Goal: Task Accomplishment & Management: Manage account settings

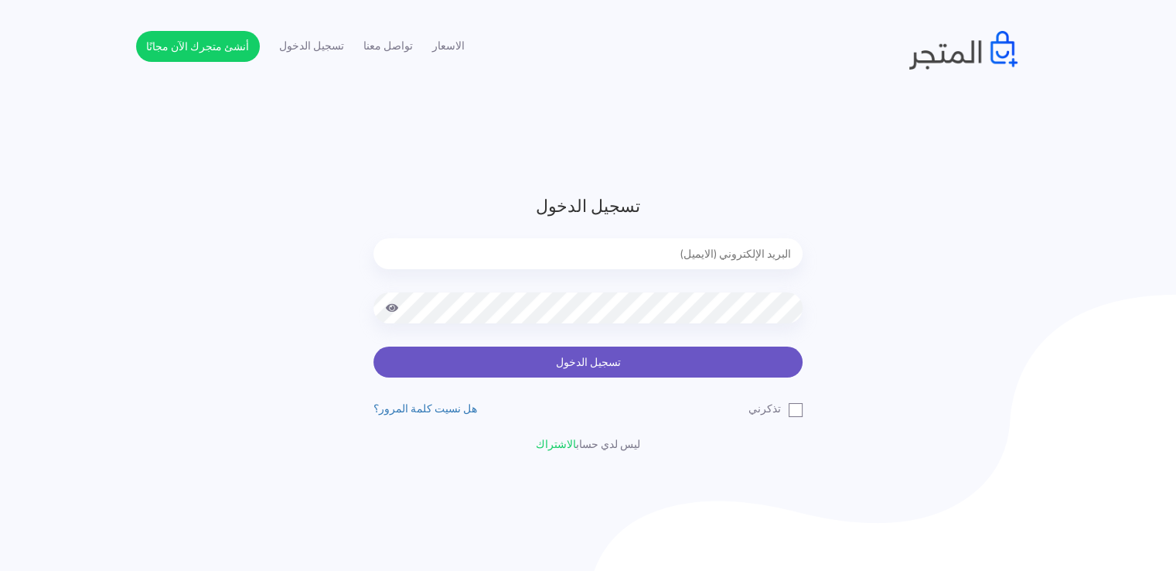
type input "[EMAIL_ADDRESS][DOMAIN_NAME]"
click at [609, 360] on button "تسجيل الدخول" at bounding box center [587, 361] width 429 height 31
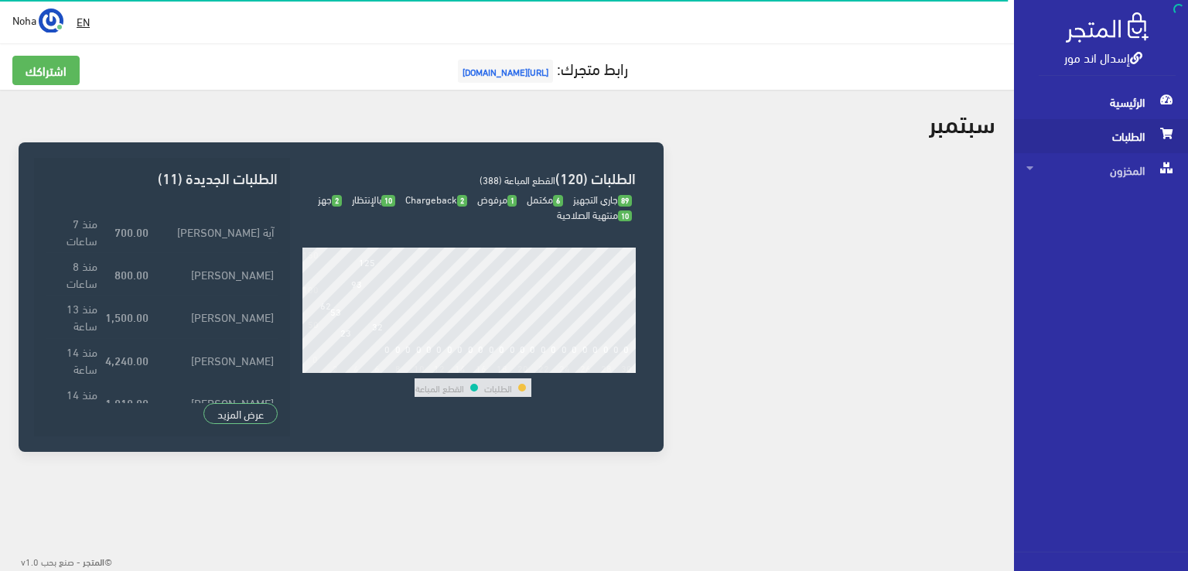
click at [1107, 138] on span "الطلبات" at bounding box center [1100, 136] width 149 height 34
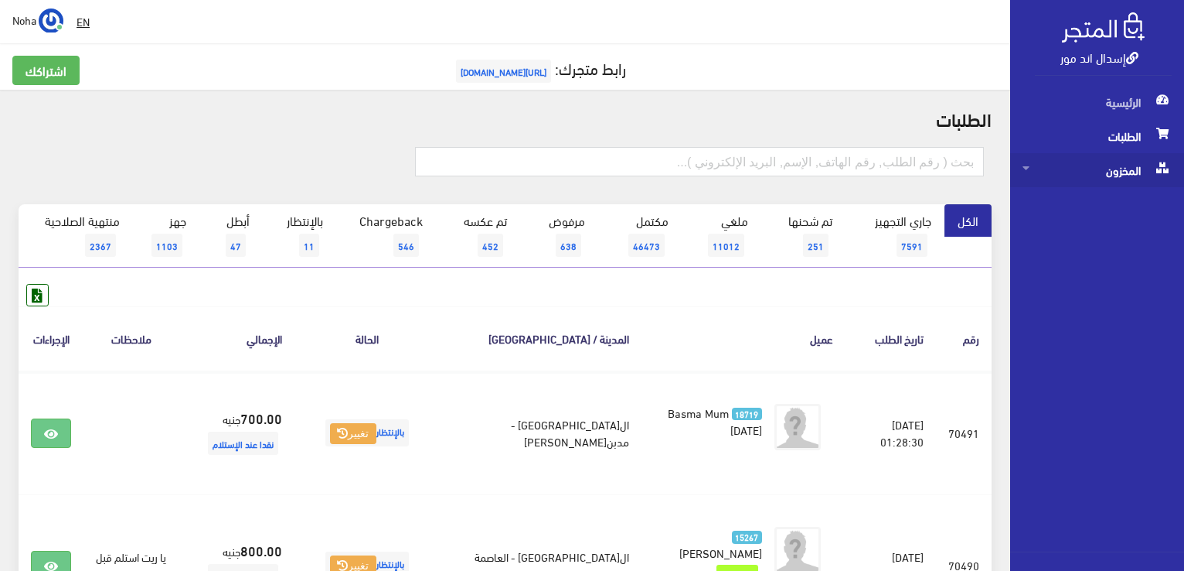
scroll to position [155, 0]
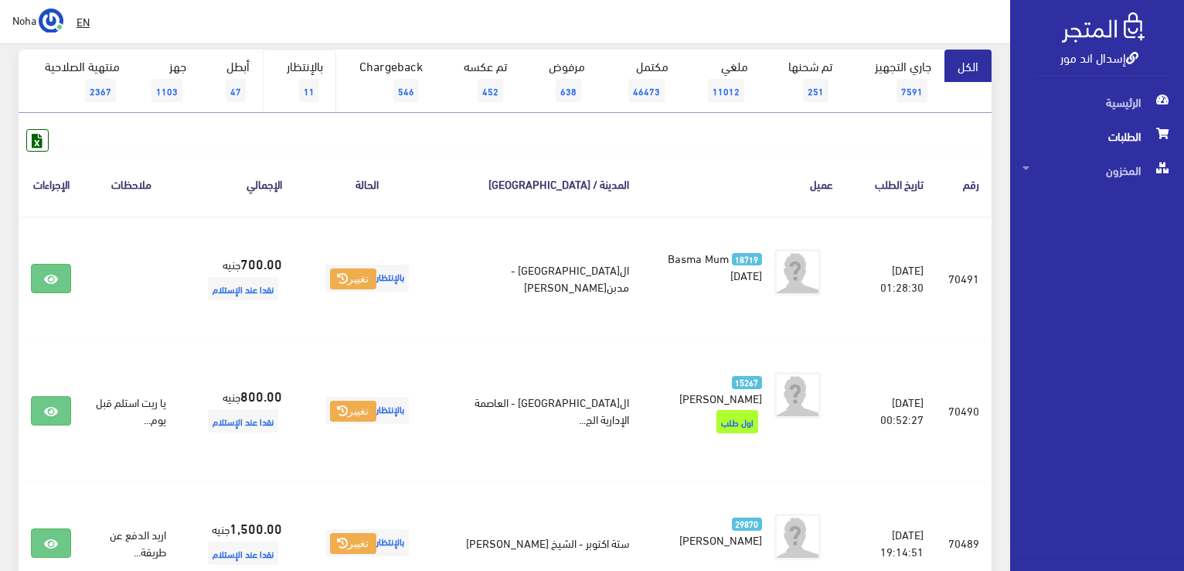
click at [291, 83] on link "بالإنتظار 11" at bounding box center [299, 80] width 73 height 63
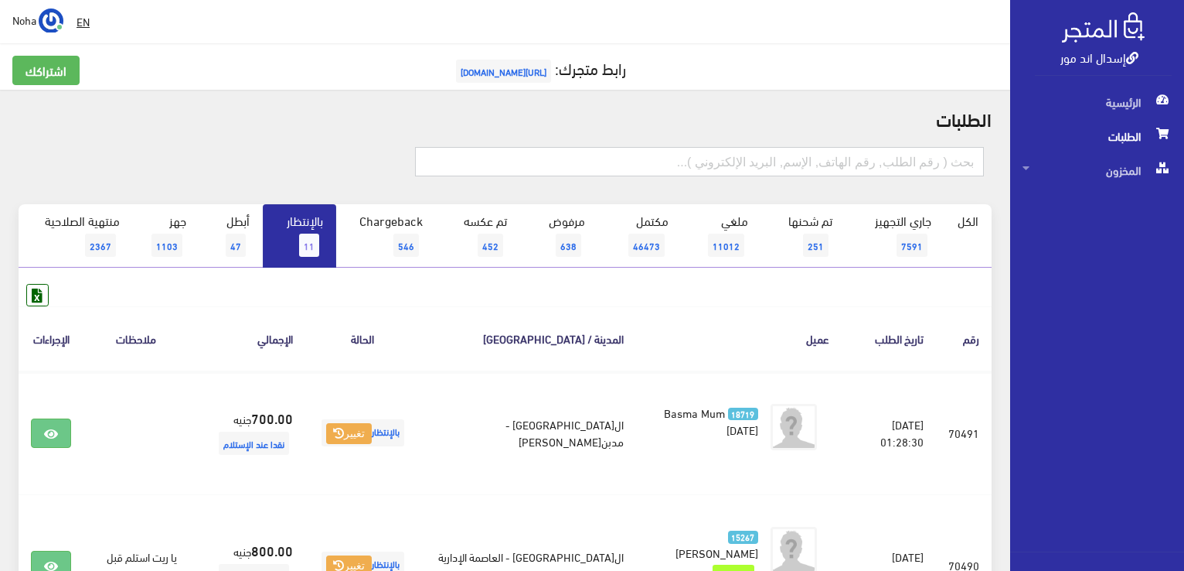
click at [884, 148] on input "text" at bounding box center [699, 161] width 569 height 29
type input "70487"
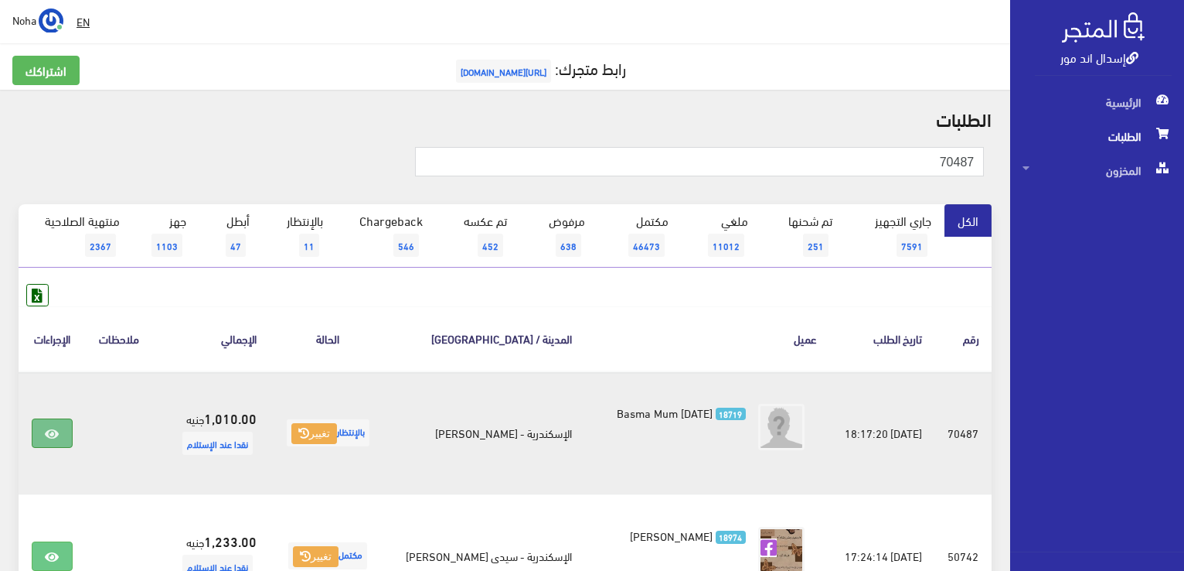
click at [46, 441] on link at bounding box center [52, 432] width 40 height 29
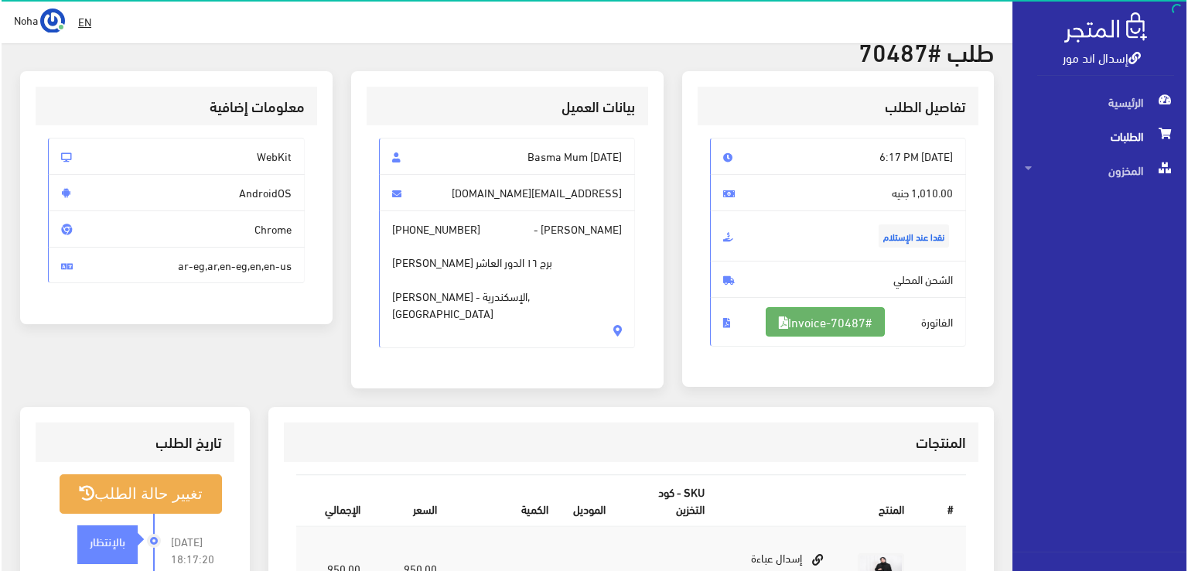
scroll to position [155, 0]
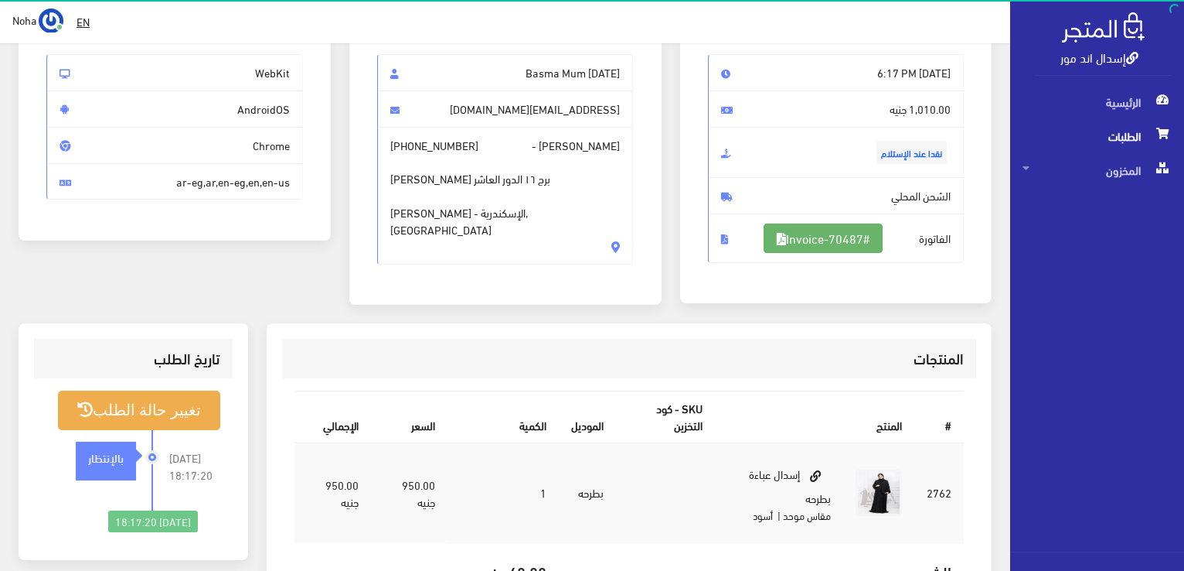
click at [844, 233] on link "#Invoice-70487" at bounding box center [823, 237] width 119 height 29
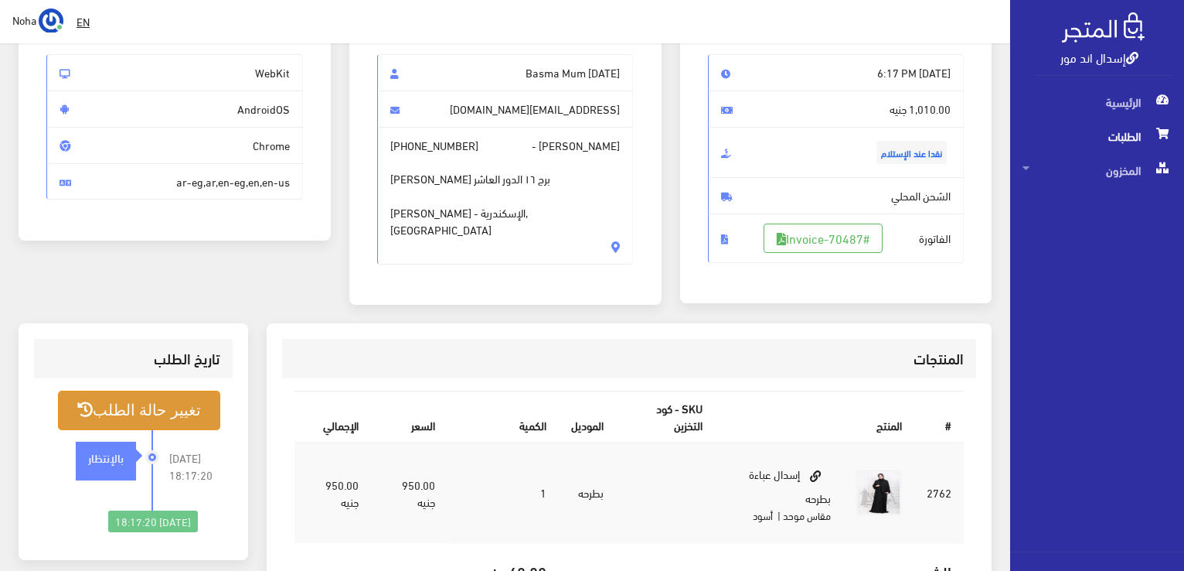
click at [101, 411] on button "تغيير حالة الطلب" at bounding box center [139, 409] width 162 height 39
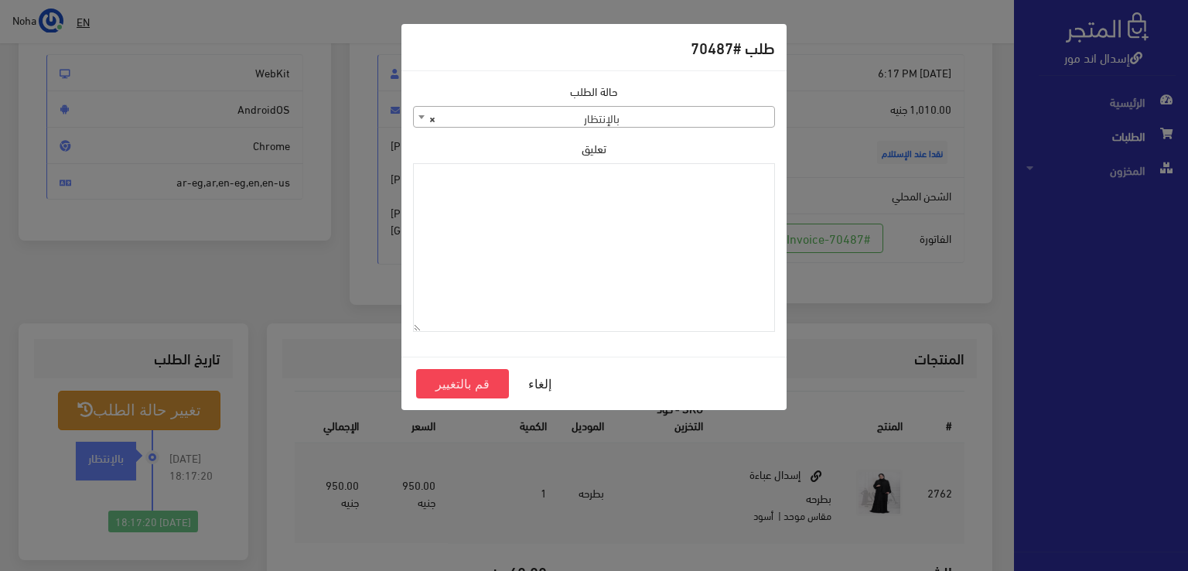
click at [674, 117] on span "× بالإنتظار" at bounding box center [594, 118] width 360 height 22
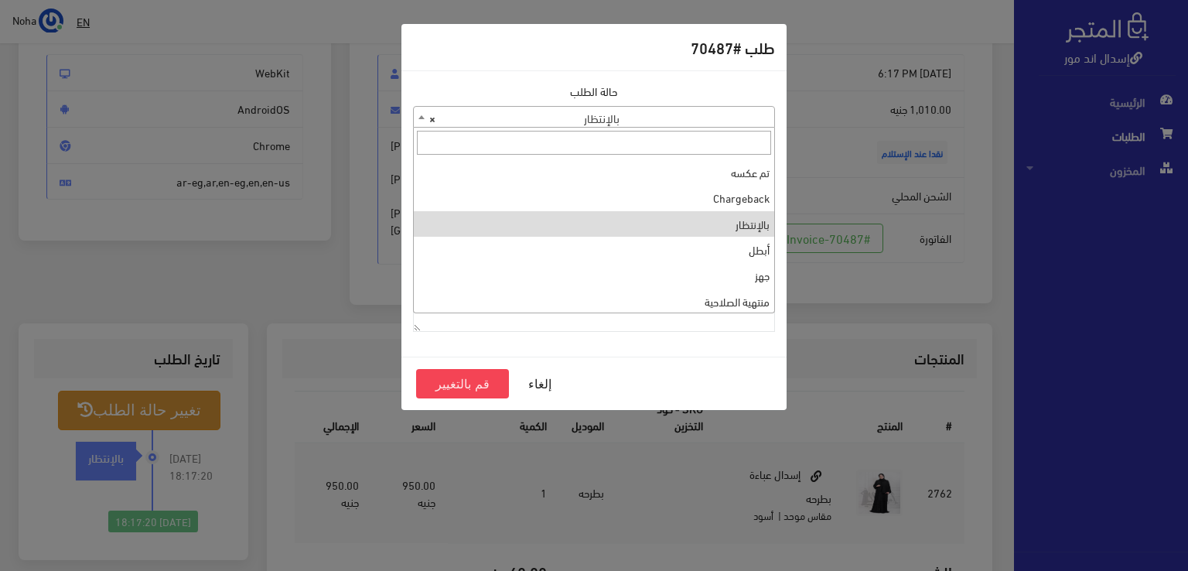
scroll to position [0, 0]
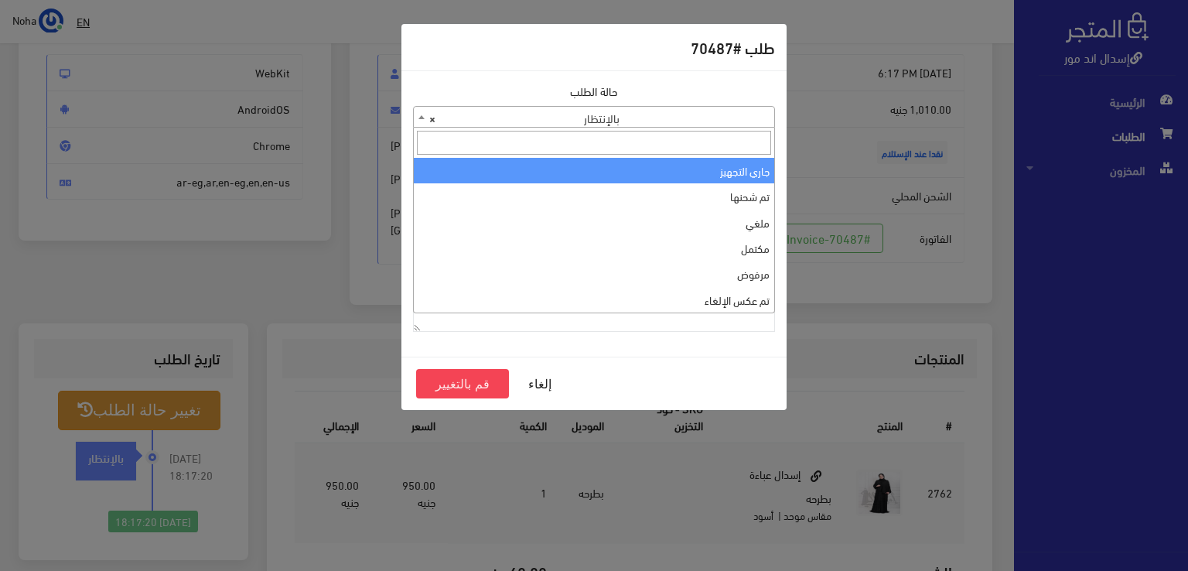
click at [693, 155] on span at bounding box center [594, 143] width 360 height 30
select select "1"
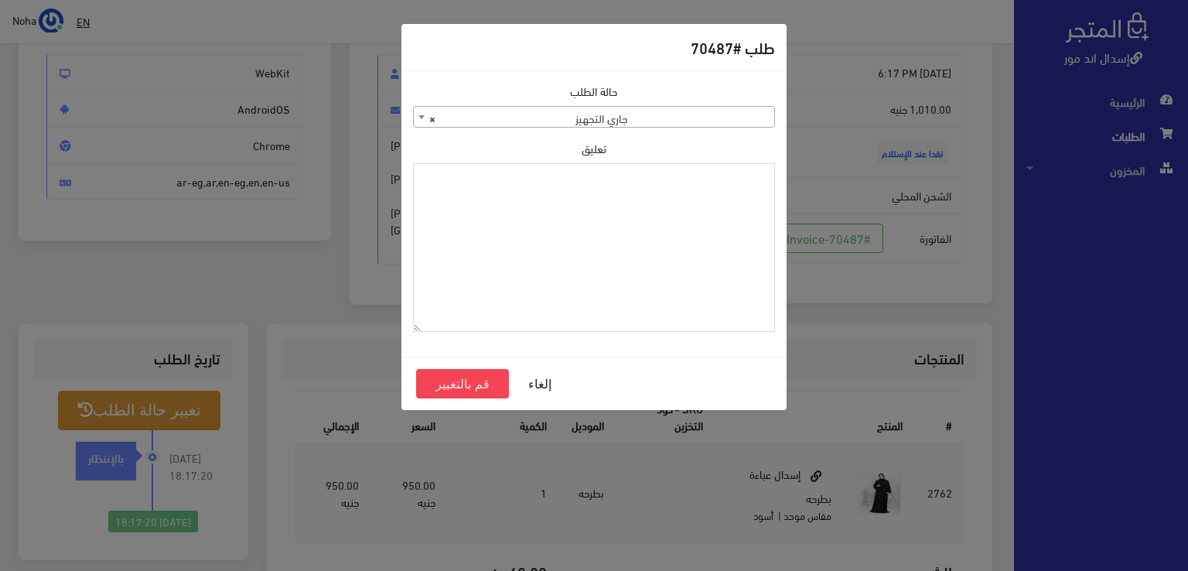
drag, startPoint x: 642, startPoint y: 206, endPoint x: 609, endPoint y: 291, distance: 90.3
click at [609, 291] on textarea "تعليق" at bounding box center [594, 247] width 362 height 169
click at [753, 173] on textarea "1120859" at bounding box center [594, 247] width 362 height 169
type textarea "1120859"
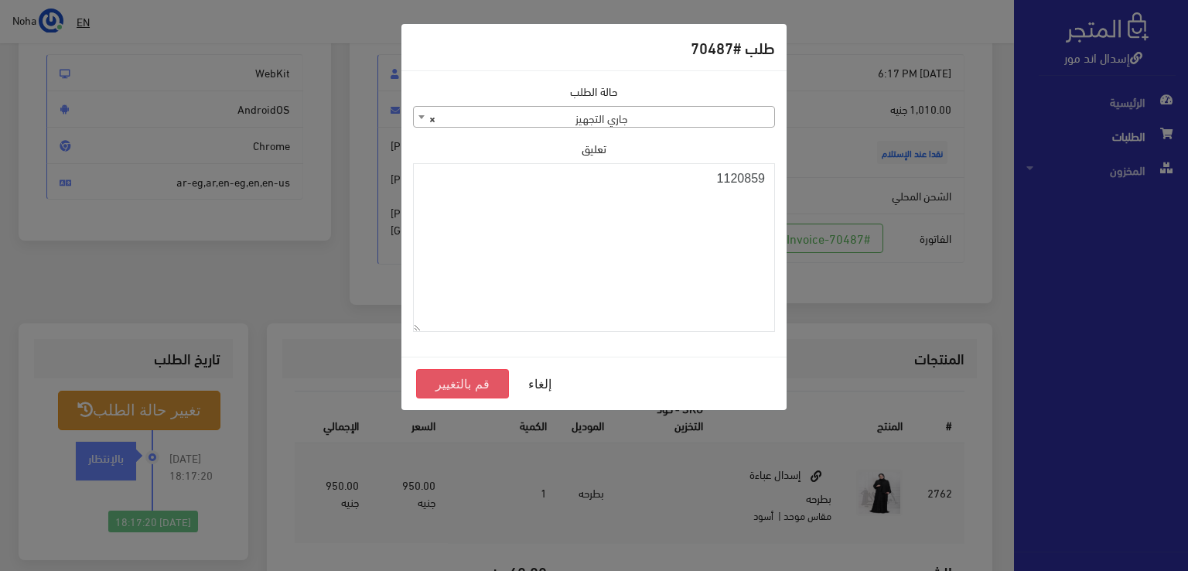
click at [455, 385] on button "قم بالتغيير" at bounding box center [462, 383] width 93 height 29
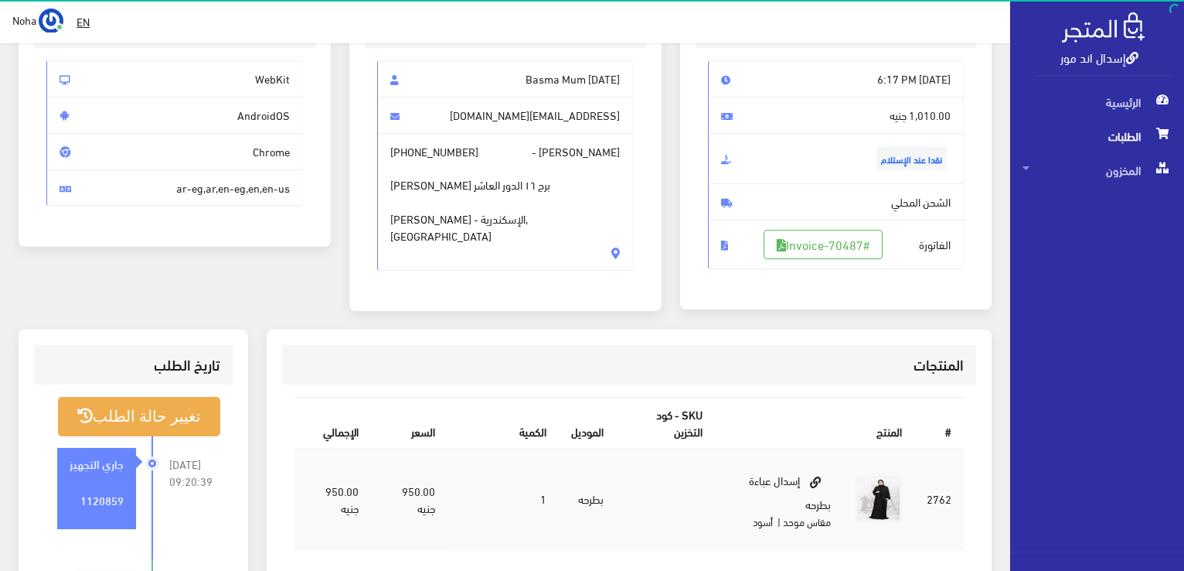
scroll to position [232, 0]
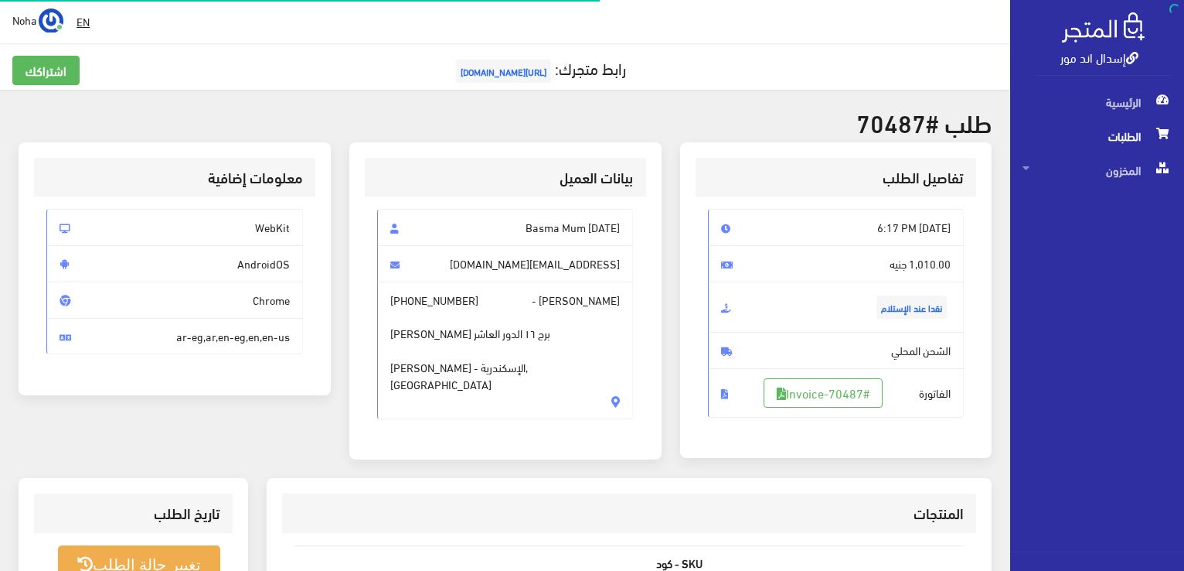
scroll to position [155, 0]
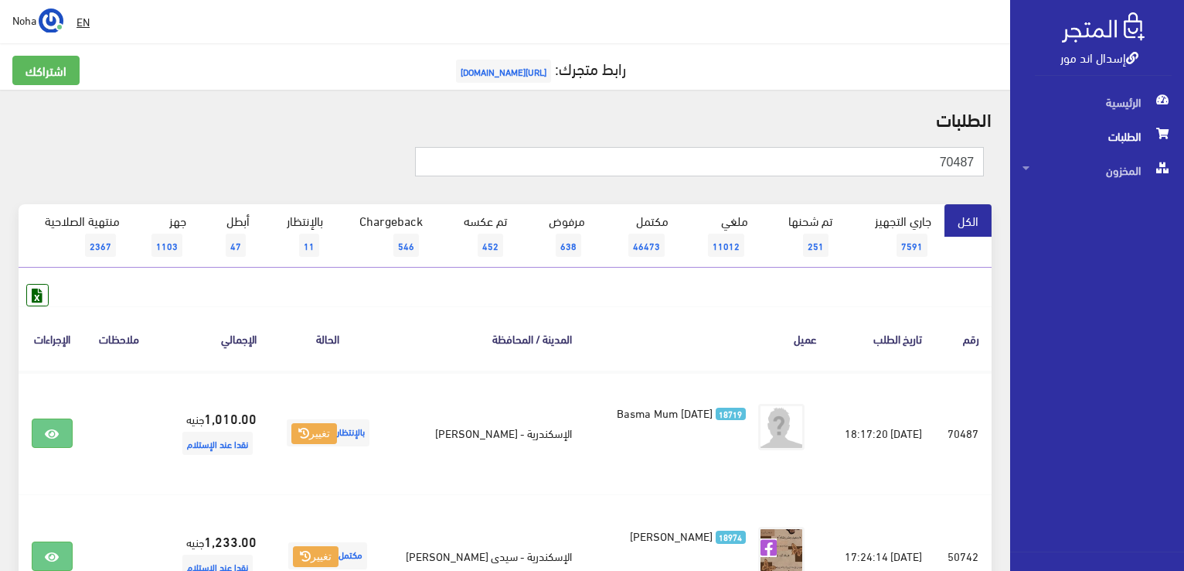
drag, startPoint x: 930, startPoint y: 154, endPoint x: 1073, endPoint y: 151, distance: 143.1
click at [1073, 151] on div "إسدال اند مور الرئيسية الطلبات المخزون" at bounding box center [592, 370] width 1184 height 741
type input "70462"
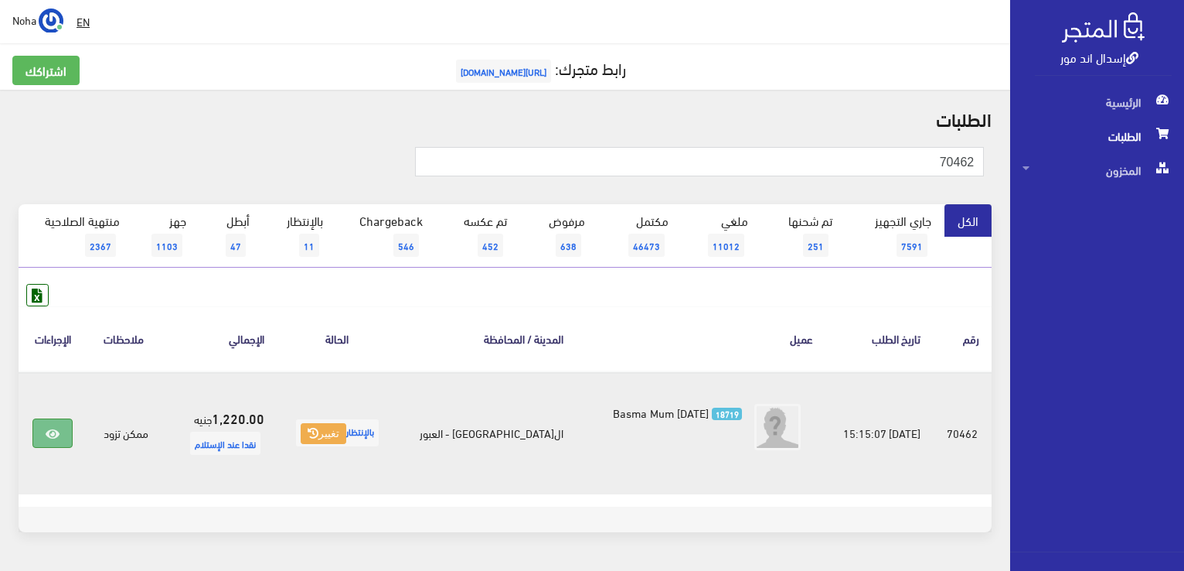
click at [56, 428] on icon at bounding box center [53, 434] width 14 height 12
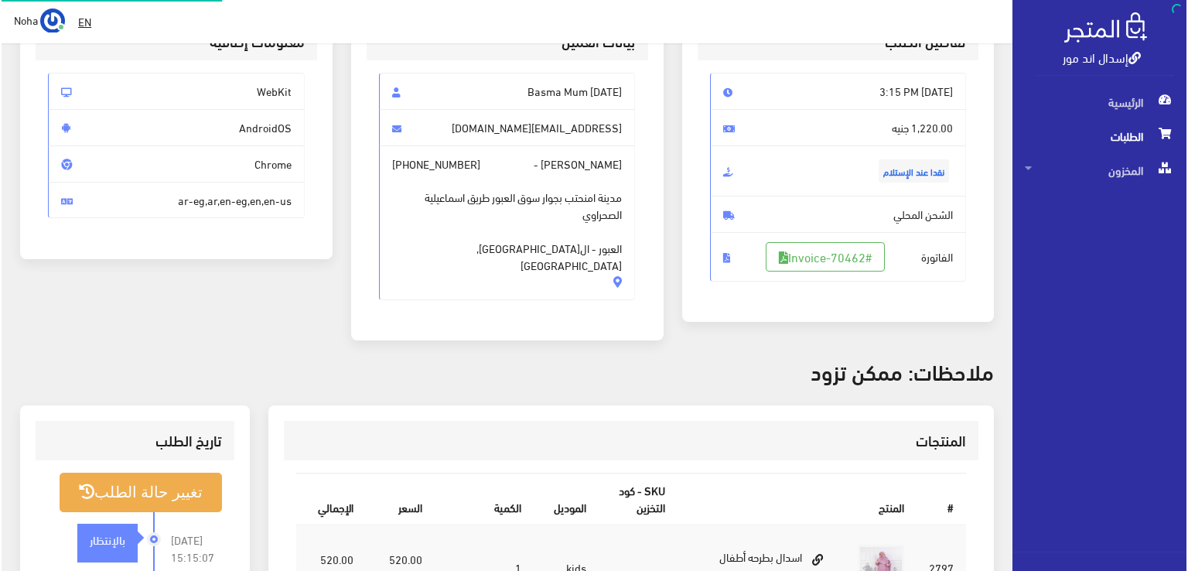
scroll to position [232, 0]
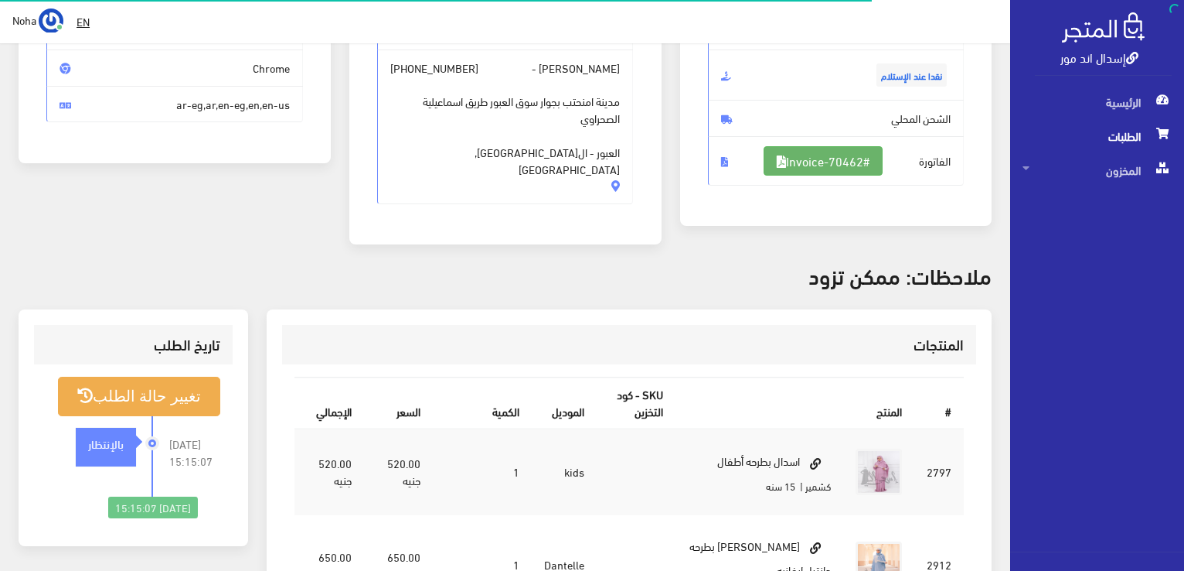
click at [847, 162] on link "#Invoice-70462" at bounding box center [823, 160] width 119 height 29
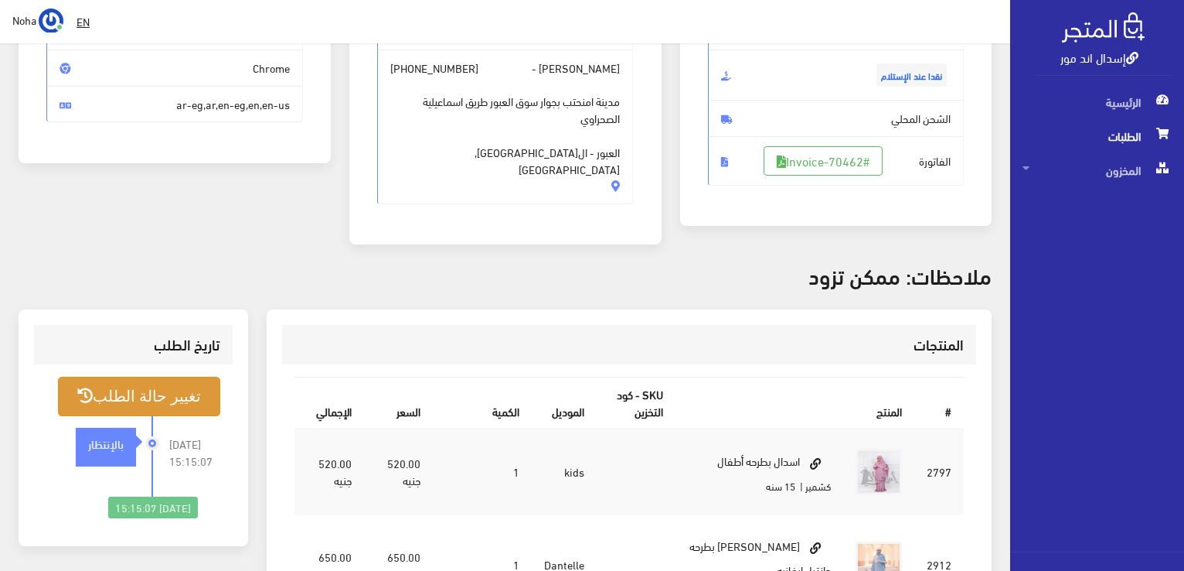
click at [160, 395] on button "تغيير حالة الطلب" at bounding box center [139, 396] width 162 height 39
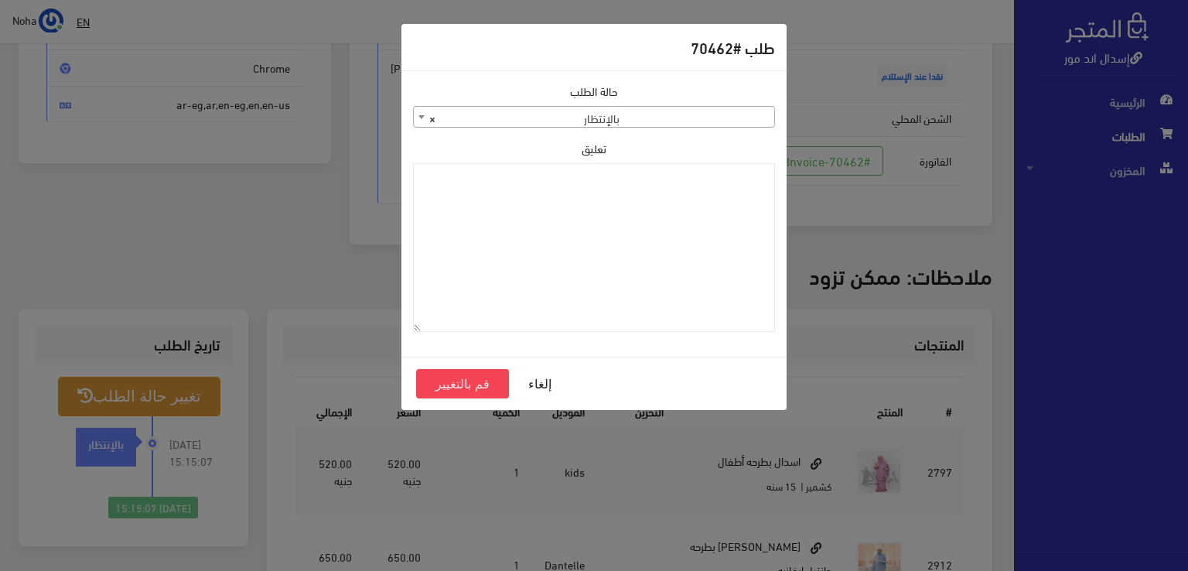
click at [623, 118] on span "× بالإنتظار" at bounding box center [594, 118] width 360 height 22
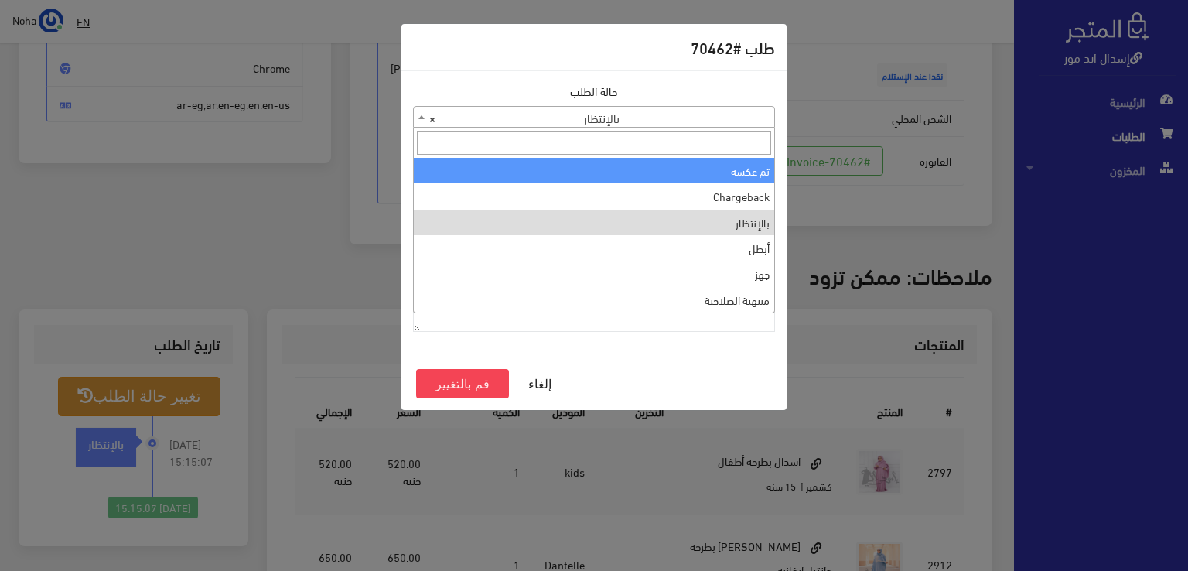
scroll to position [0, 0]
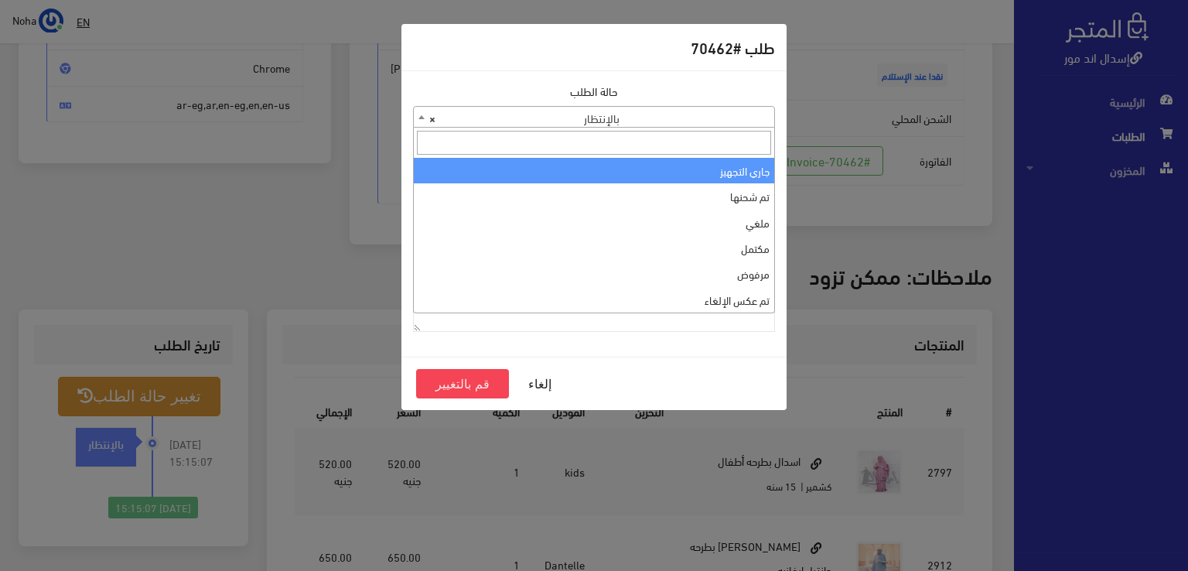
select select "1"
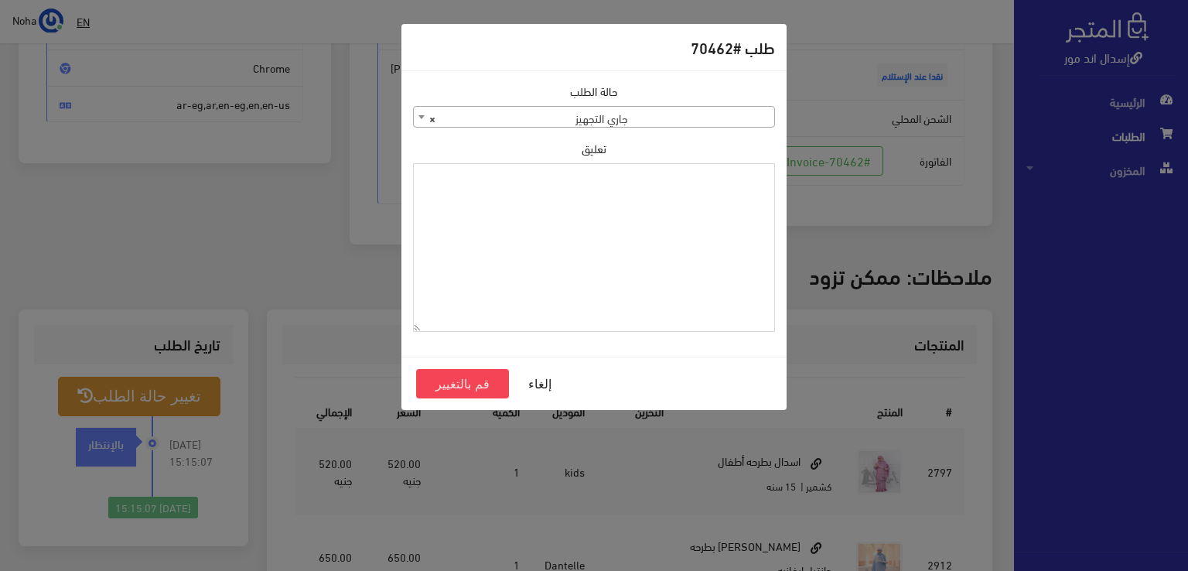
paste textarea "1120859"
type textarea "1120859"
click at [460, 373] on button "قم بالتغيير" at bounding box center [462, 383] width 93 height 29
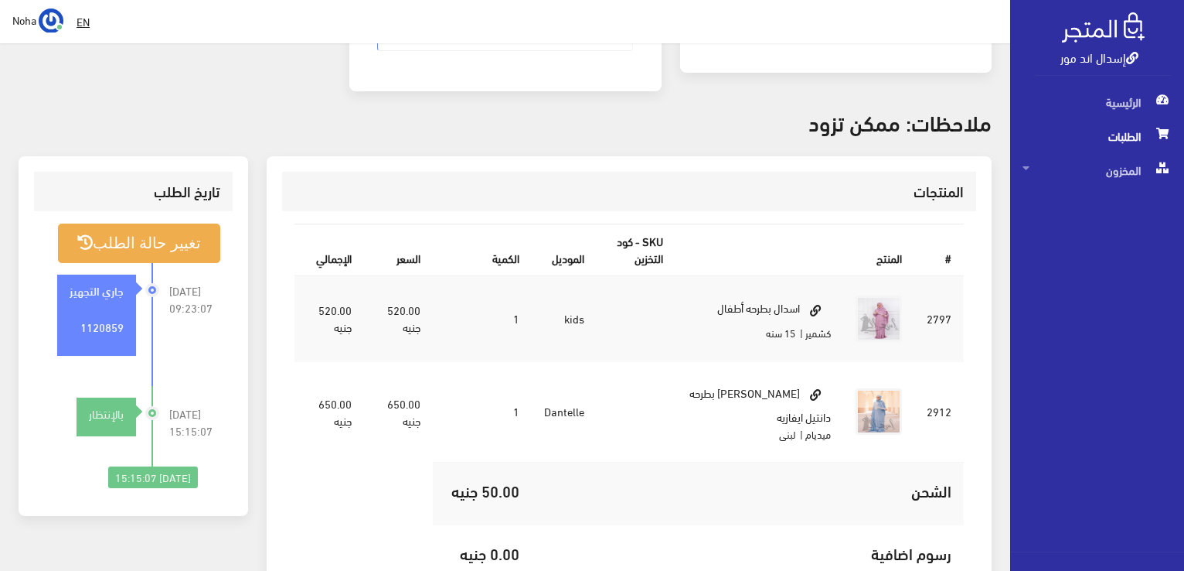
scroll to position [387, 0]
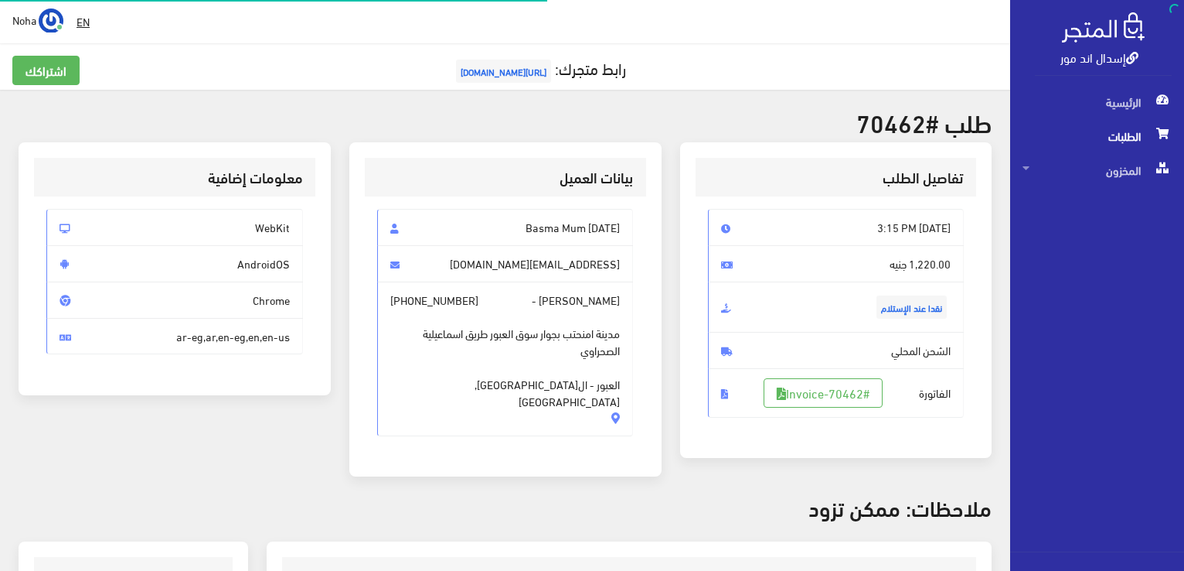
scroll to position [222, 0]
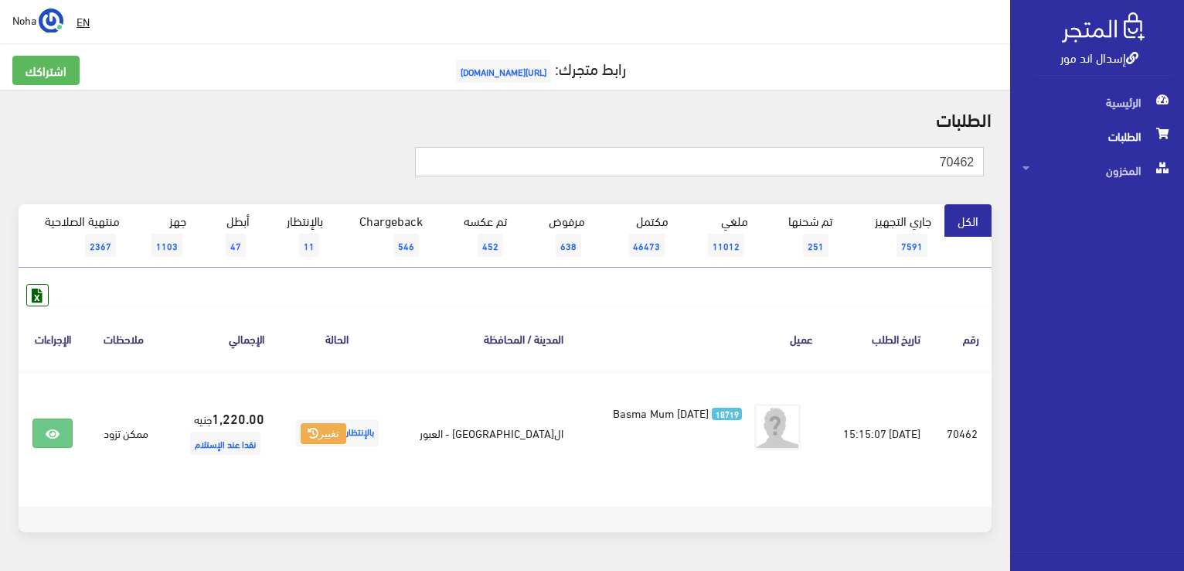
drag, startPoint x: 963, startPoint y: 162, endPoint x: 994, endPoint y: 162, distance: 30.9
click at [994, 162] on div "70462" at bounding box center [505, 169] width 992 height 69
type input "70430"
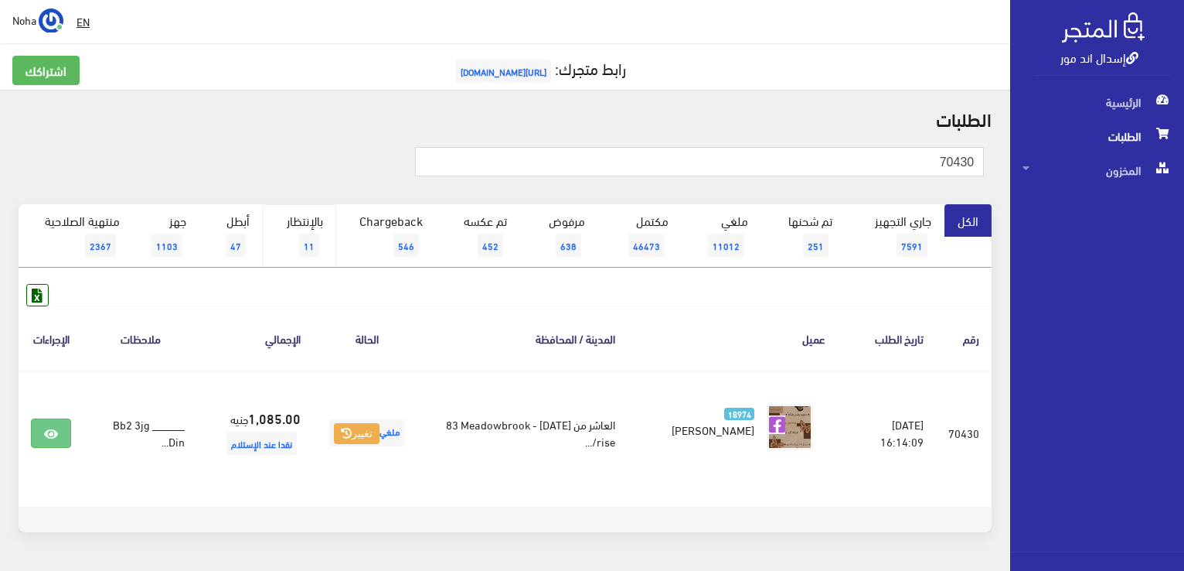
click at [322, 241] on link "بالإنتظار 11" at bounding box center [299, 235] width 73 height 63
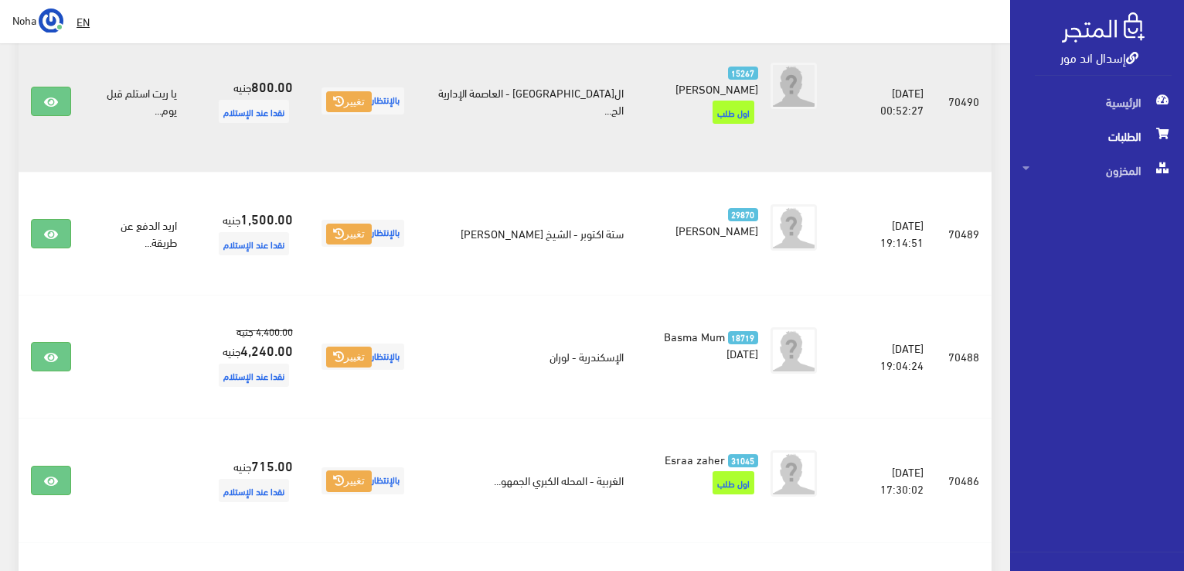
scroll to position [387, 0]
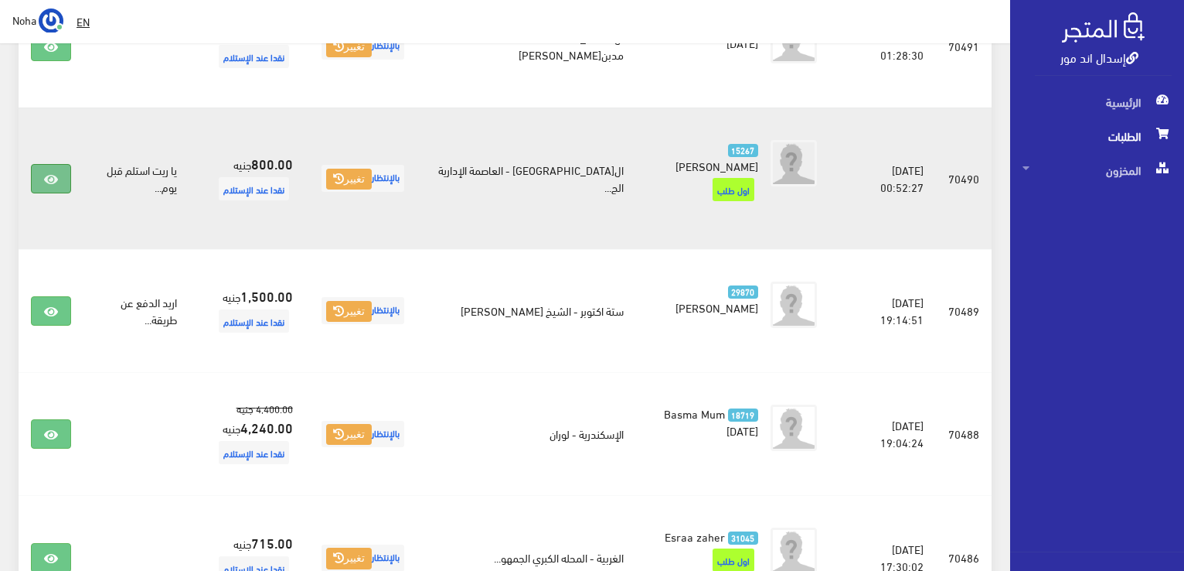
click at [57, 173] on icon at bounding box center [51, 179] width 14 height 12
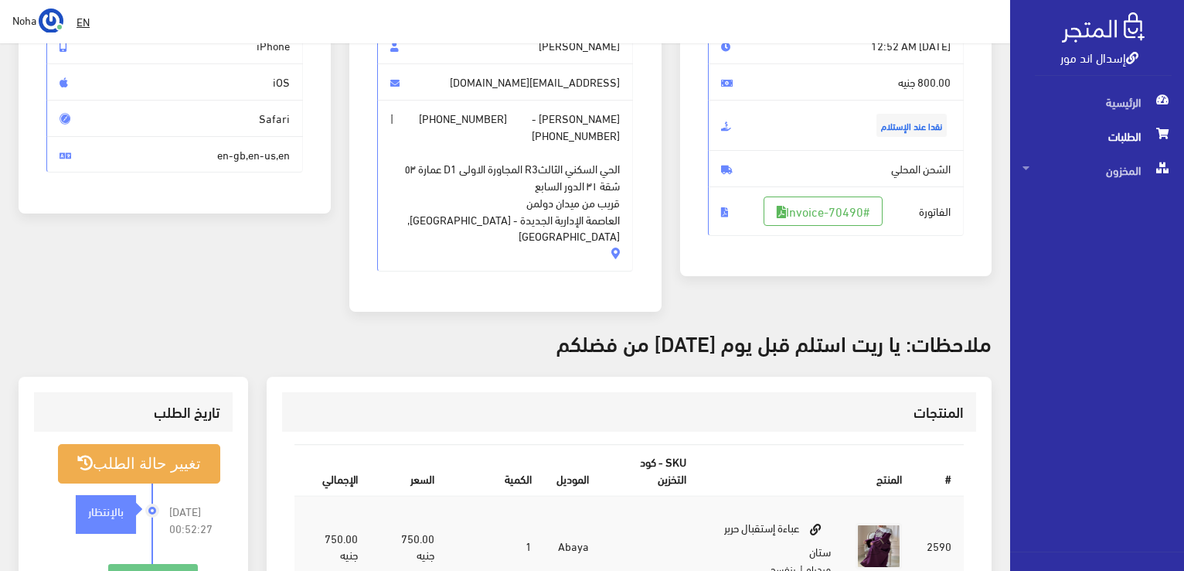
scroll to position [155, 0]
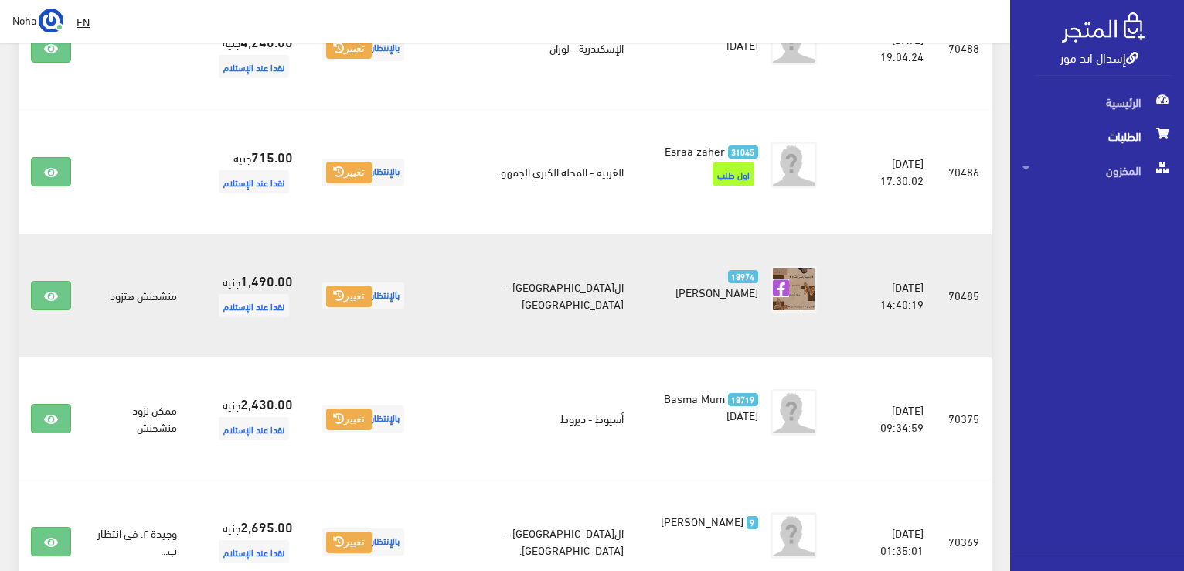
scroll to position [773, 0]
click at [32, 281] on link at bounding box center [51, 294] width 40 height 29
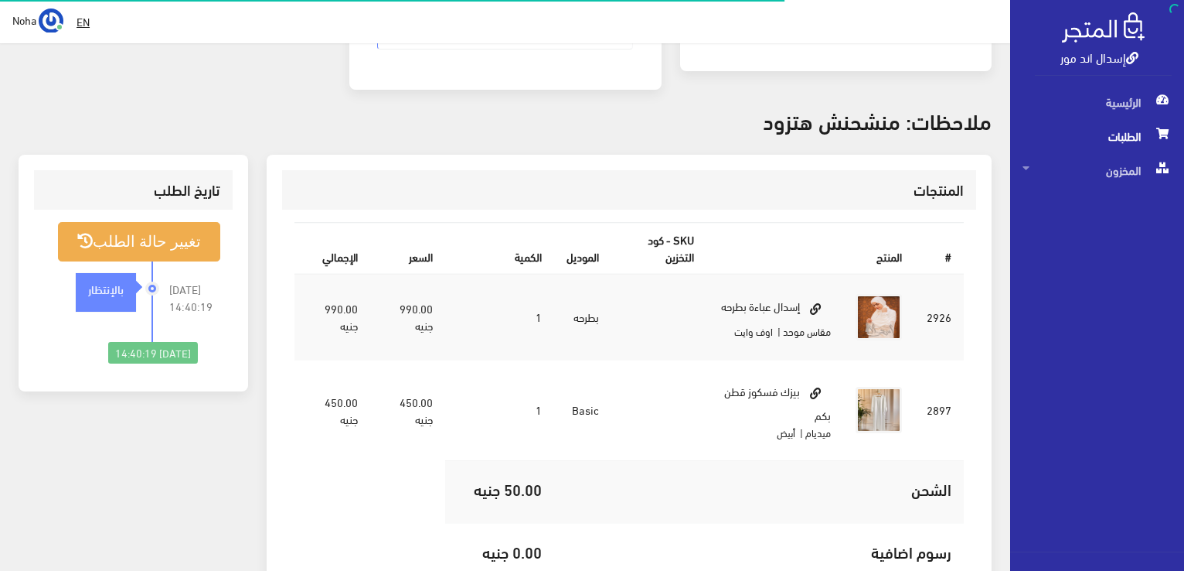
scroll to position [232, 0]
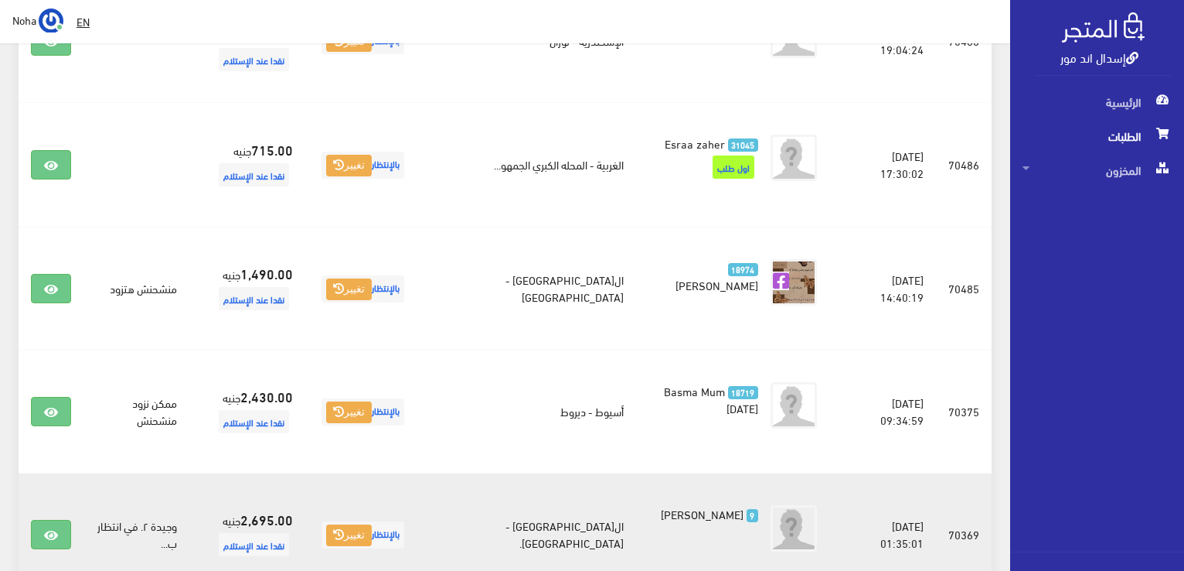
scroll to position [696, 0]
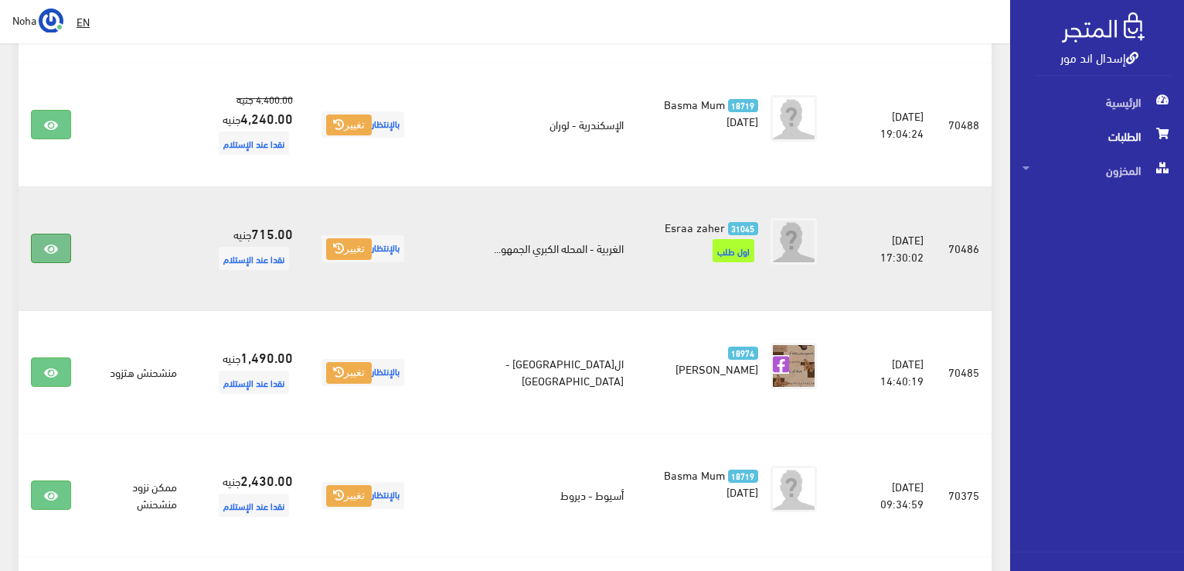
click at [64, 233] on link at bounding box center [51, 247] width 40 height 29
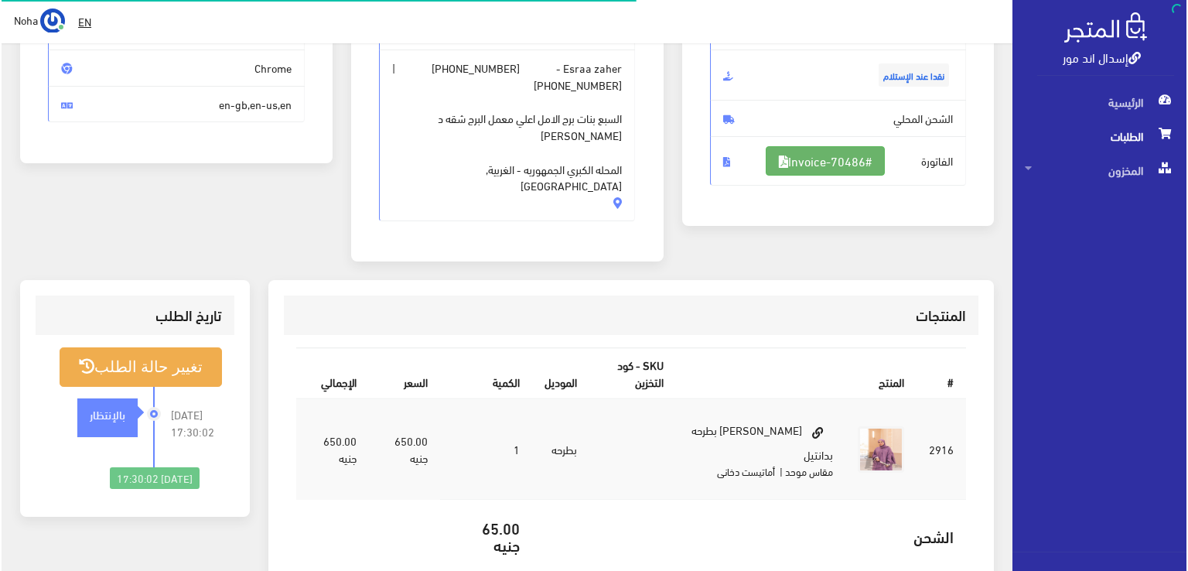
scroll to position [232, 0]
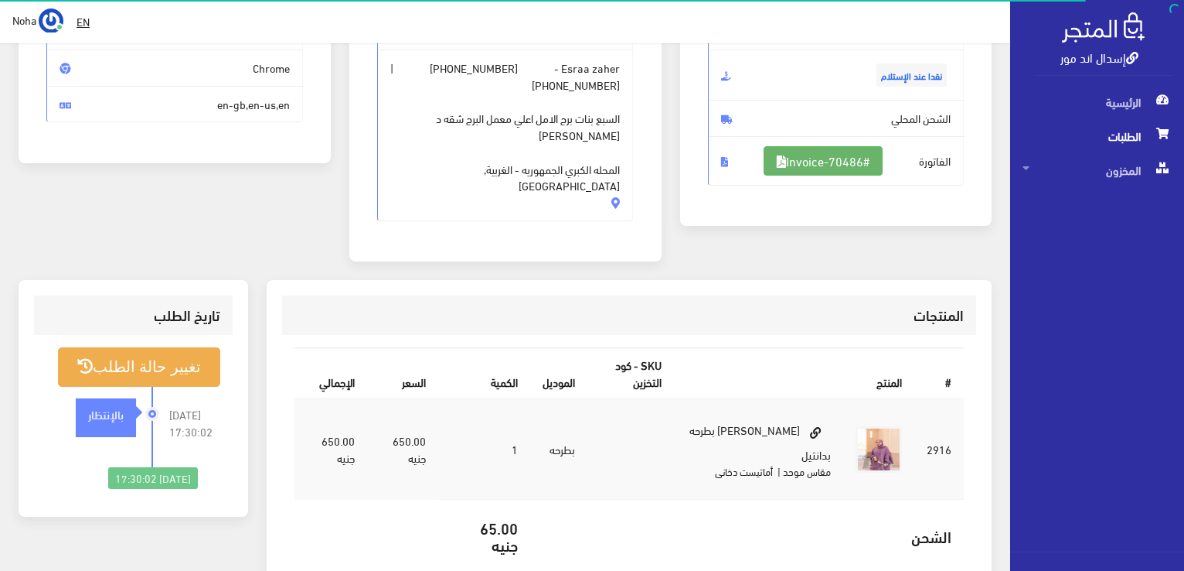
click at [792, 166] on link "#Invoice-70486" at bounding box center [823, 160] width 119 height 29
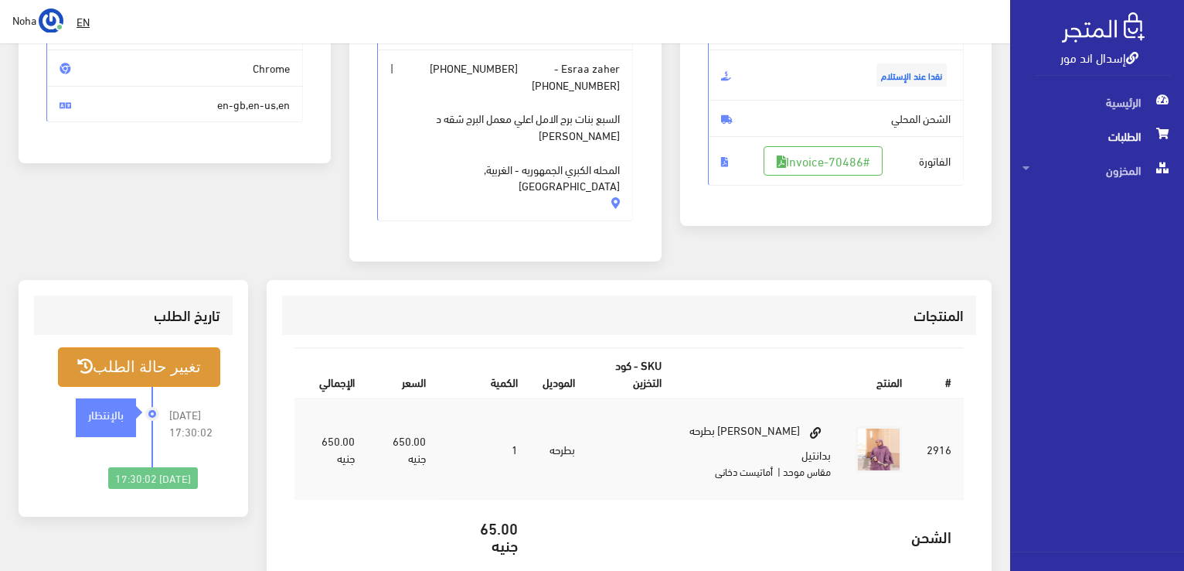
click at [178, 347] on button "تغيير حالة الطلب" at bounding box center [139, 366] width 162 height 39
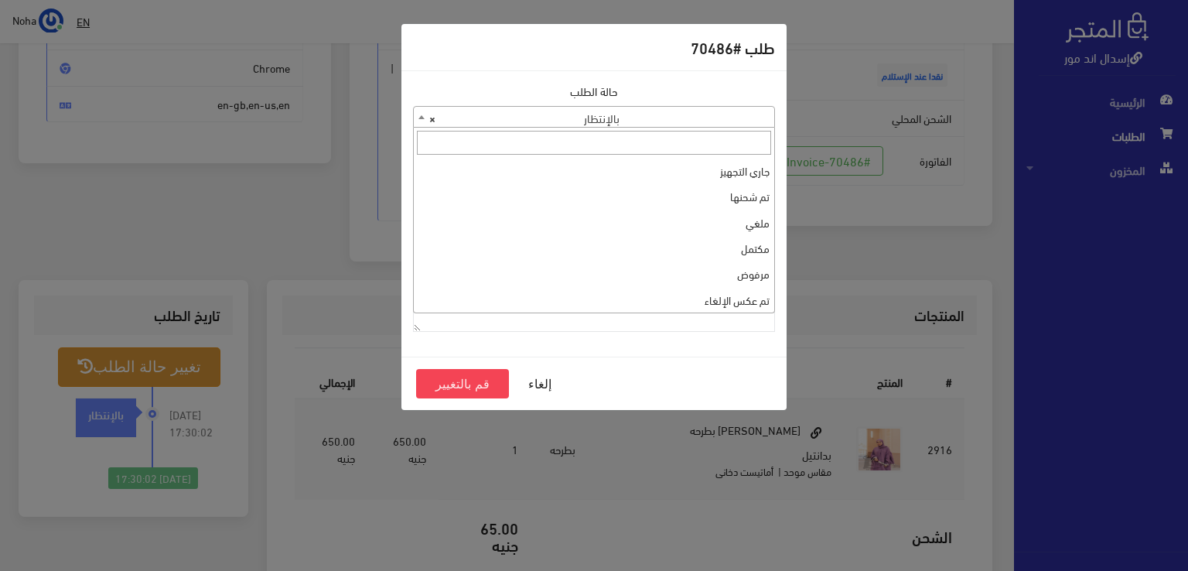
click at [539, 109] on span "× بالإنتظار" at bounding box center [594, 118] width 360 height 22
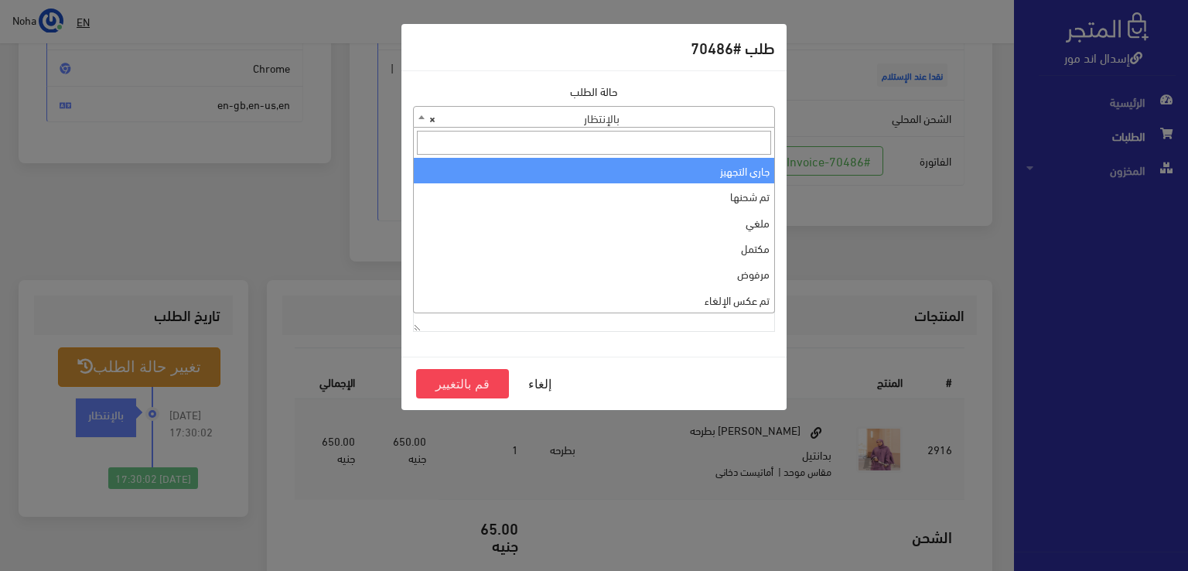
select select "1"
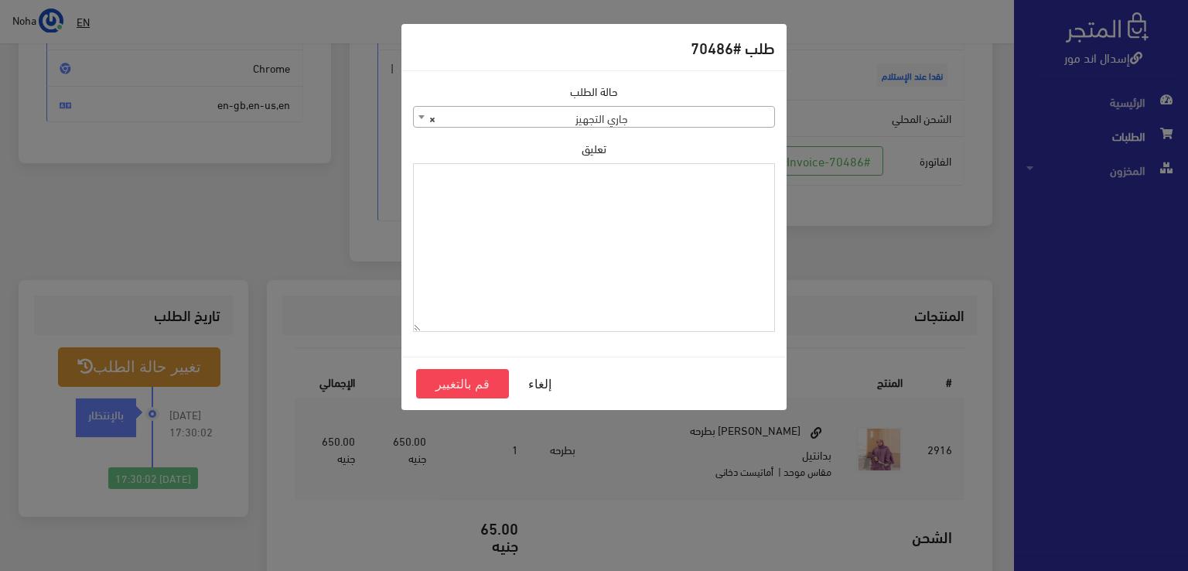
paste textarea "1120859"
type textarea "1120859"
click at [456, 389] on button "قم بالتغيير" at bounding box center [462, 383] width 93 height 29
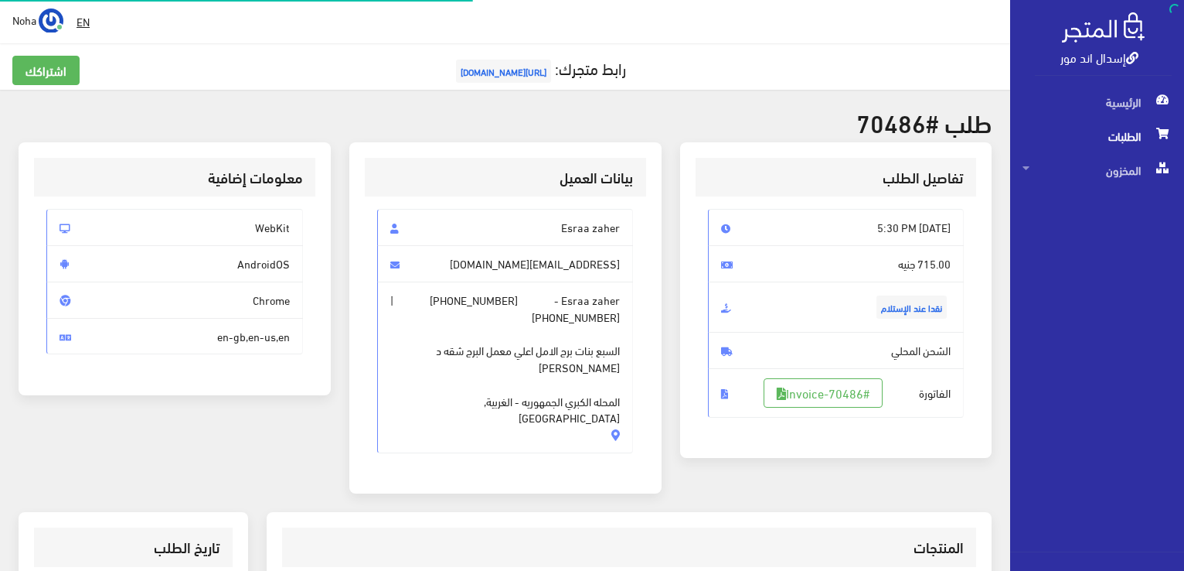
scroll to position [232, 0]
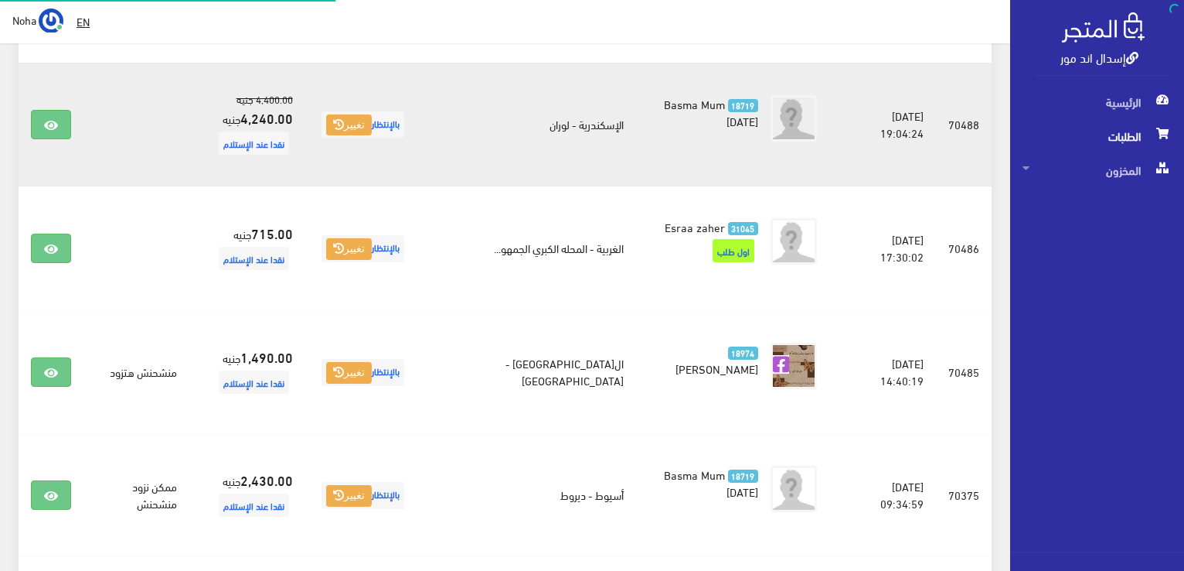
scroll to position [696, 0]
click at [44, 119] on icon at bounding box center [51, 125] width 14 height 12
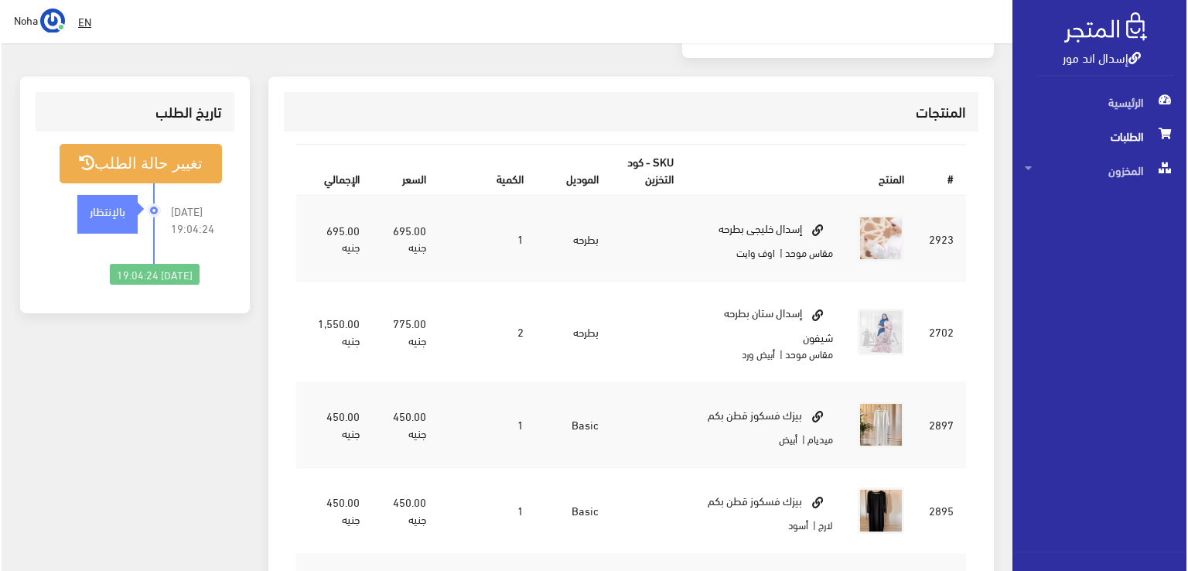
scroll to position [232, 0]
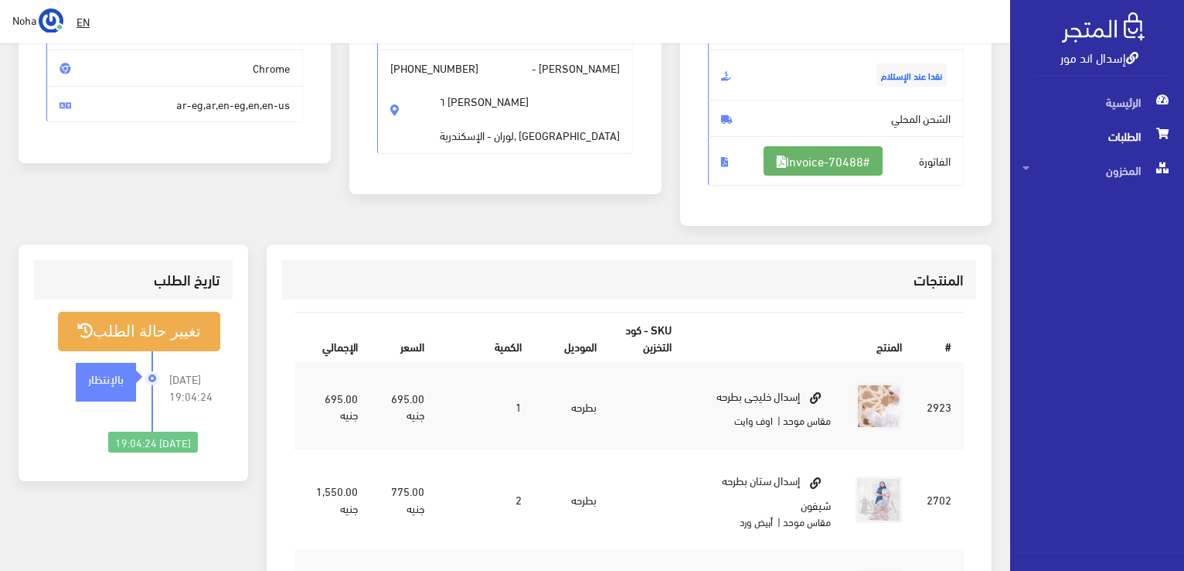
click at [820, 148] on link "#Invoice-70488" at bounding box center [823, 160] width 119 height 29
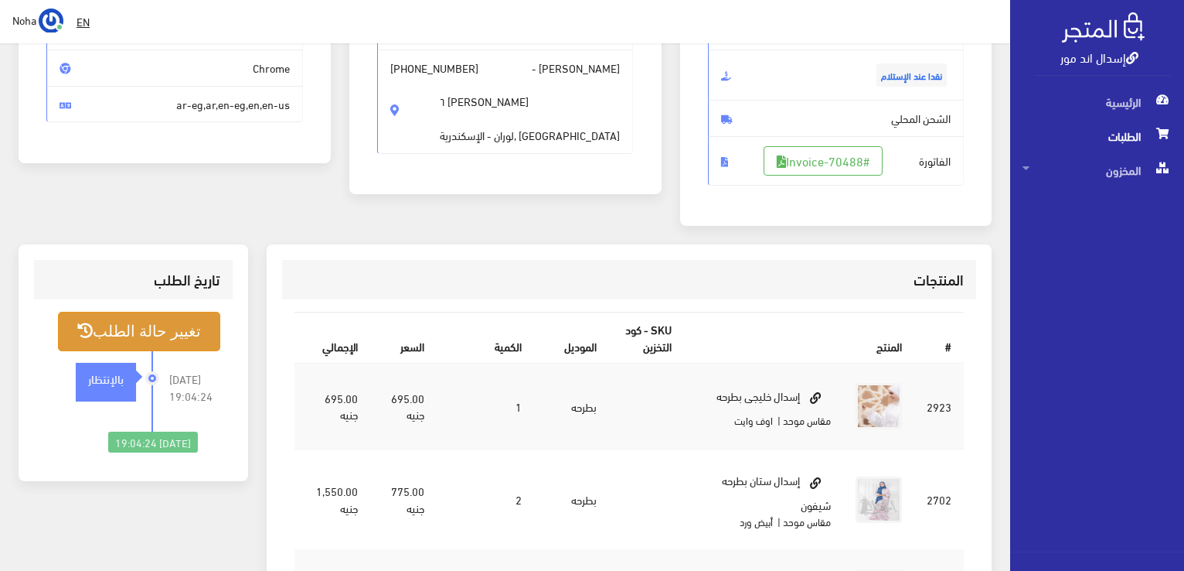
click at [168, 343] on button "تغيير حالة الطلب" at bounding box center [139, 331] width 162 height 39
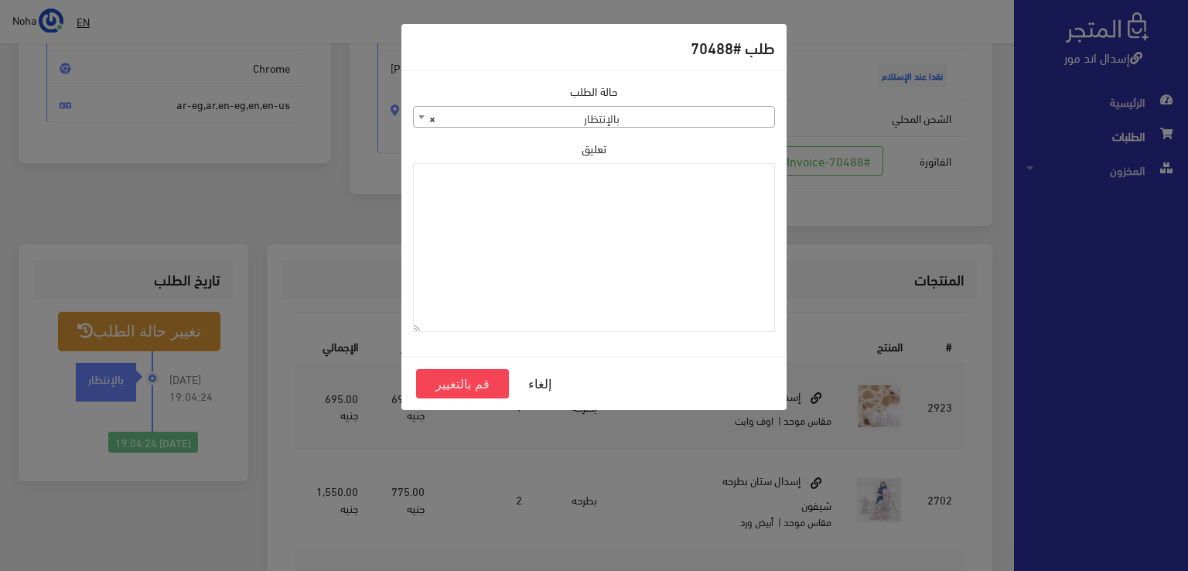
click at [576, 115] on span "× بالإنتظار" at bounding box center [594, 118] width 360 height 22
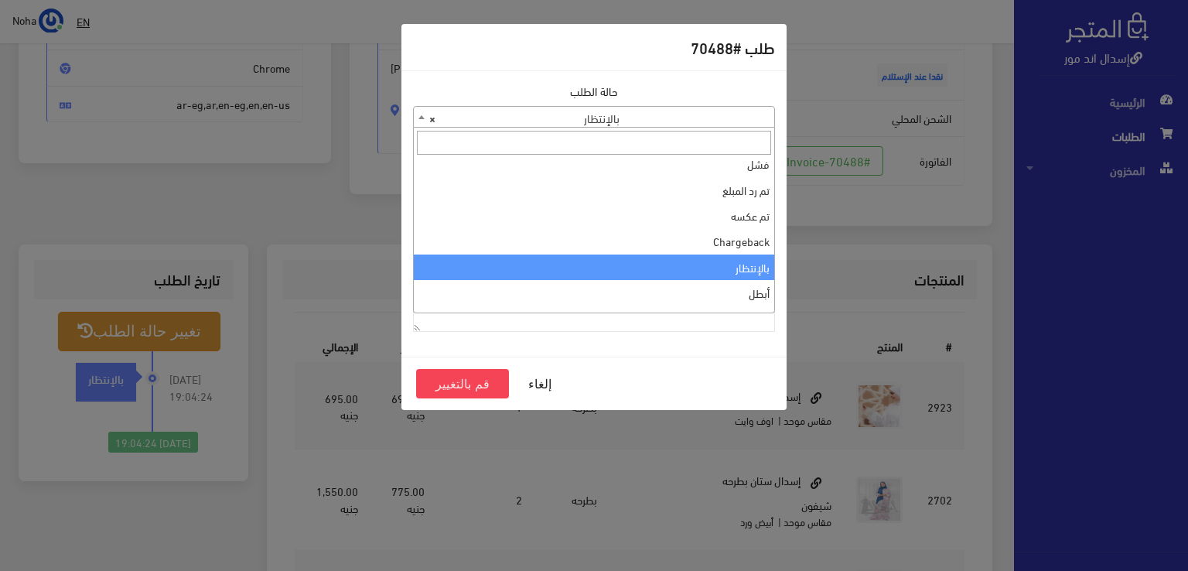
scroll to position [0, 0]
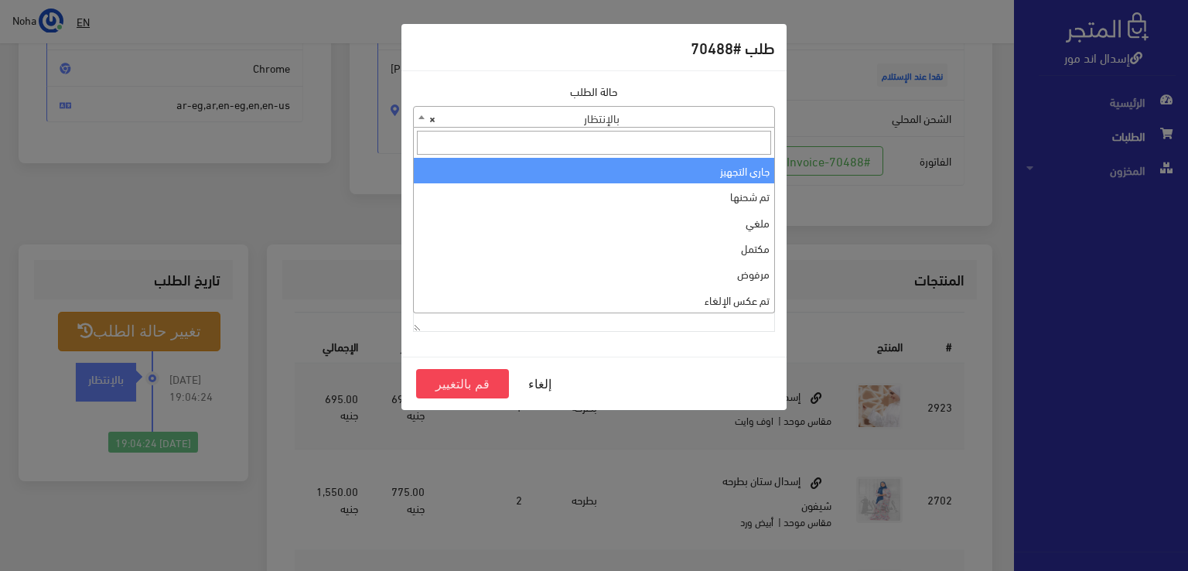
select select "1"
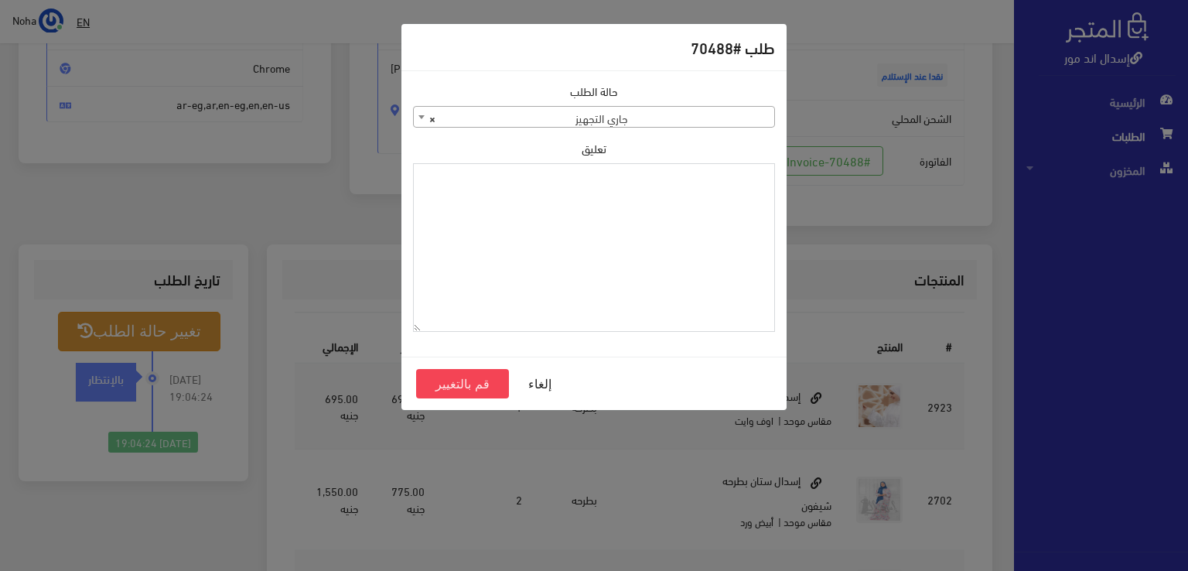
paste textarea "1120859"
type textarea "1120859"
click at [452, 381] on button "قم بالتغيير" at bounding box center [462, 383] width 93 height 29
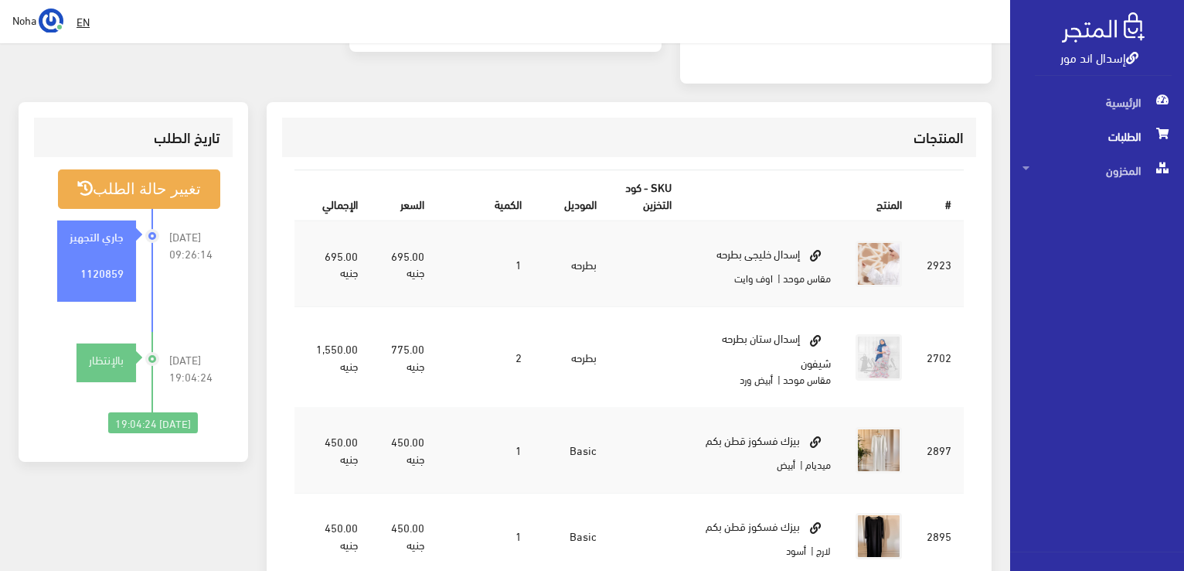
scroll to position [387, 0]
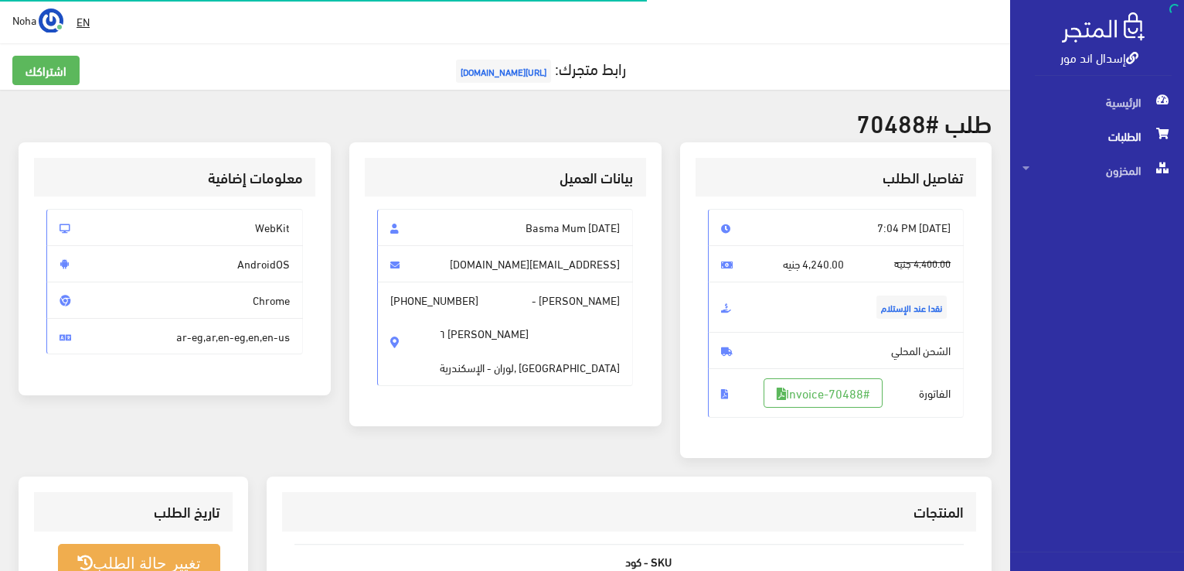
scroll to position [222, 0]
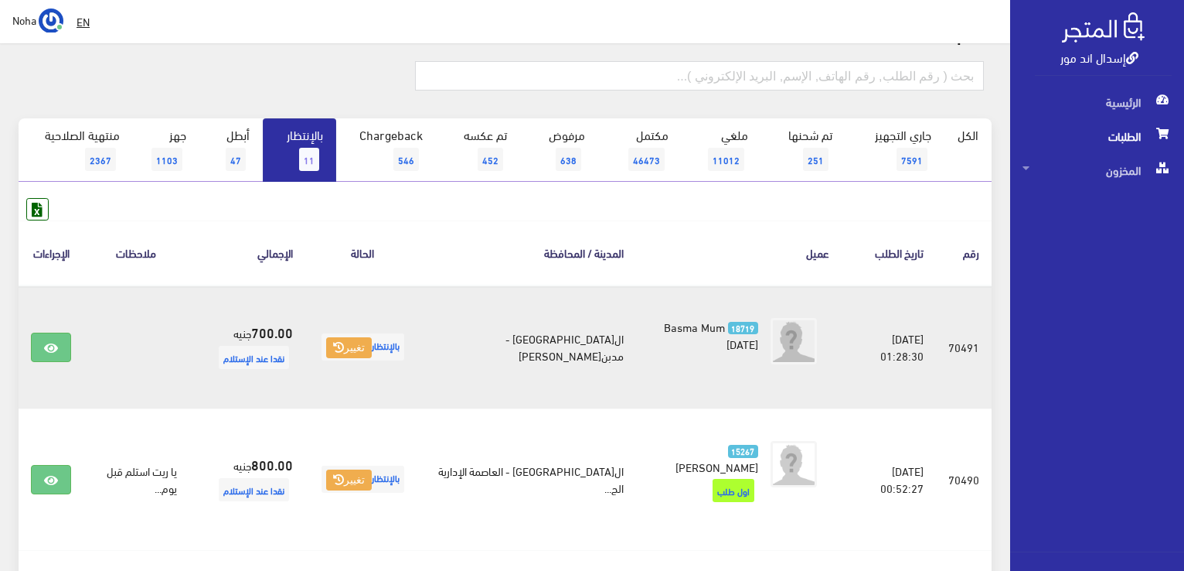
scroll to position [77, 0]
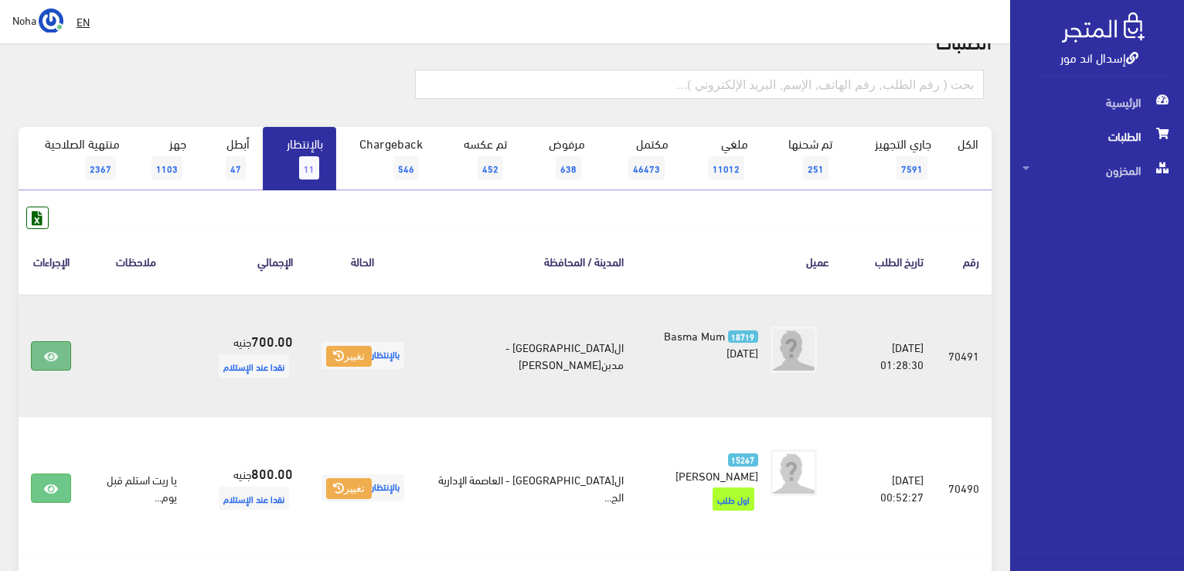
click at [60, 353] on link at bounding box center [51, 355] width 40 height 29
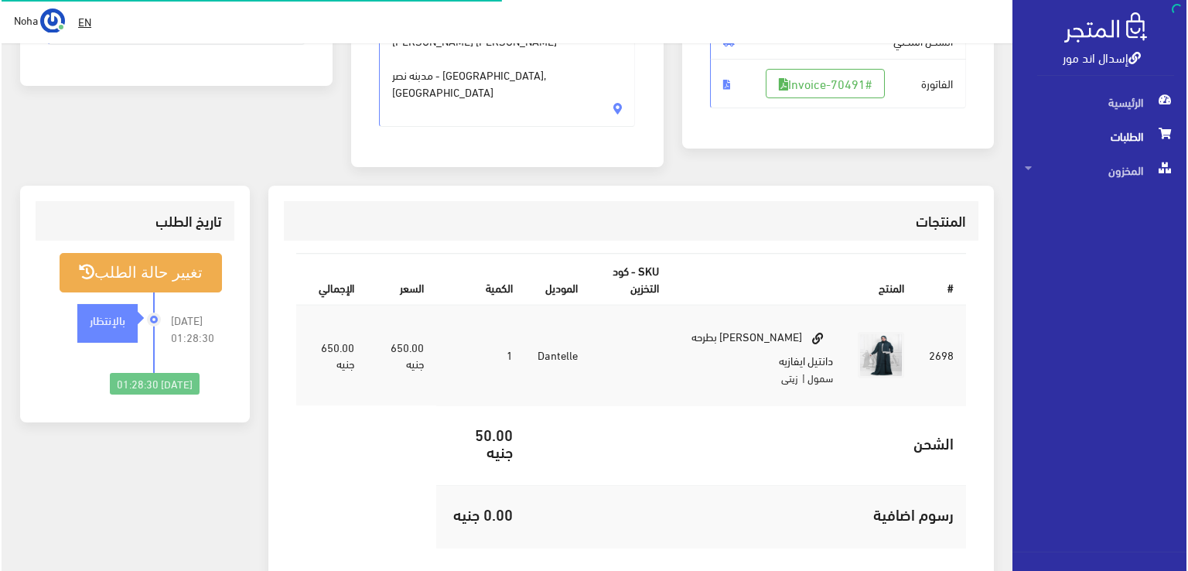
scroll to position [309, 0]
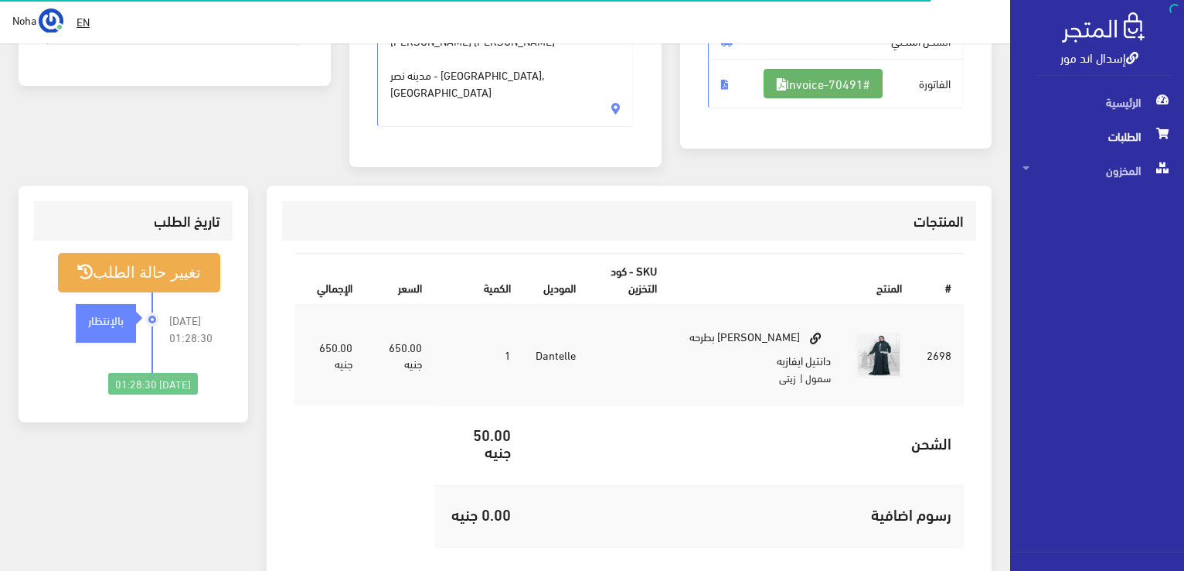
click at [780, 73] on link "#Invoice-70491" at bounding box center [823, 83] width 119 height 29
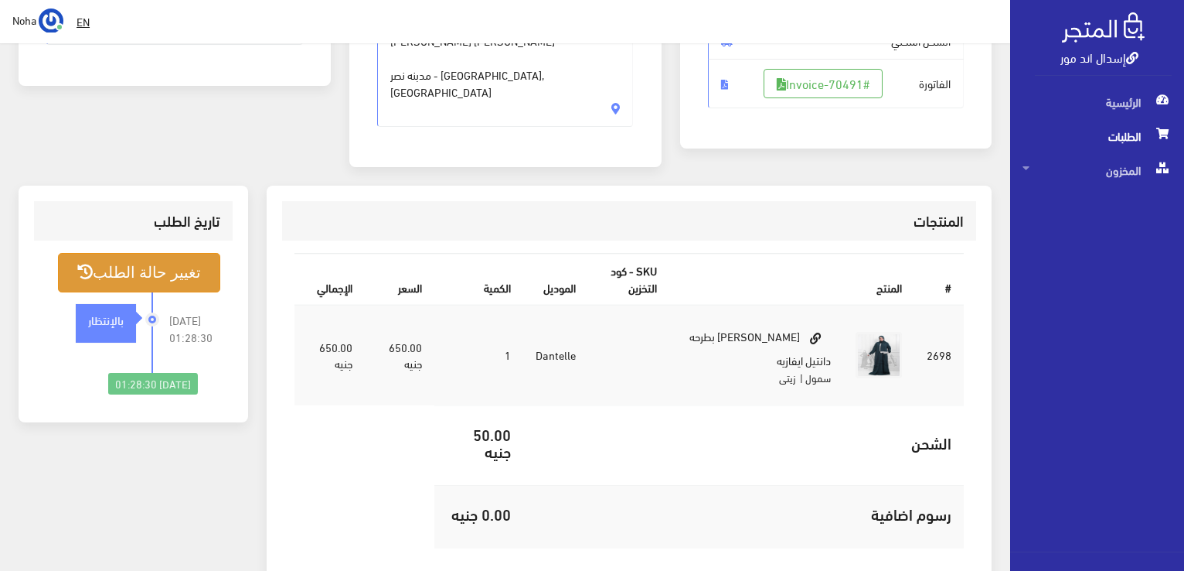
click at [179, 273] on button "تغيير حالة الطلب" at bounding box center [139, 272] width 162 height 39
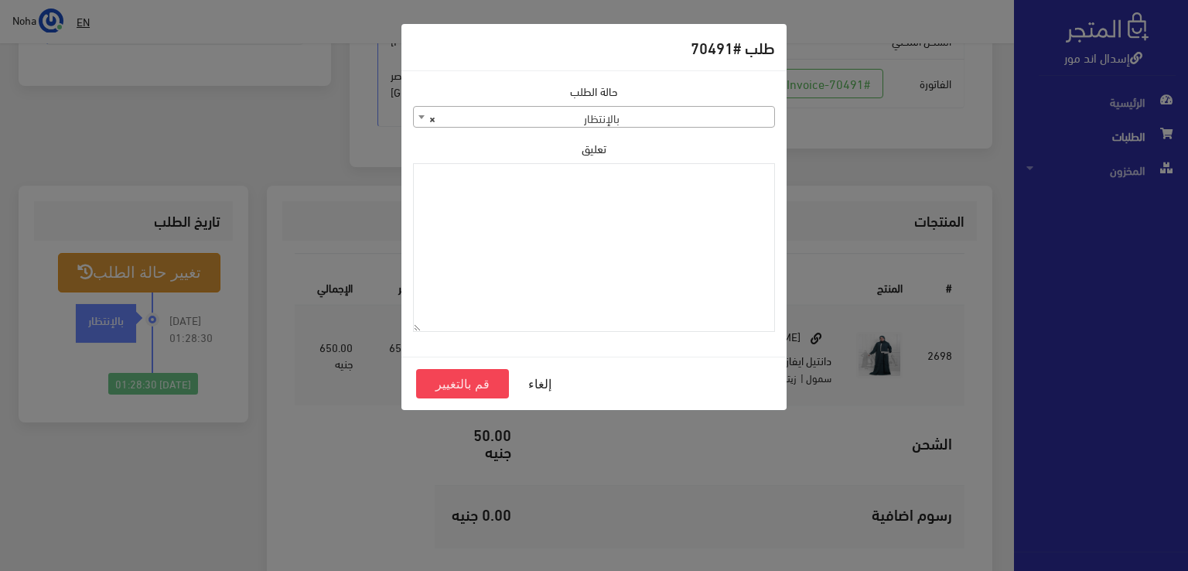
click at [703, 121] on span "× بالإنتظار" at bounding box center [594, 118] width 360 height 22
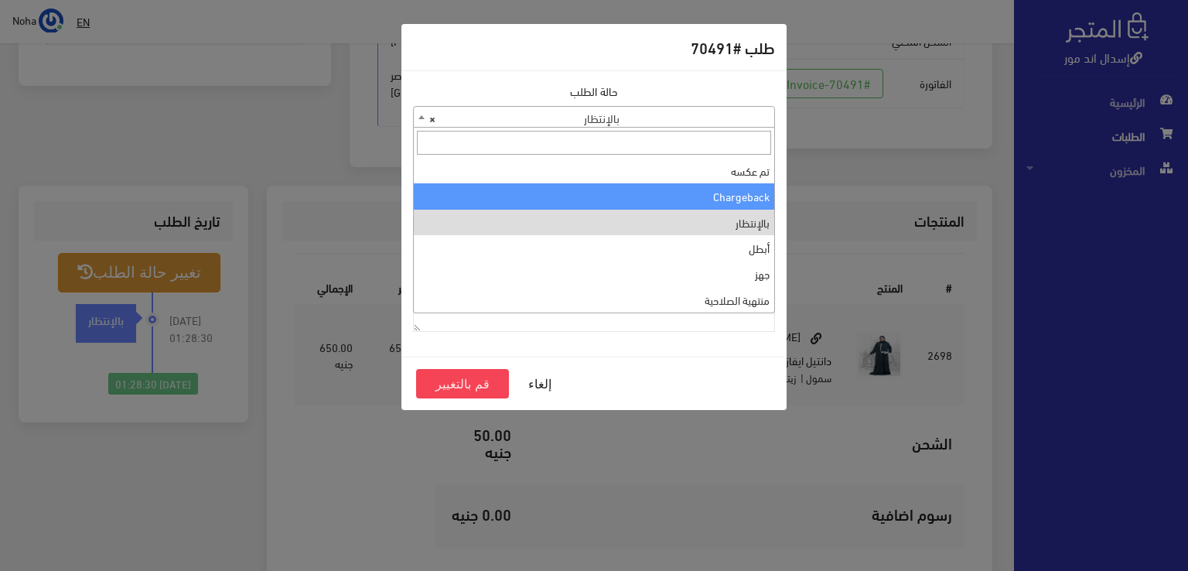
scroll to position [0, 0]
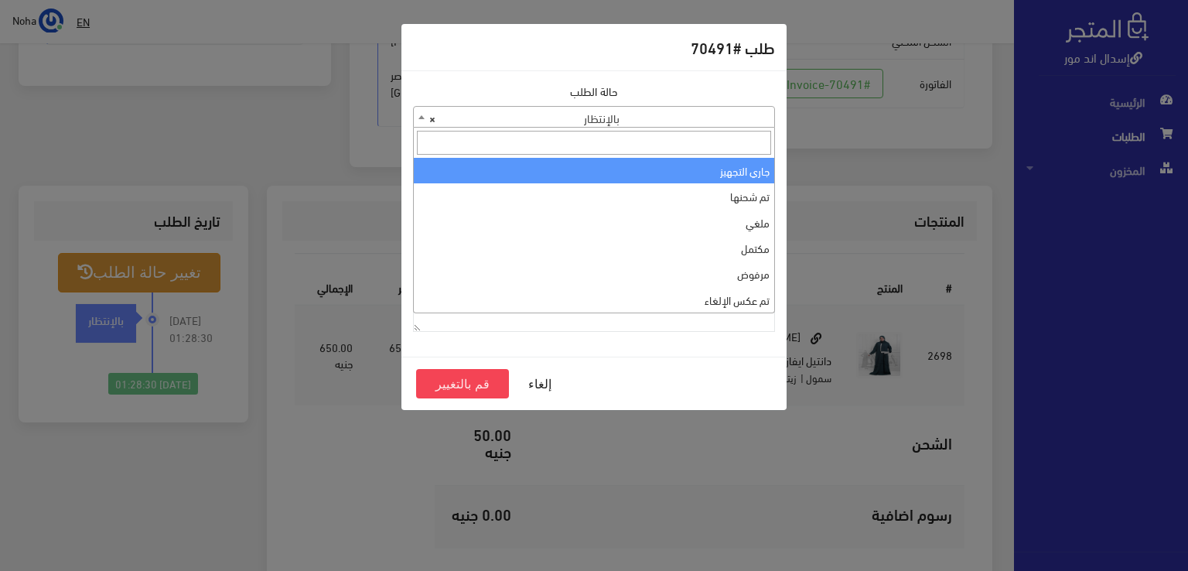
select select "1"
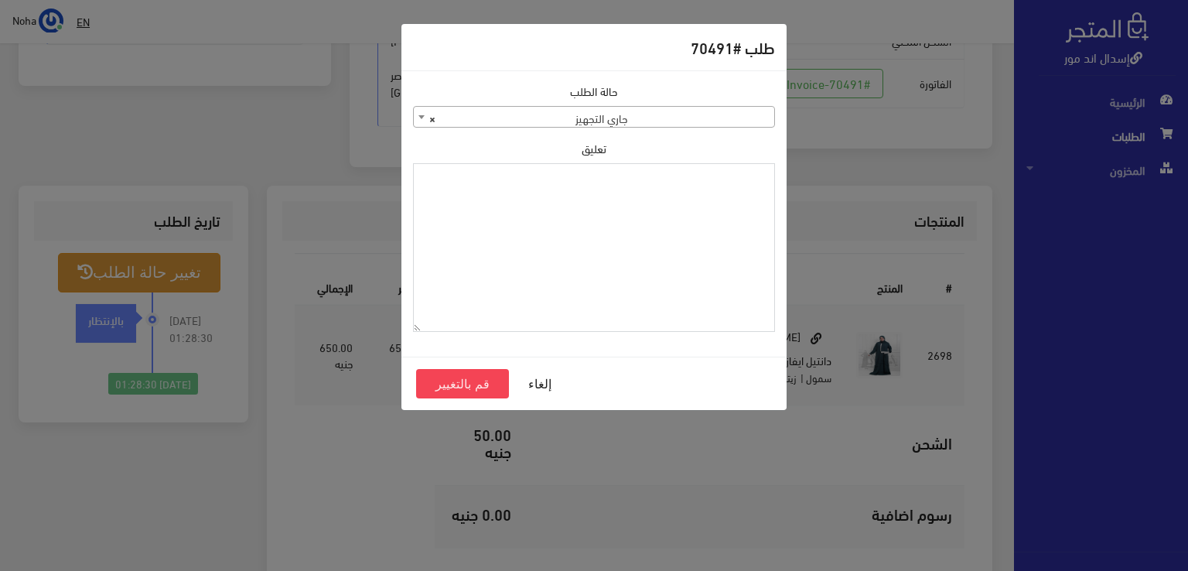
paste textarea "1120859"
type textarea "1120859"
click at [462, 389] on button "قم بالتغيير" at bounding box center [462, 383] width 93 height 29
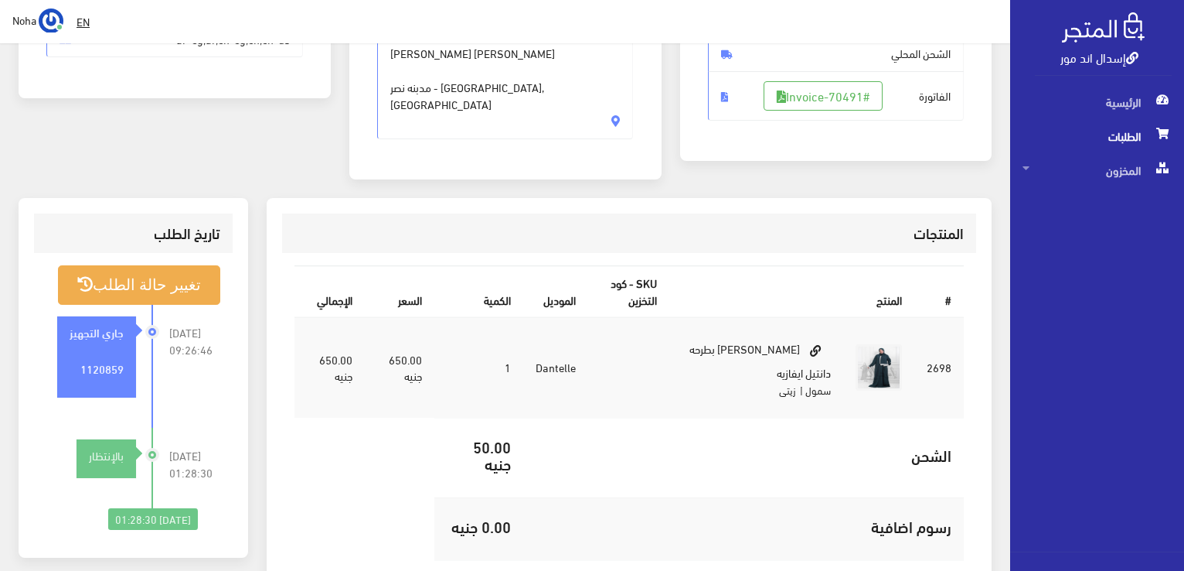
scroll to position [309, 0]
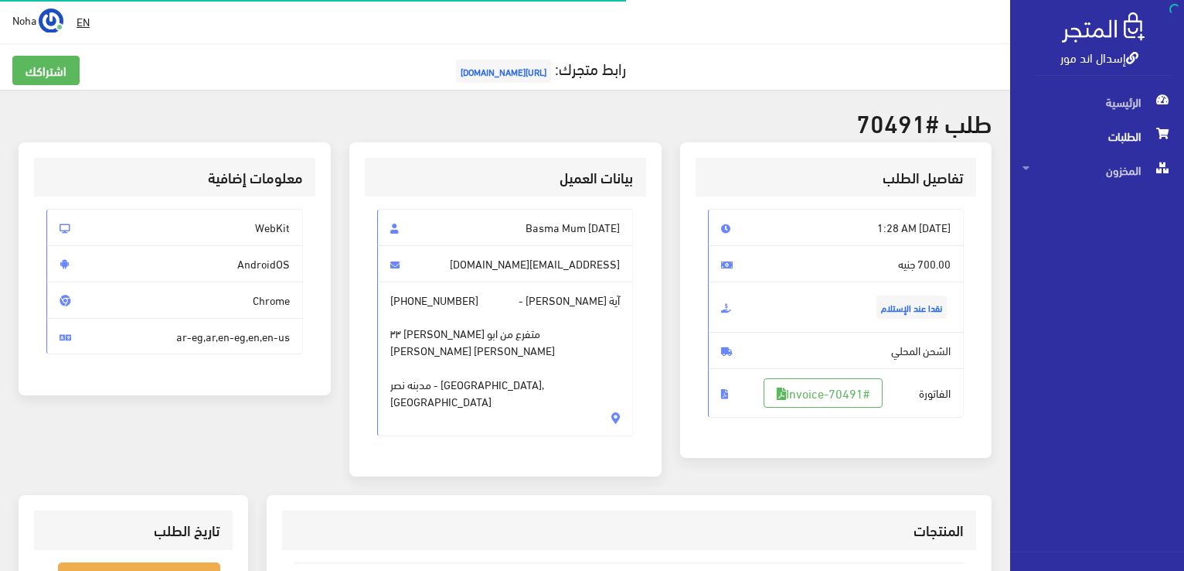
scroll to position [304, 0]
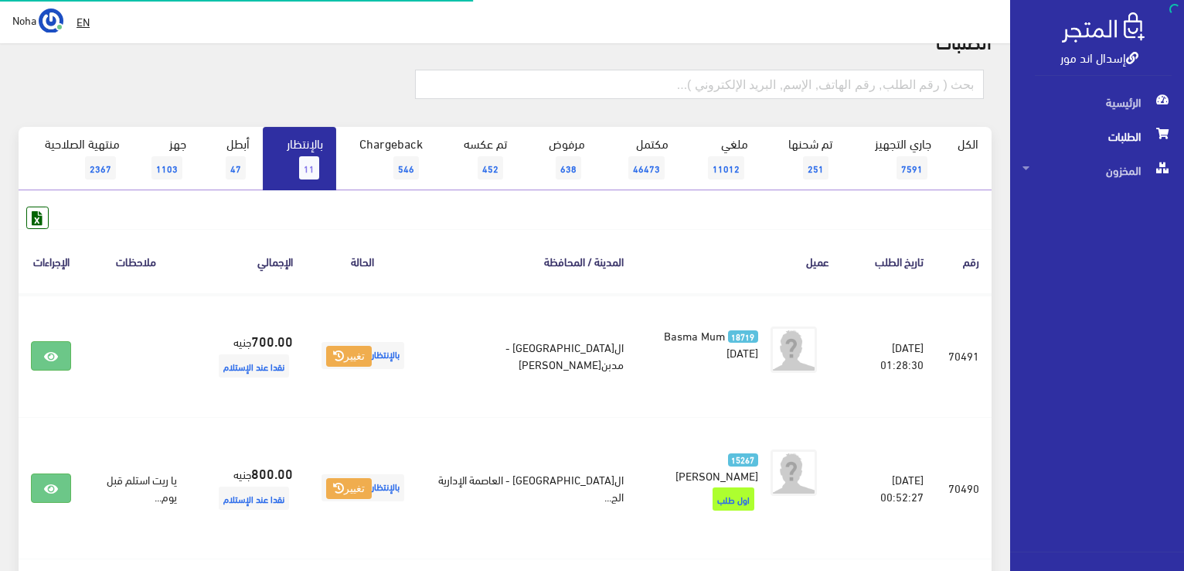
scroll to position [77, 0]
click at [317, 150] on link "بالإنتظار 11" at bounding box center [299, 158] width 73 height 63
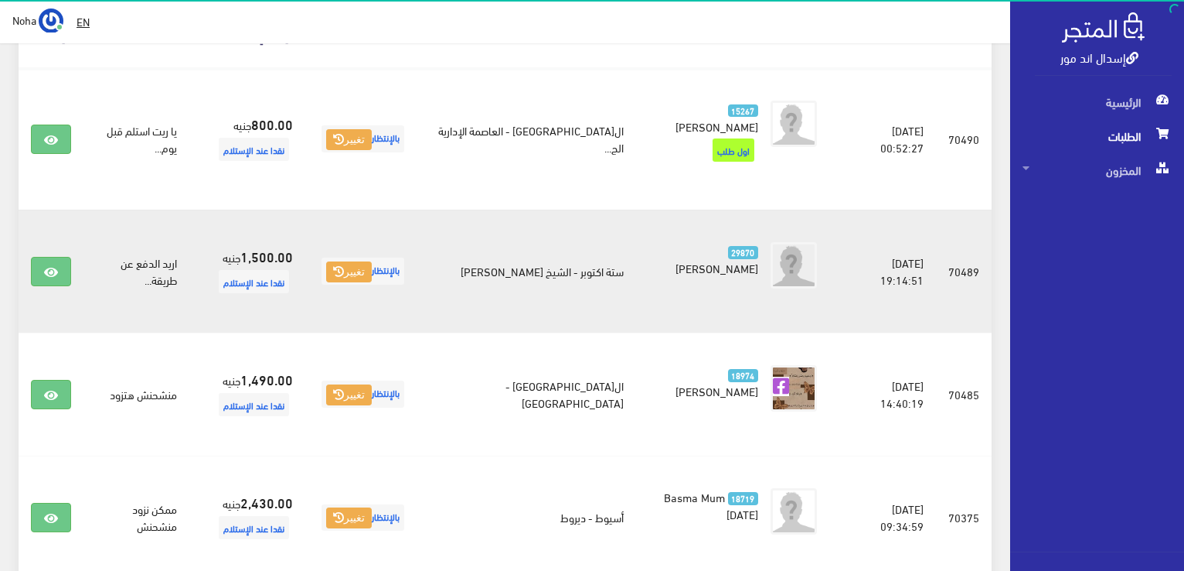
scroll to position [232, 0]
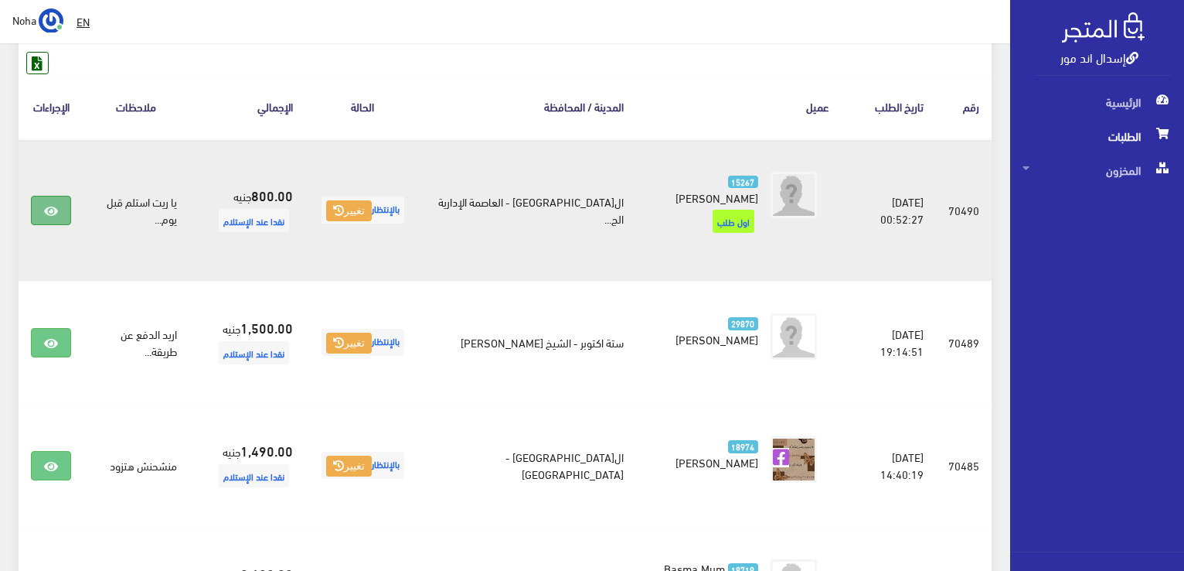
click at [51, 205] on icon at bounding box center [51, 211] width 14 height 12
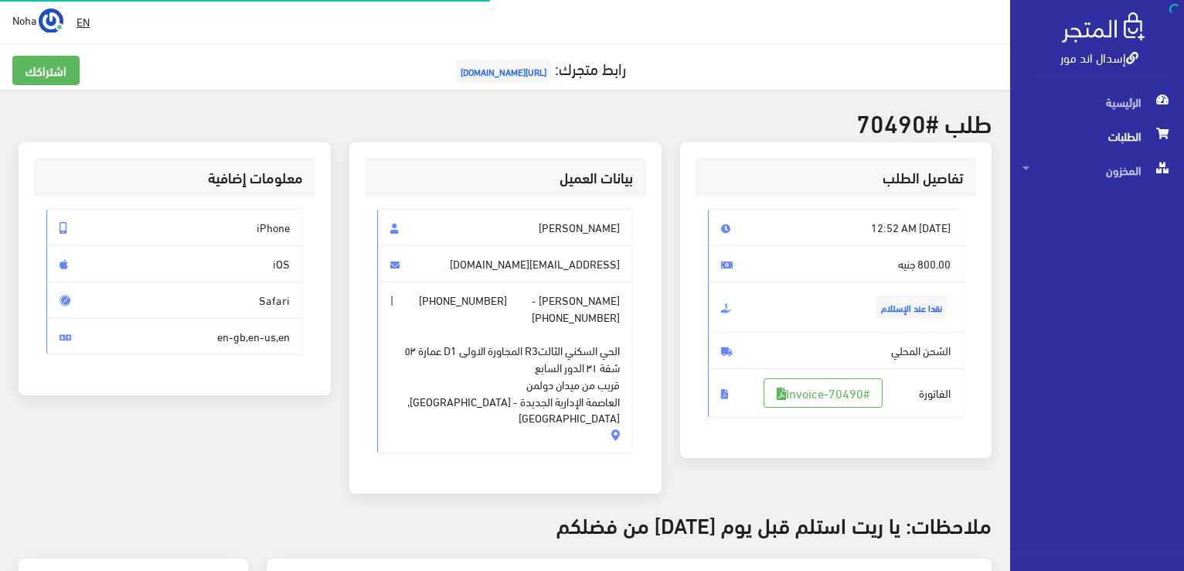
scroll to position [309, 0]
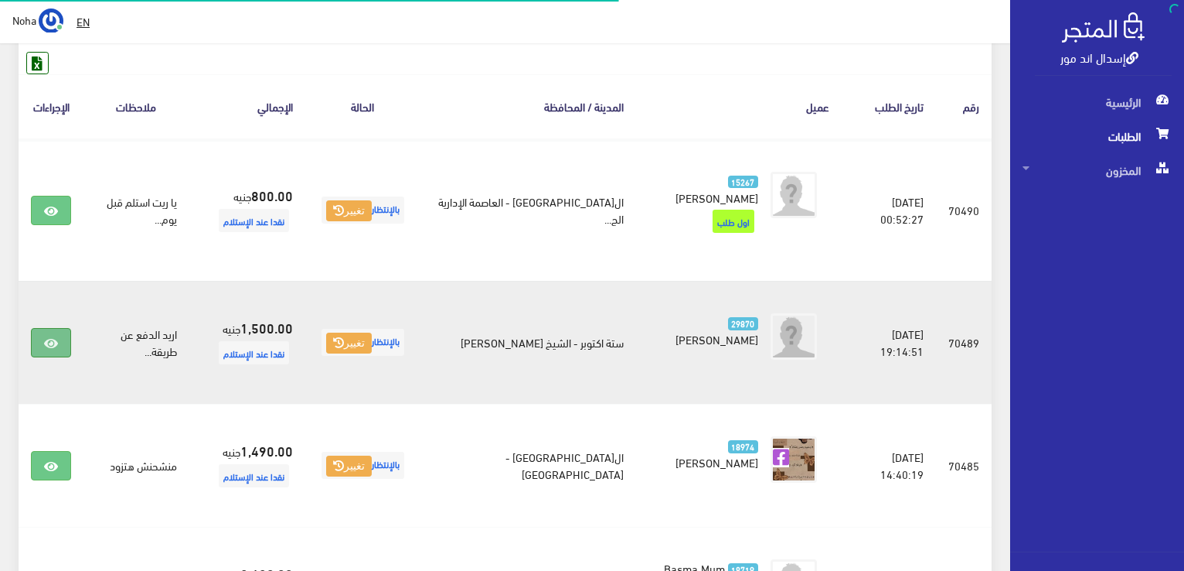
scroll to position [232, 0]
click at [55, 337] on icon at bounding box center [51, 343] width 14 height 12
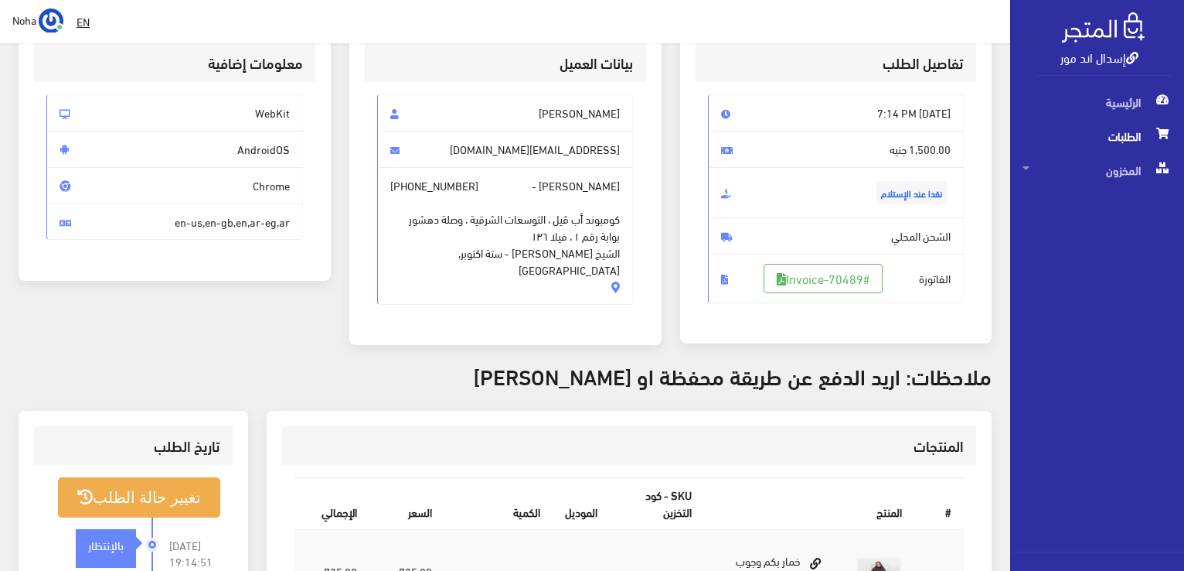
scroll to position [77, 0]
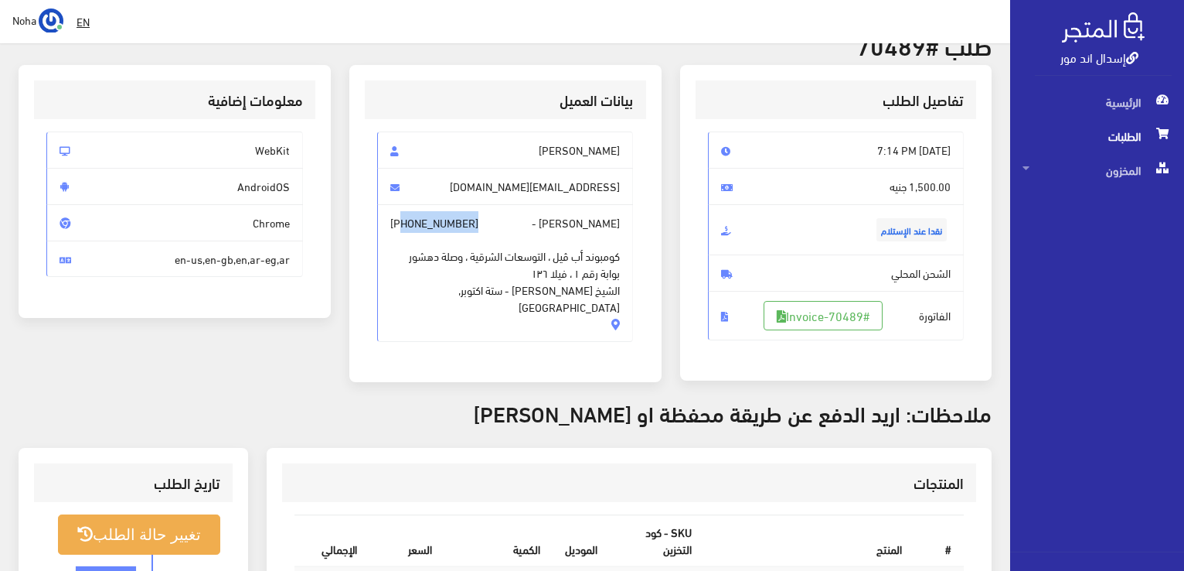
drag, startPoint x: 482, startPoint y: 223, endPoint x: 401, endPoint y: 223, distance: 81.2
click at [401, 223] on span "[PERSON_NAME] - [PHONE_NUMBER] كومبوند أب ڤيل ، التوسعات الشرقية ، وصلة دهشور ب…" at bounding box center [505, 273] width 257 height 138
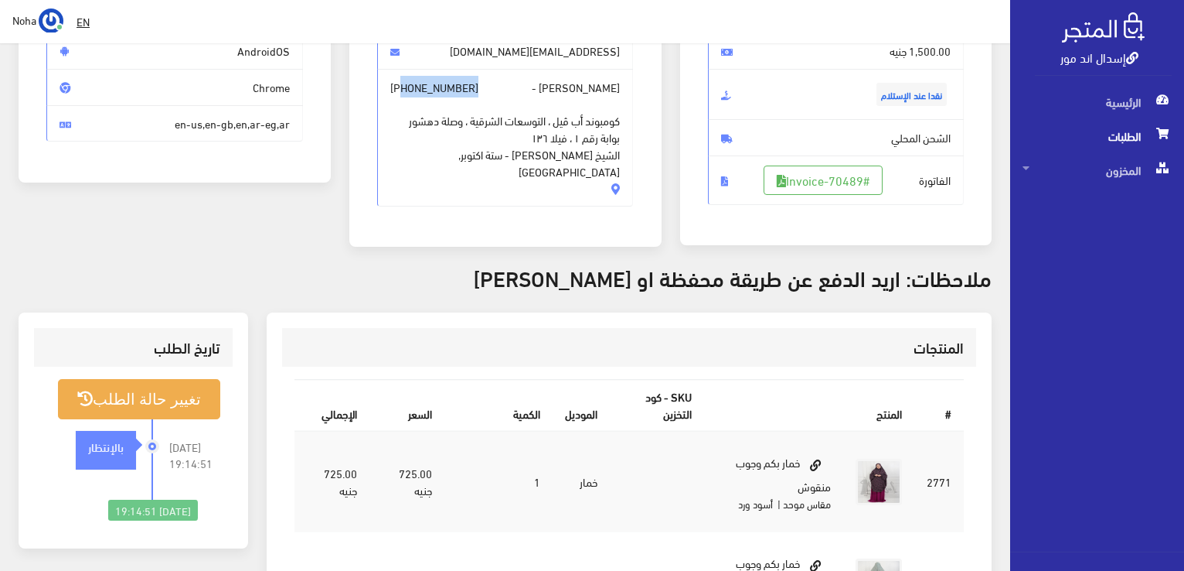
scroll to position [232, 0]
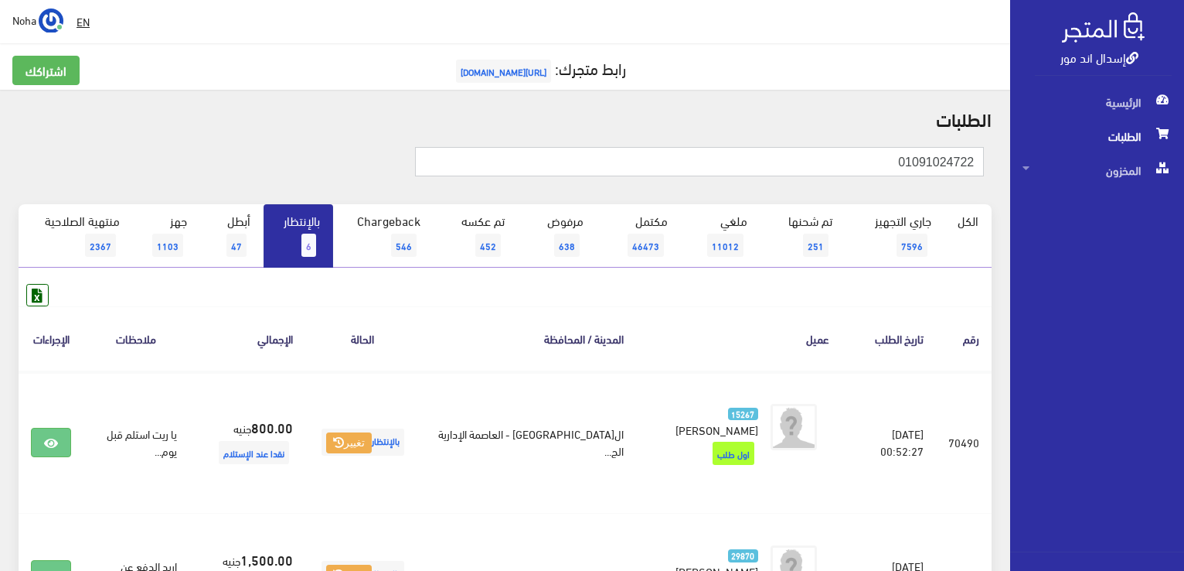
type input "01091024722"
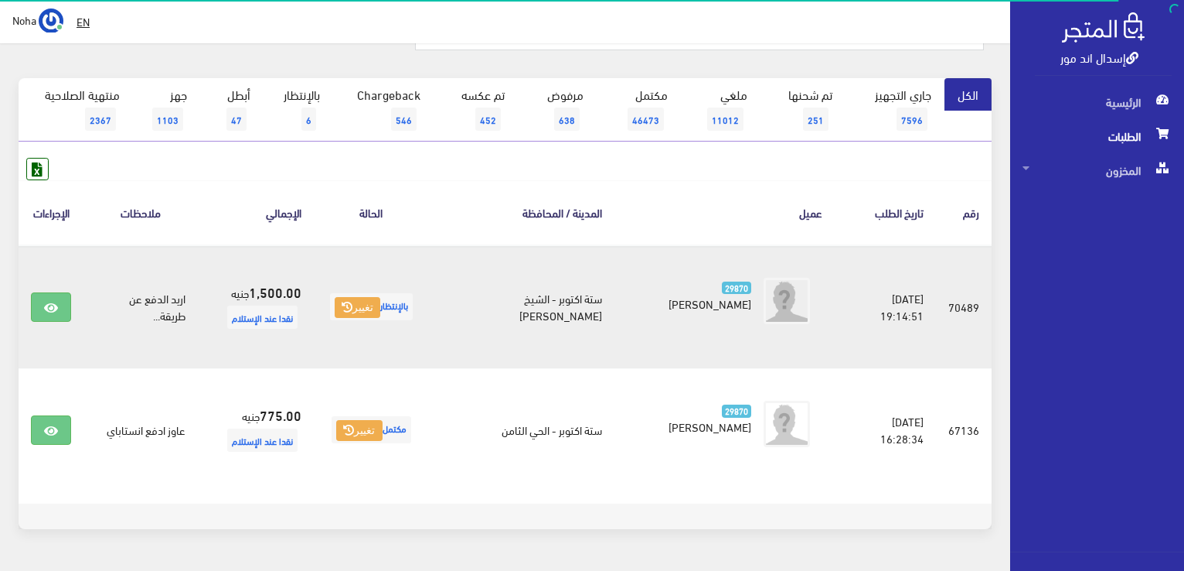
scroll to position [155, 0]
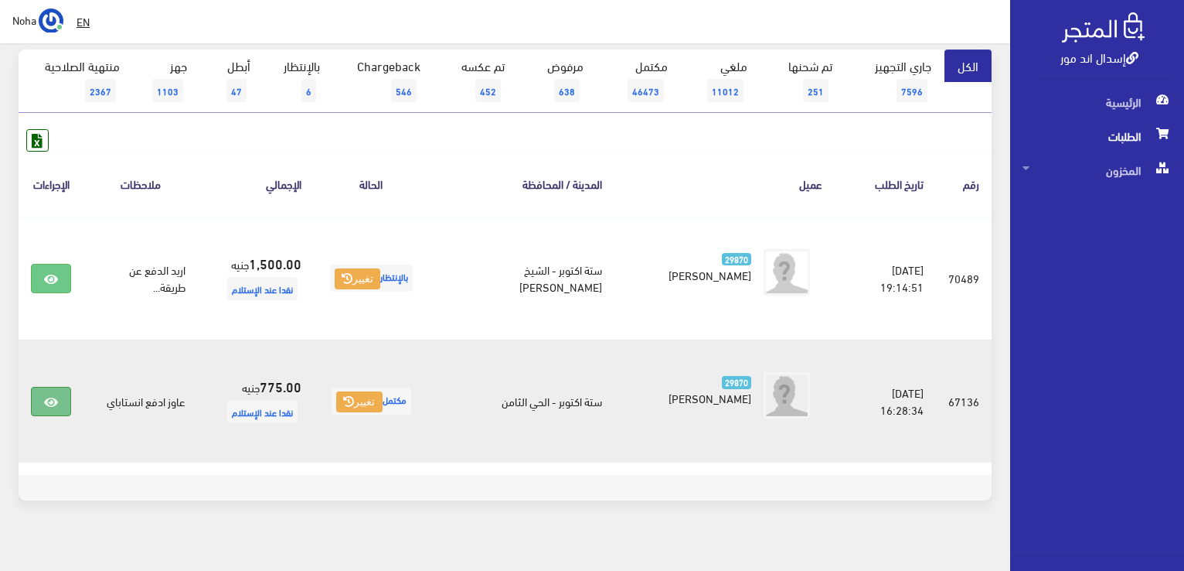
click at [56, 396] on icon at bounding box center [51, 402] width 14 height 12
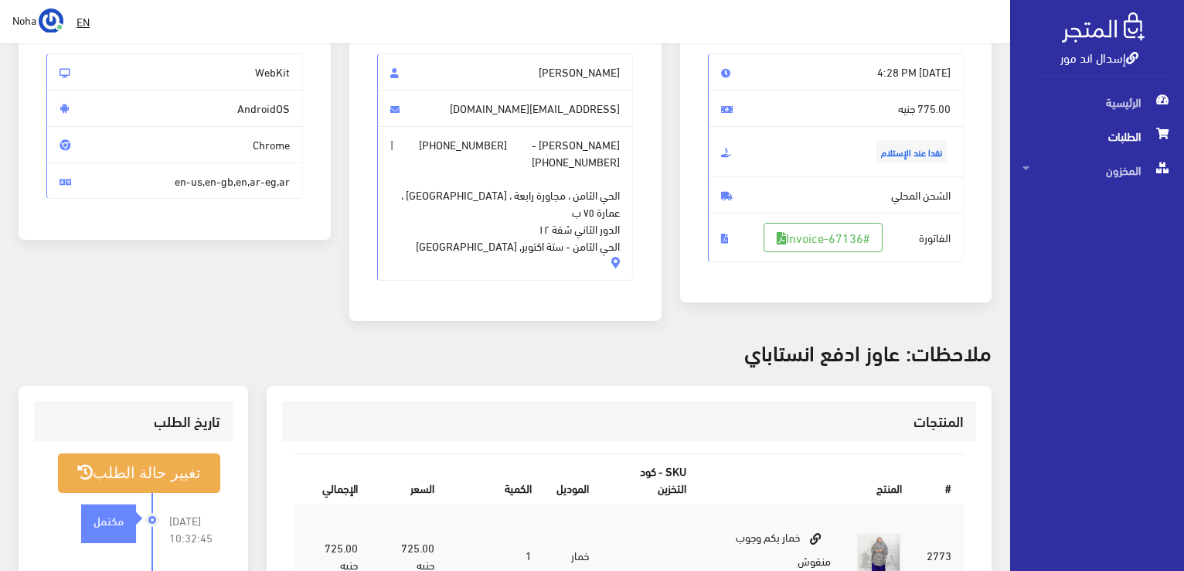
scroll to position [190, 0]
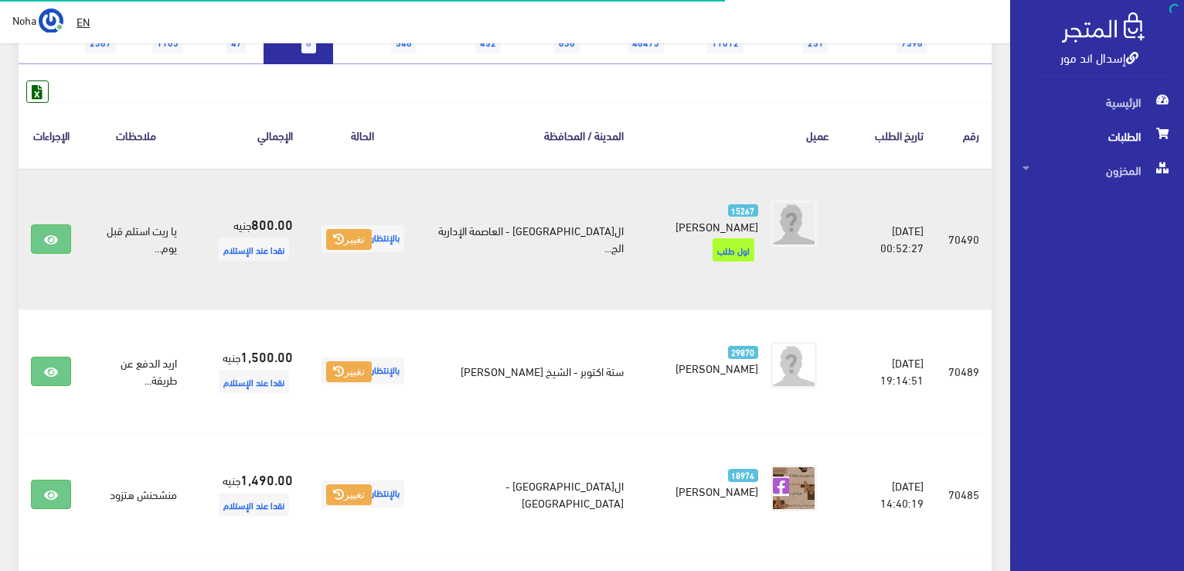
scroll to position [77, 0]
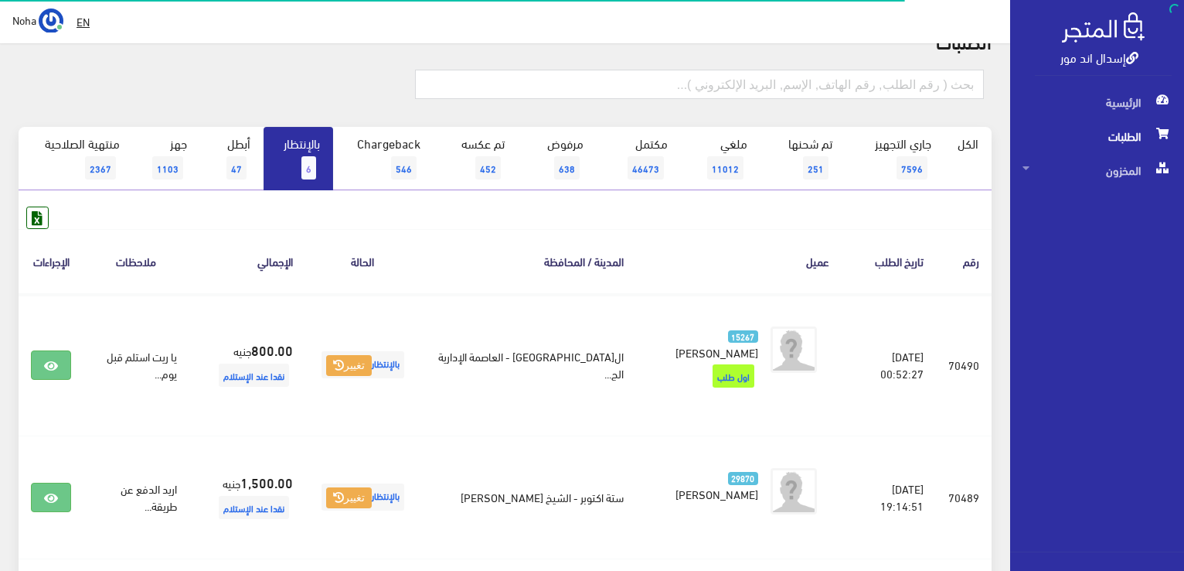
click at [295, 168] on link "بالإنتظار 6" at bounding box center [299, 158] width 70 height 63
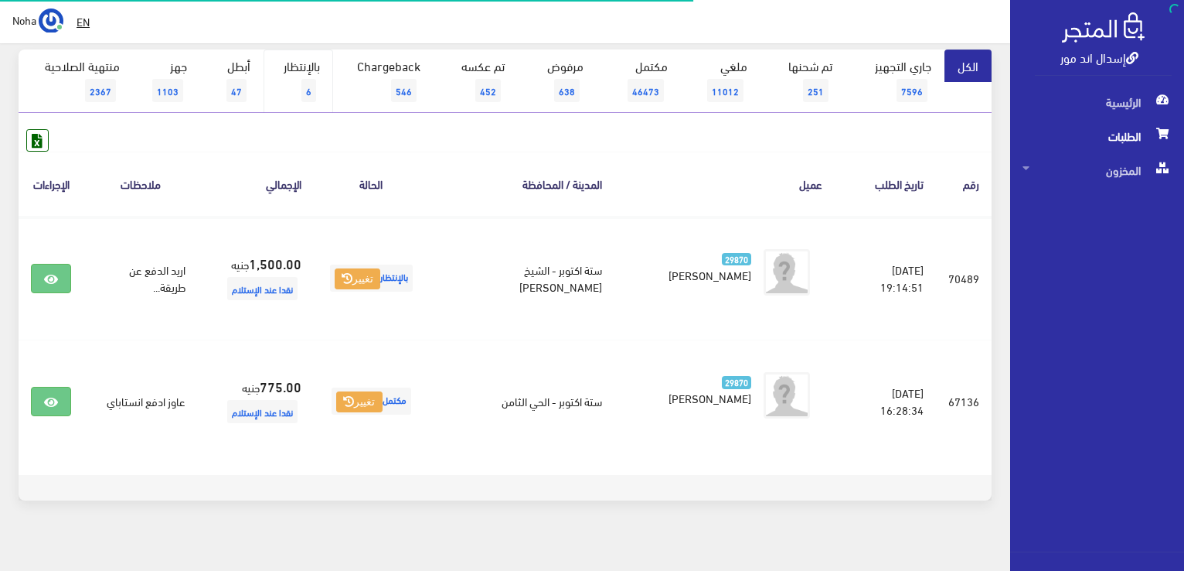
scroll to position [155, 0]
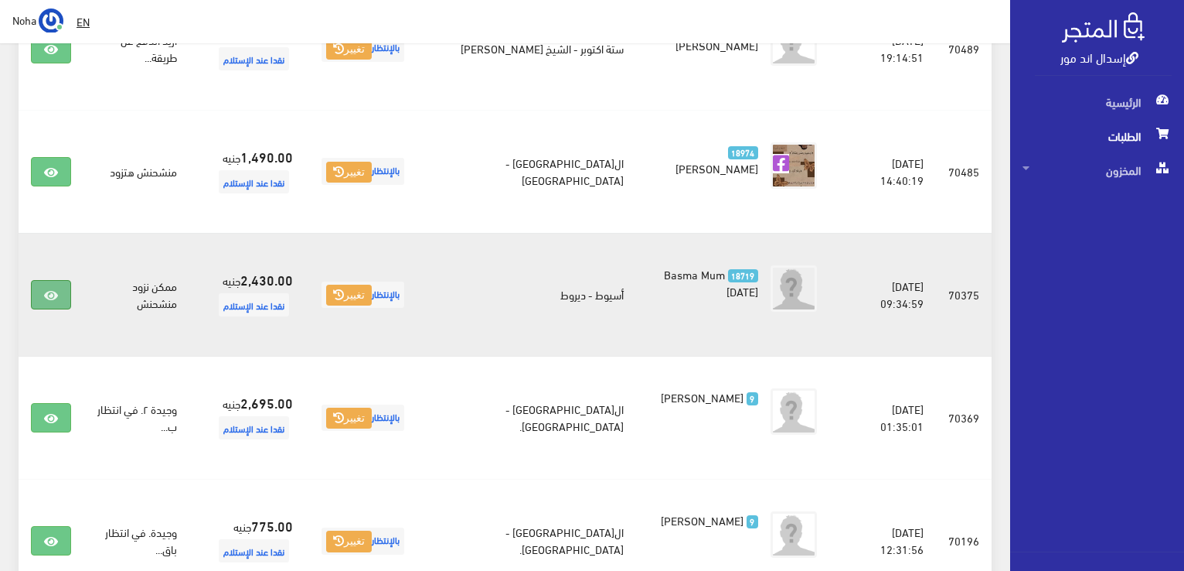
scroll to position [619, 0]
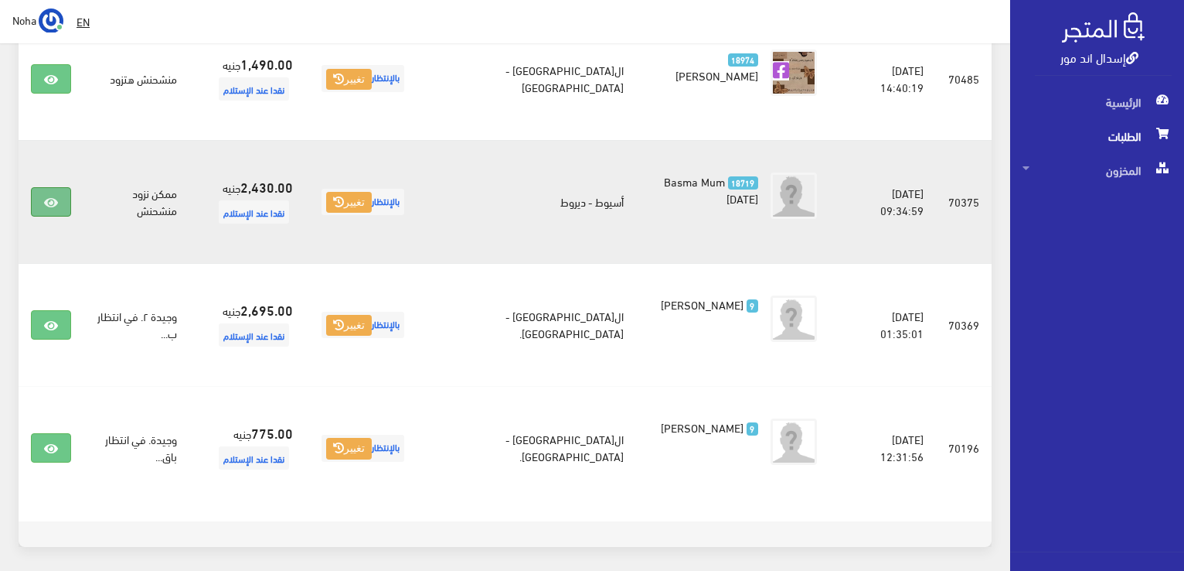
click at [56, 196] on icon at bounding box center [51, 202] width 14 height 12
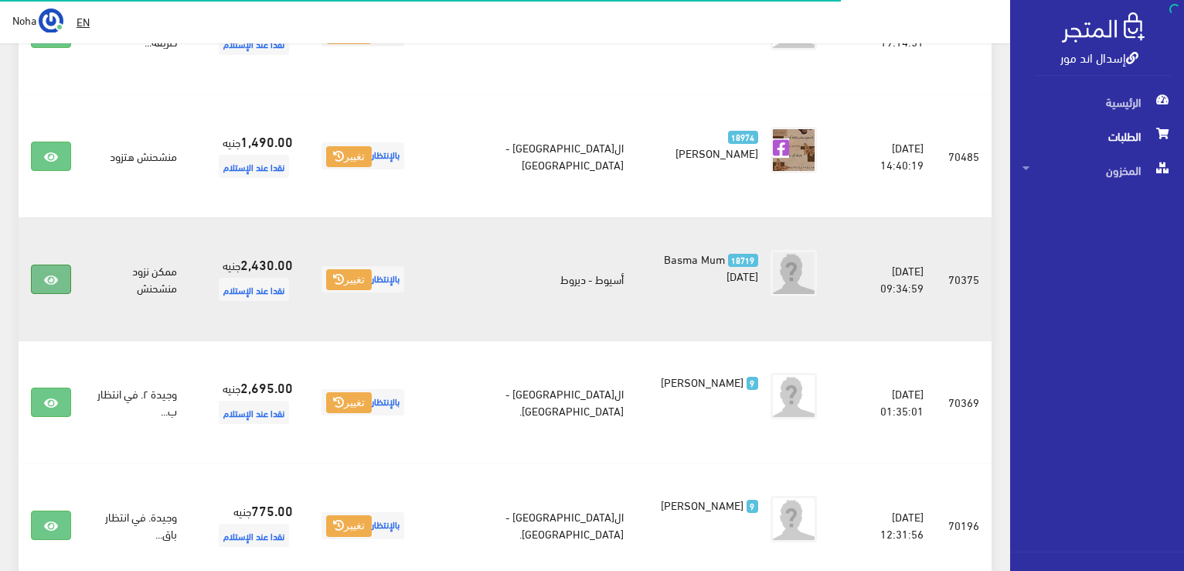
scroll to position [541, 0]
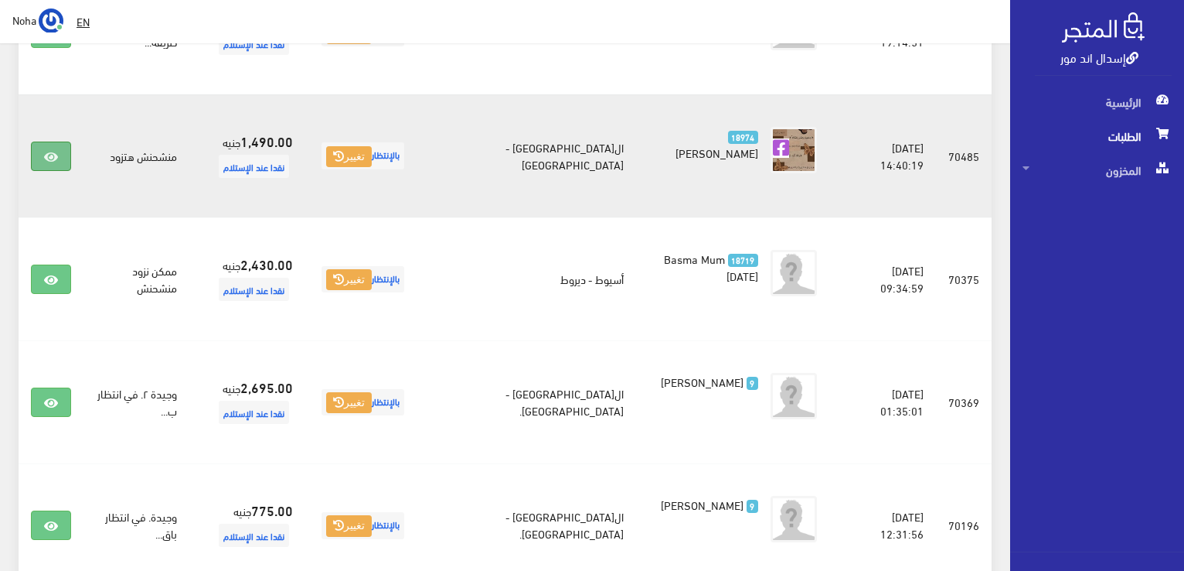
click at [44, 151] on icon at bounding box center [51, 157] width 14 height 12
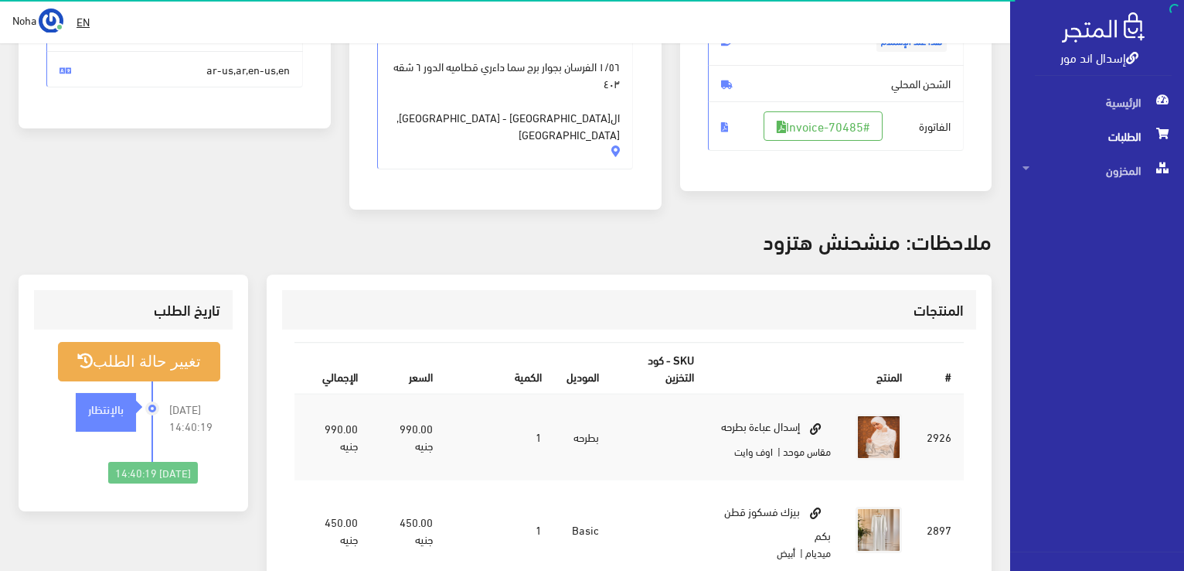
scroll to position [155, 0]
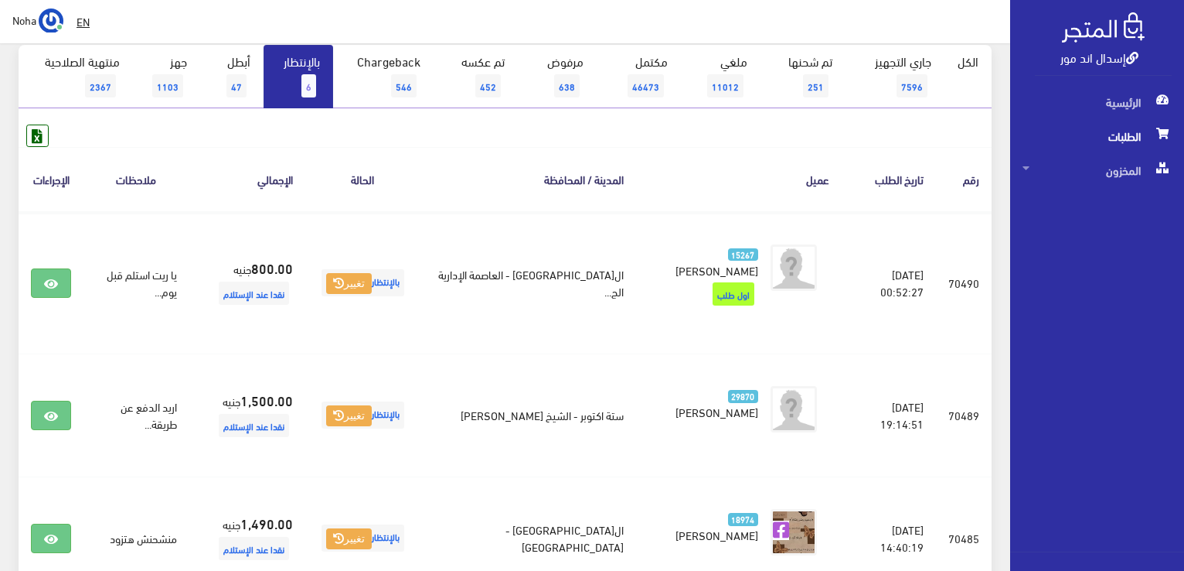
scroll to position [155, 0]
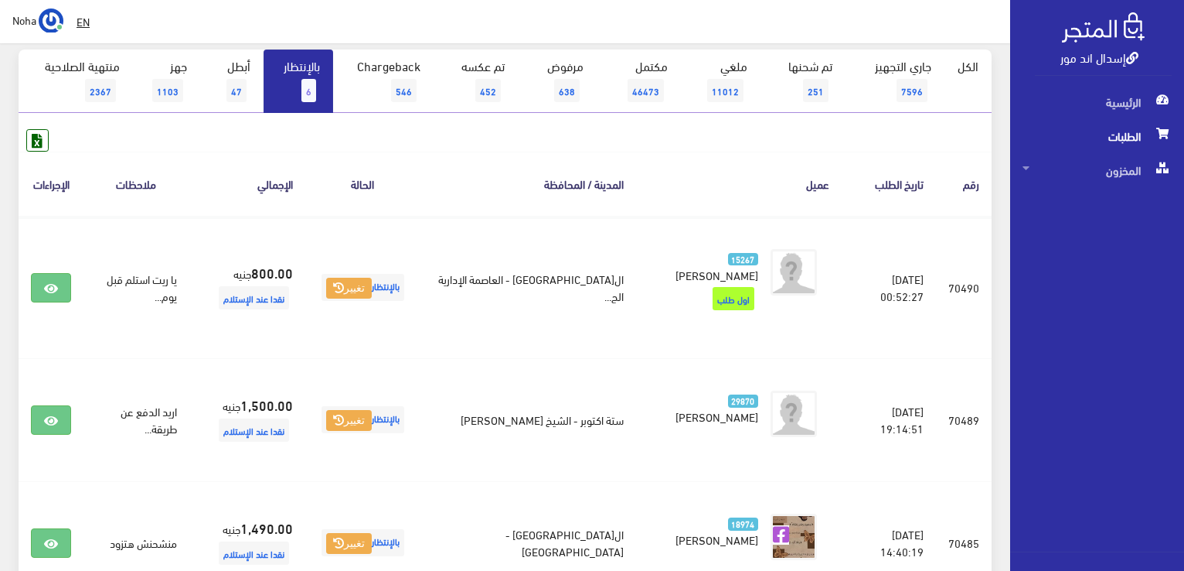
click at [302, 97] on link "بالإنتظار 6" at bounding box center [299, 80] width 70 height 63
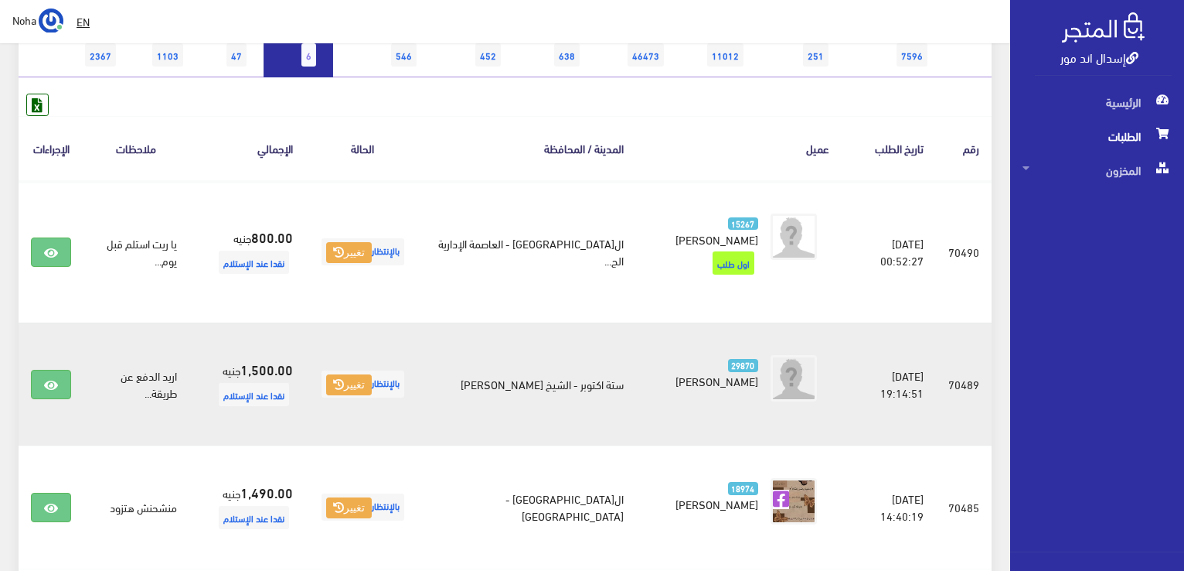
scroll to position [155, 0]
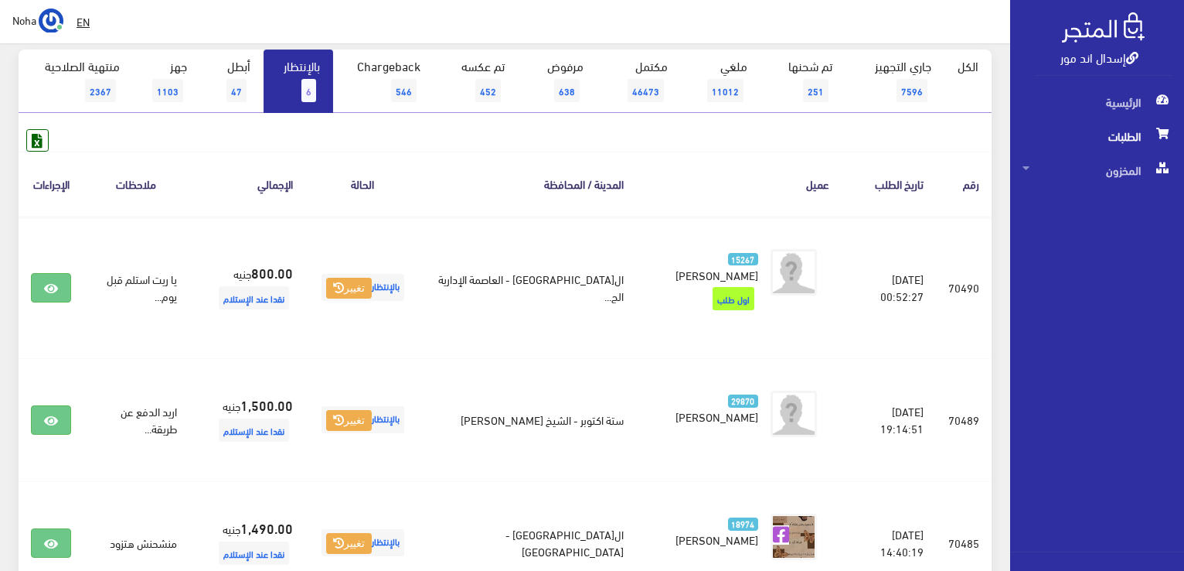
click at [325, 97] on link "بالإنتظار 6" at bounding box center [299, 80] width 70 height 63
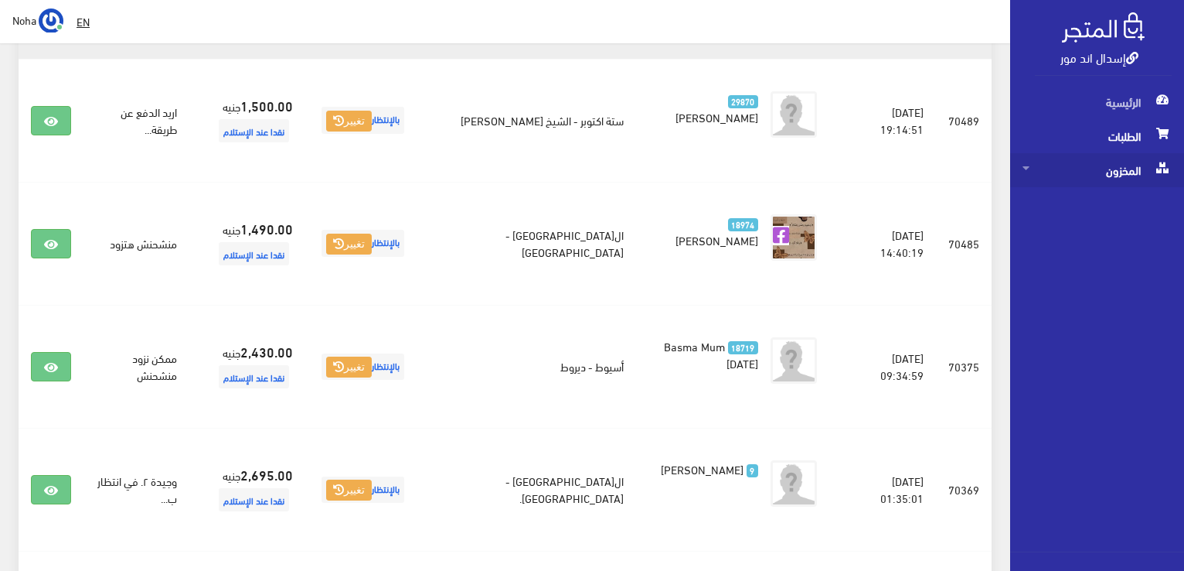
scroll to position [353, 0]
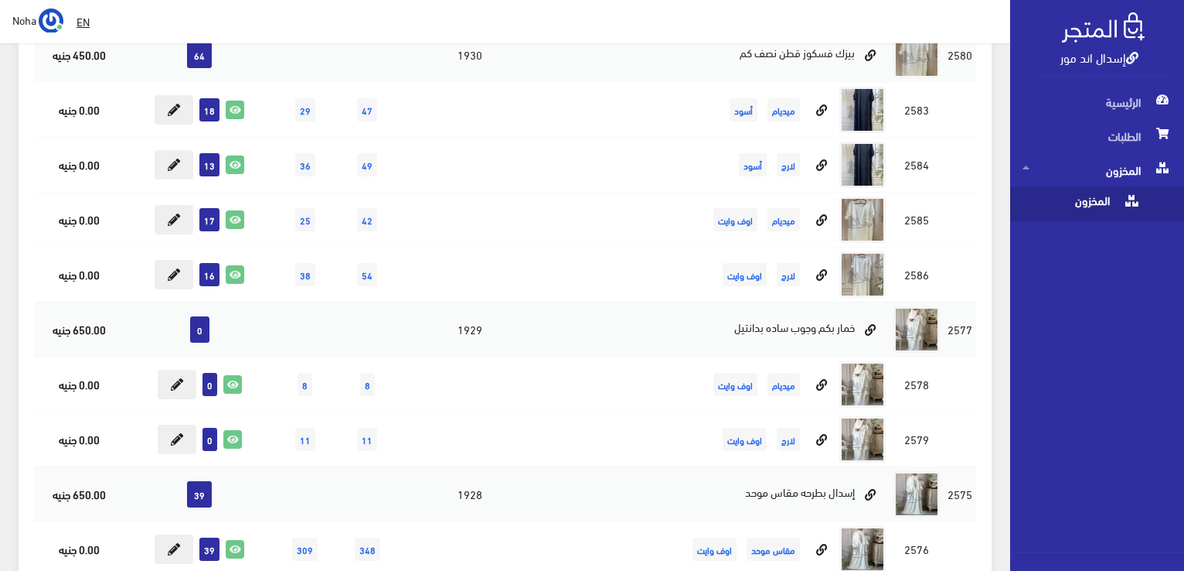
scroll to position [10648, 0]
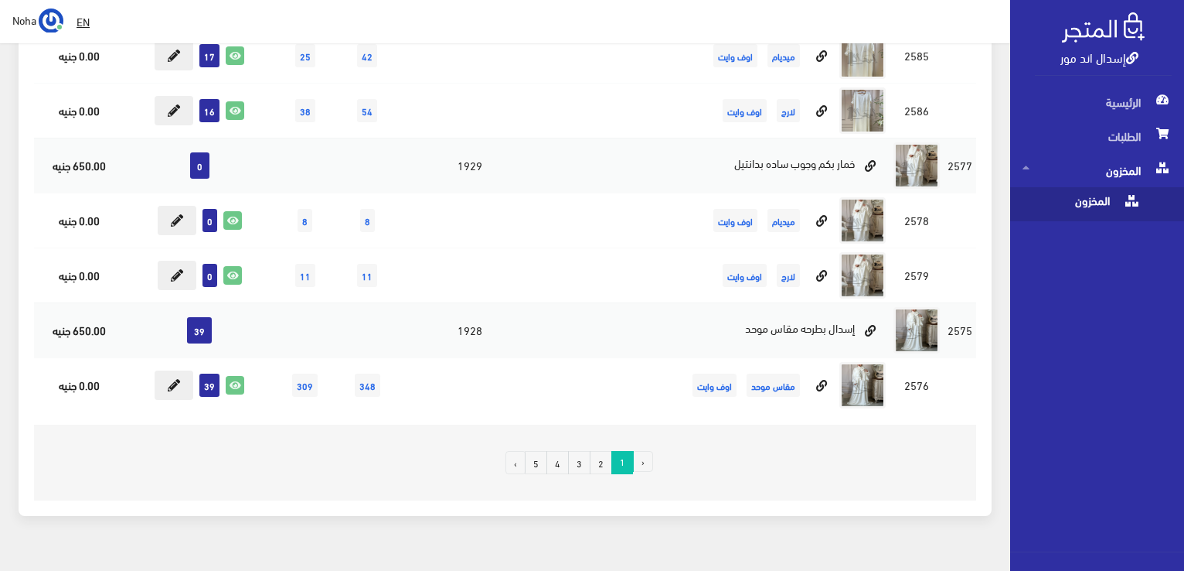
click at [601, 451] on link "2" at bounding box center [601, 462] width 22 height 23
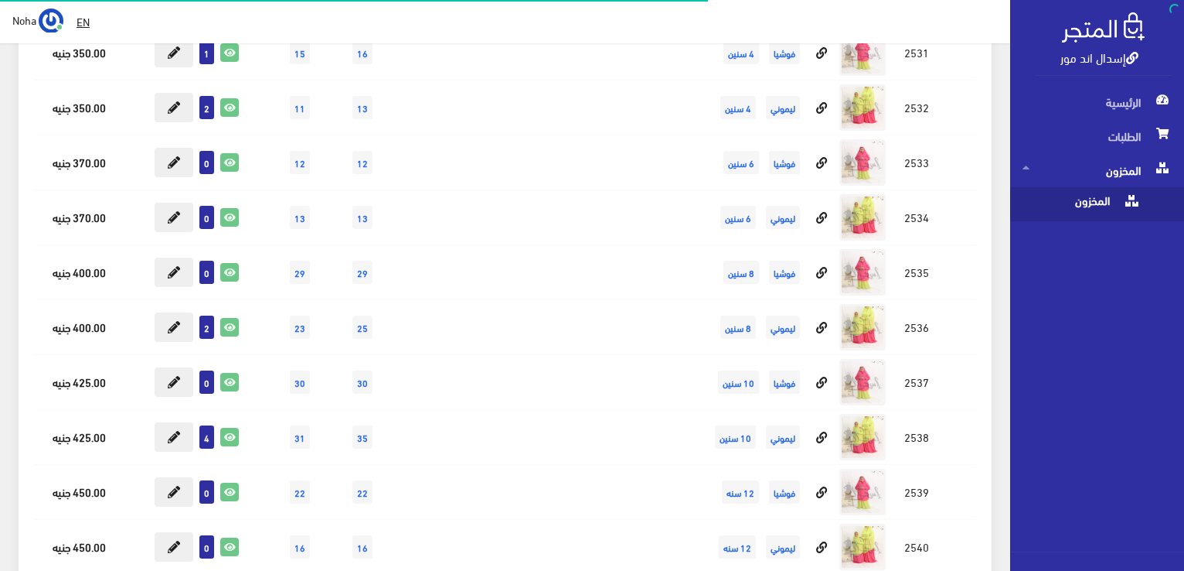
scroll to position [1933, 0]
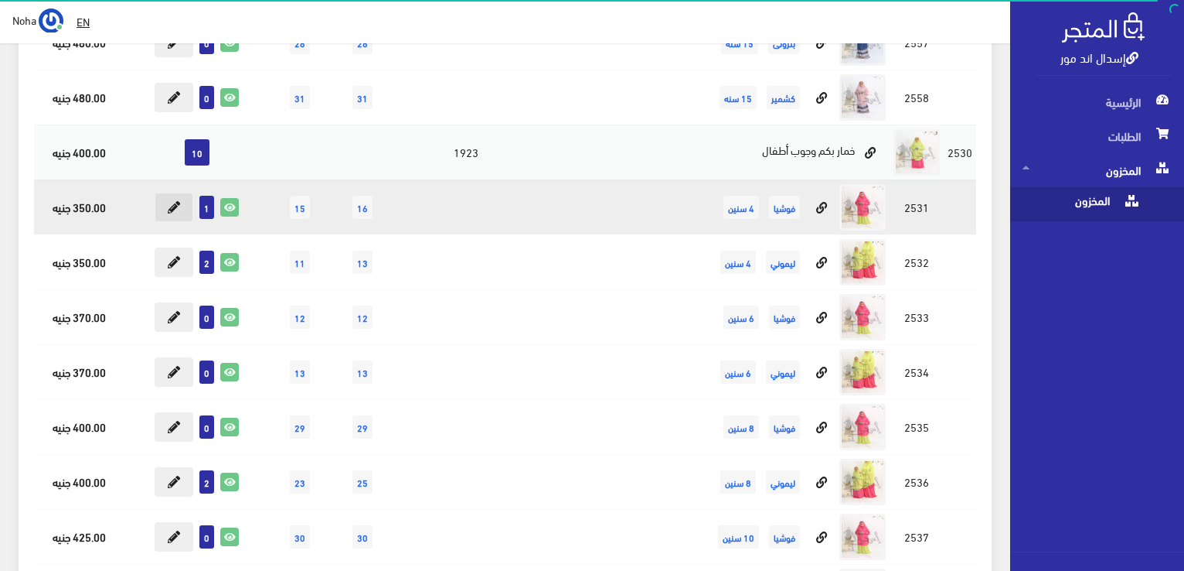
click at [169, 203] on icon at bounding box center [174, 207] width 12 height 12
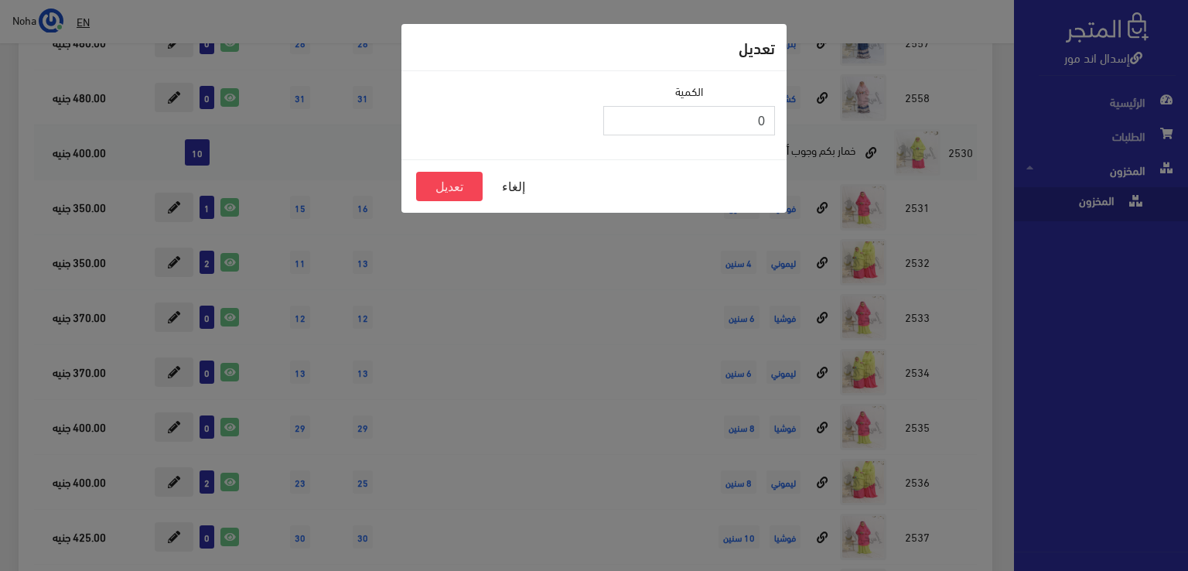
click at [617, 124] on input "0" at bounding box center [689, 120] width 172 height 29
click at [461, 181] on button "تعديل" at bounding box center [449, 186] width 66 height 29
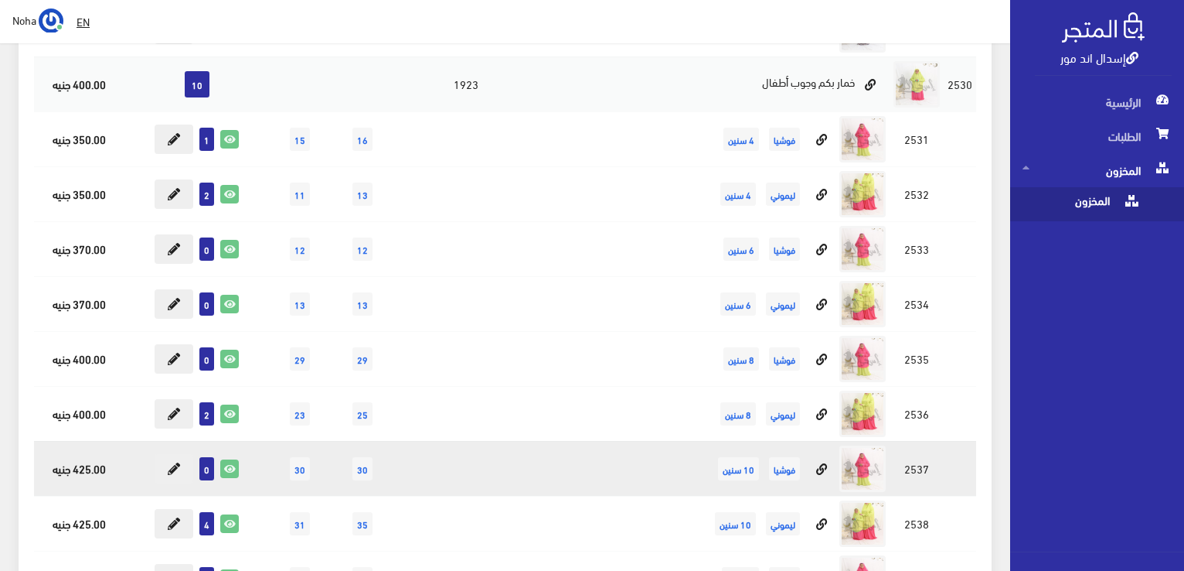
scroll to position [2010, 0]
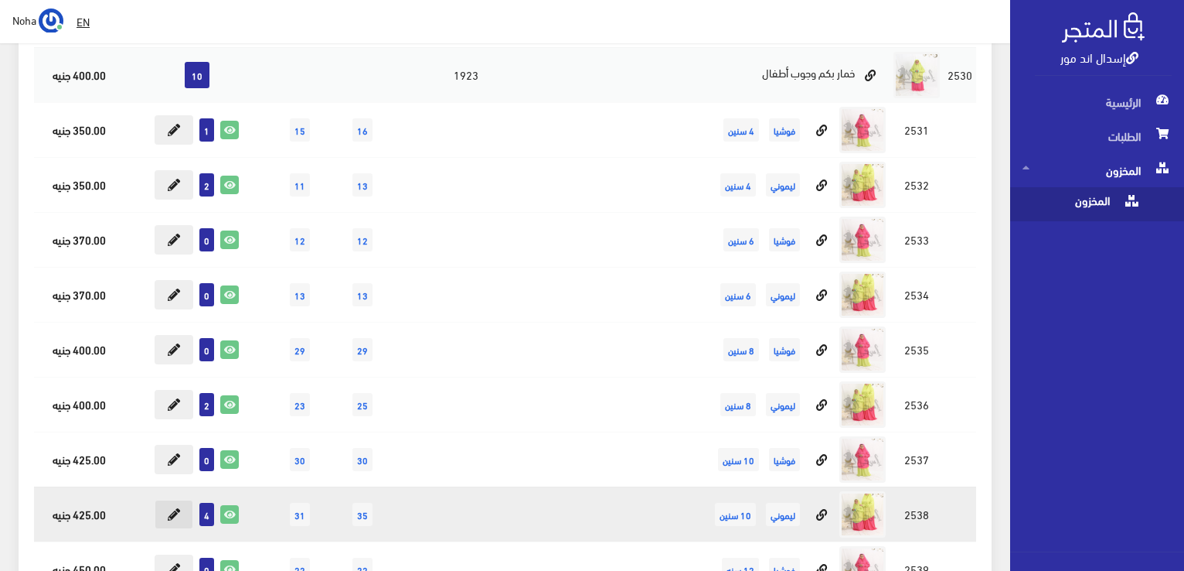
click at [171, 508] on icon at bounding box center [174, 514] width 12 height 12
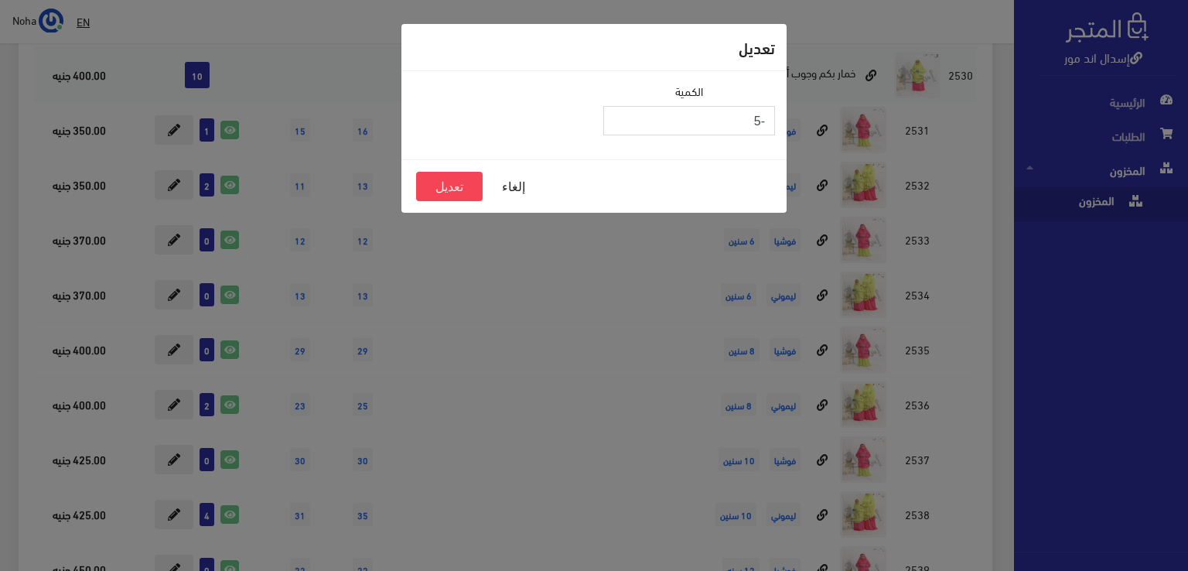
click at [615, 126] on input "-5" at bounding box center [689, 120] width 172 height 29
click at [616, 115] on input "-4" at bounding box center [689, 120] width 172 height 29
click at [616, 115] on input "-3" at bounding box center [689, 120] width 172 height 29
click at [616, 115] on input "-2" at bounding box center [689, 120] width 172 height 29
click at [616, 115] on input "-1" at bounding box center [689, 120] width 172 height 29
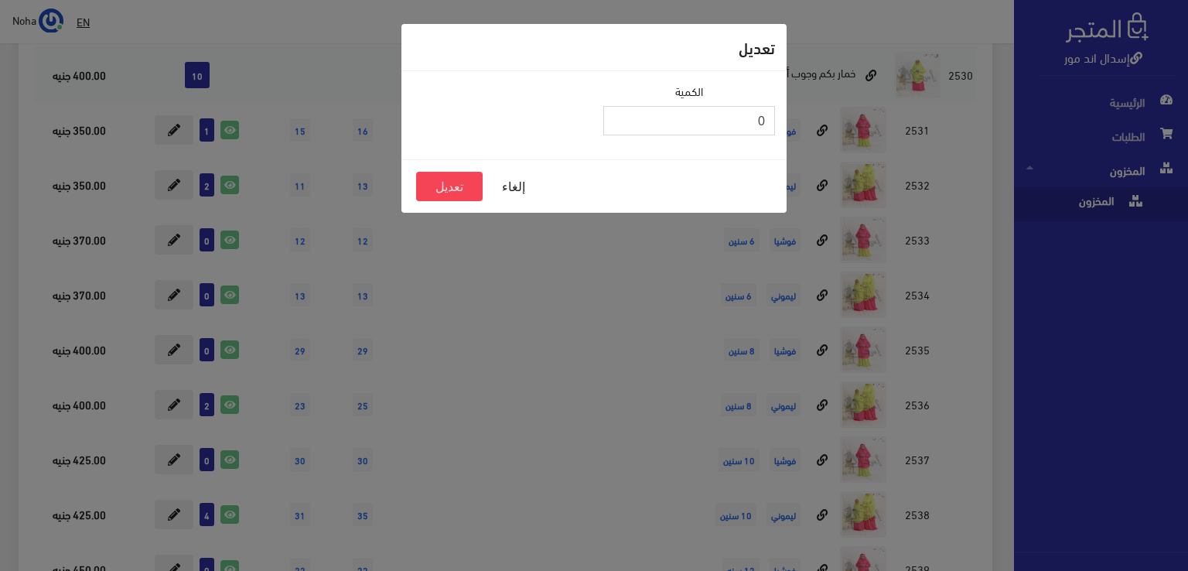
type input "0"
click at [616, 115] on input "0" at bounding box center [689, 120] width 172 height 29
click at [451, 188] on button "تعديل" at bounding box center [449, 186] width 66 height 29
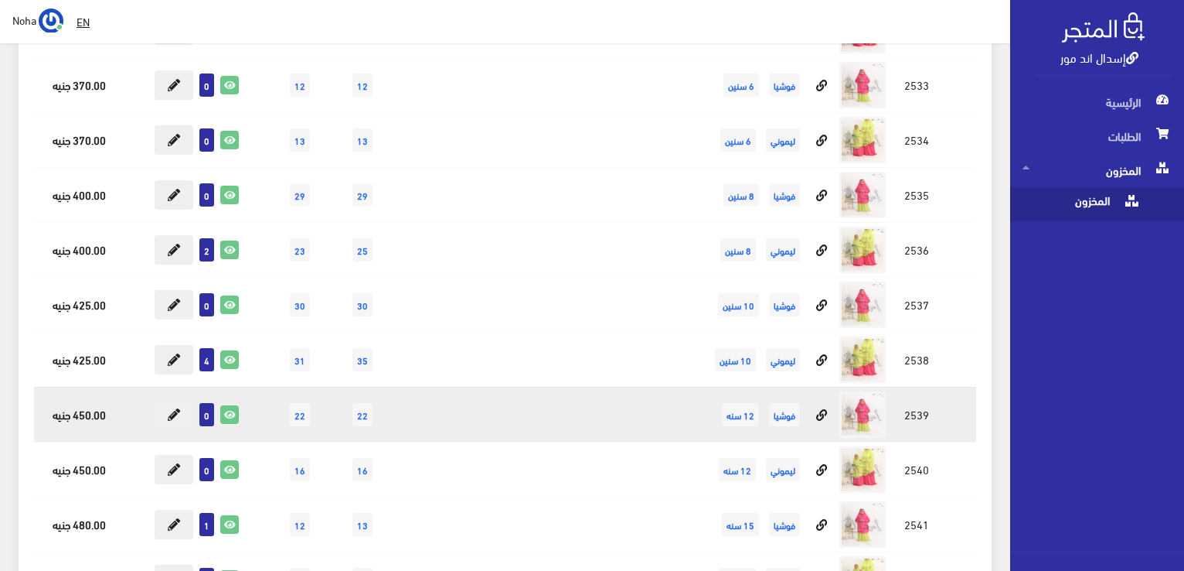
scroll to position [2242, 0]
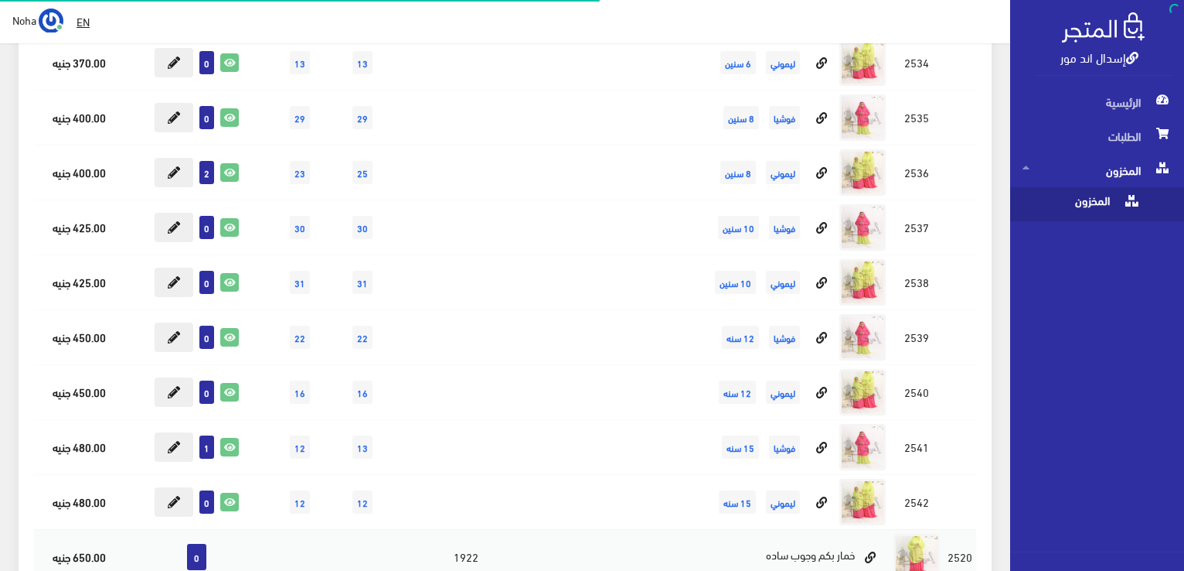
scroll to position [2242, 0]
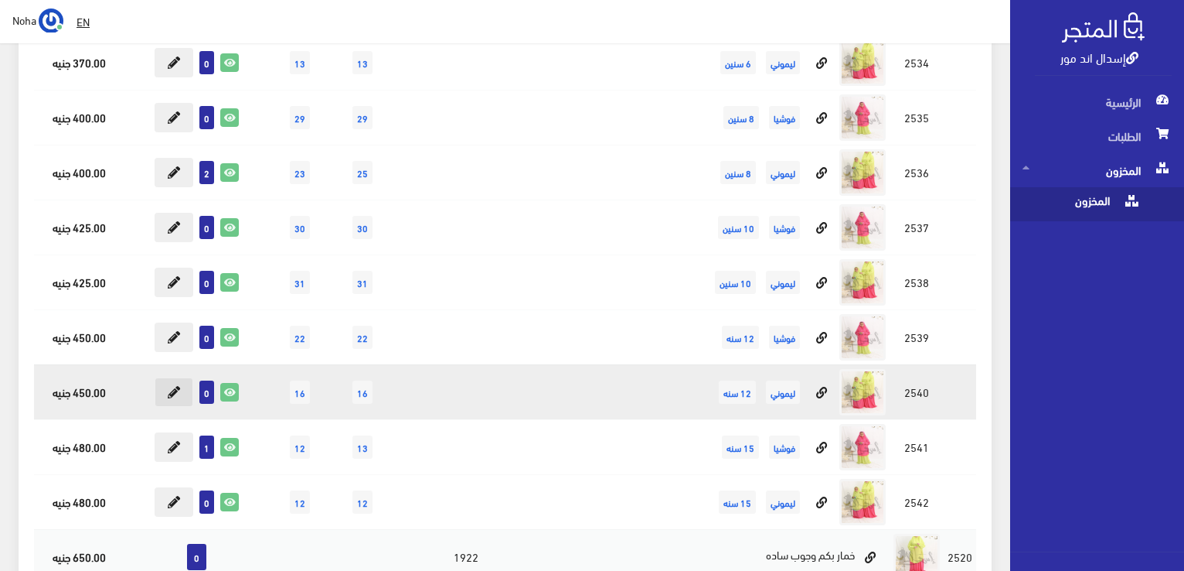
click at [180, 390] on icon at bounding box center [174, 392] width 12 height 12
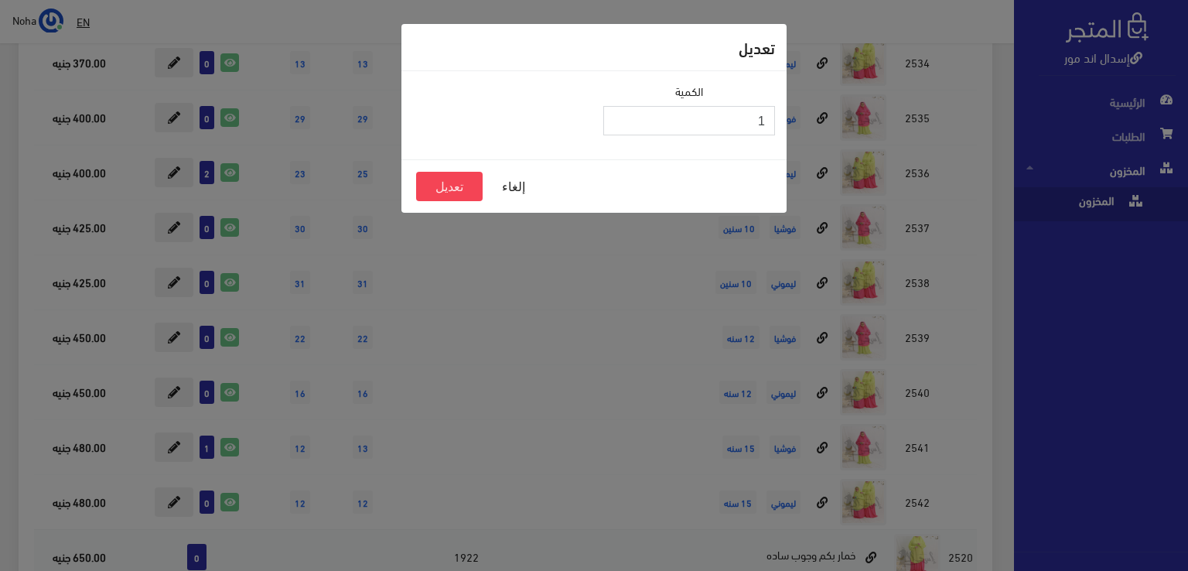
click at [619, 117] on input "1" at bounding box center [689, 120] width 172 height 29
type input "2"
click at [619, 117] on input "2" at bounding box center [689, 120] width 172 height 29
click at [452, 183] on button "تعديل" at bounding box center [449, 186] width 66 height 29
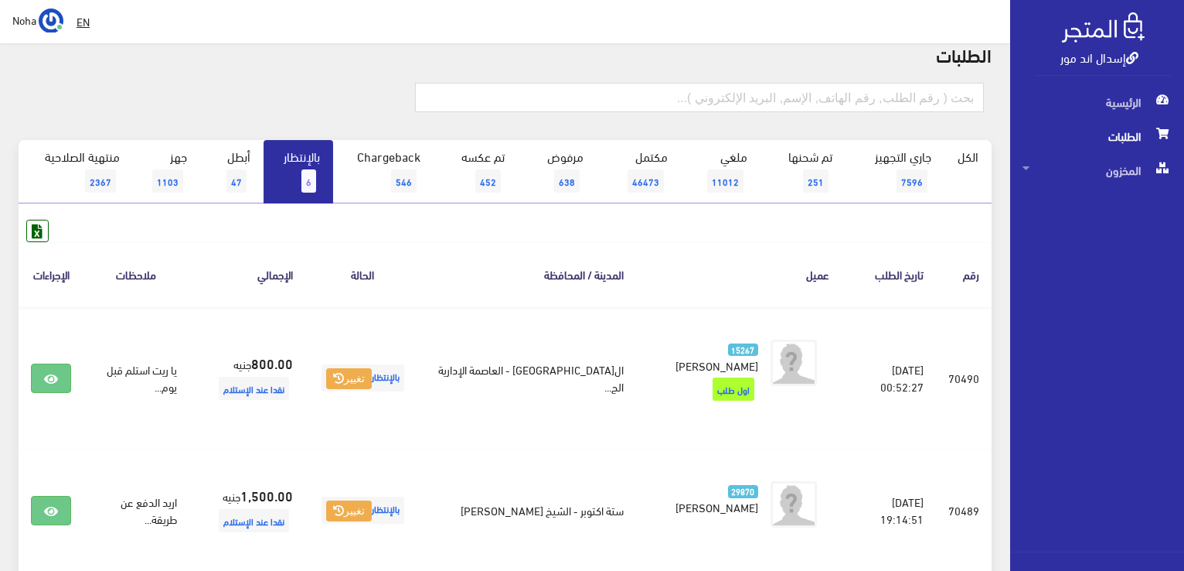
scroll to position [43, 0]
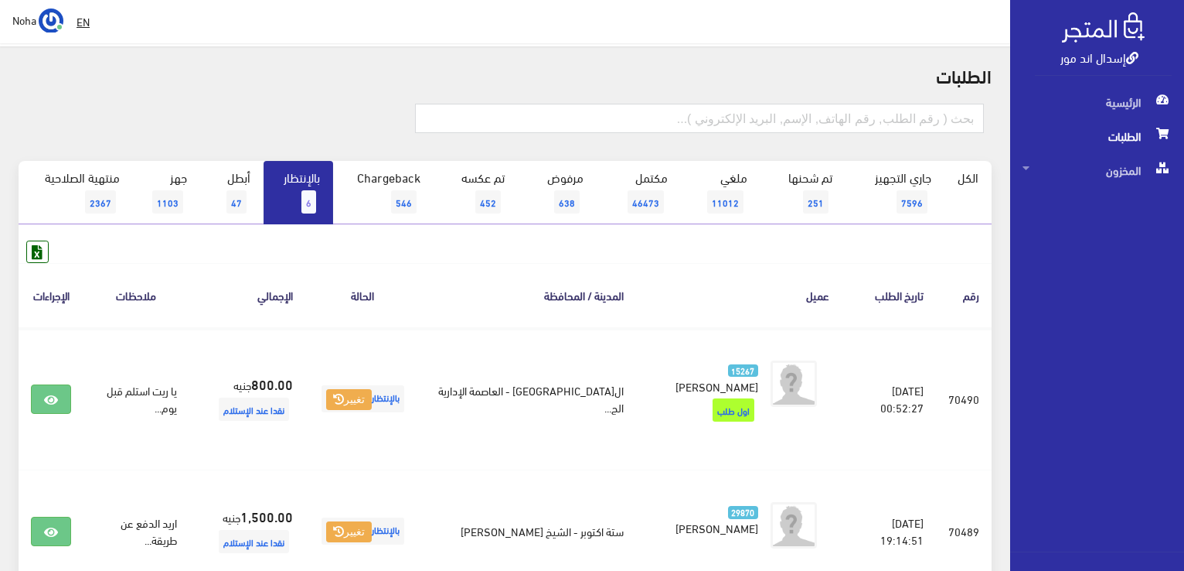
click at [281, 183] on link "بالإنتظار 6" at bounding box center [299, 192] width 70 height 63
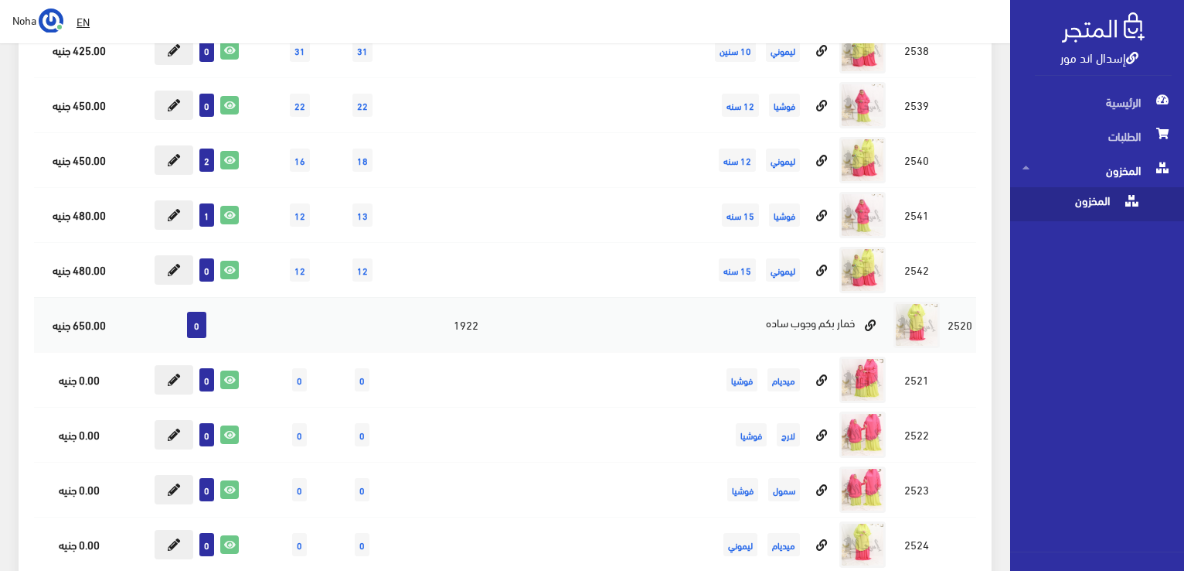
scroll to position [2629, 0]
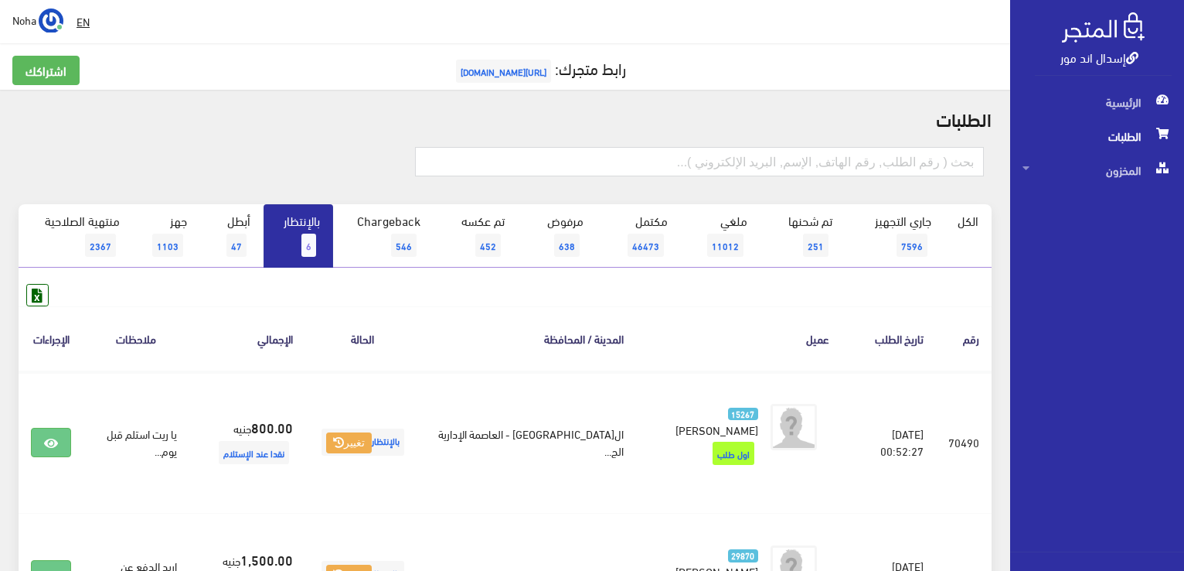
click at [302, 225] on link "بالإنتظار 6" at bounding box center [299, 235] width 70 height 63
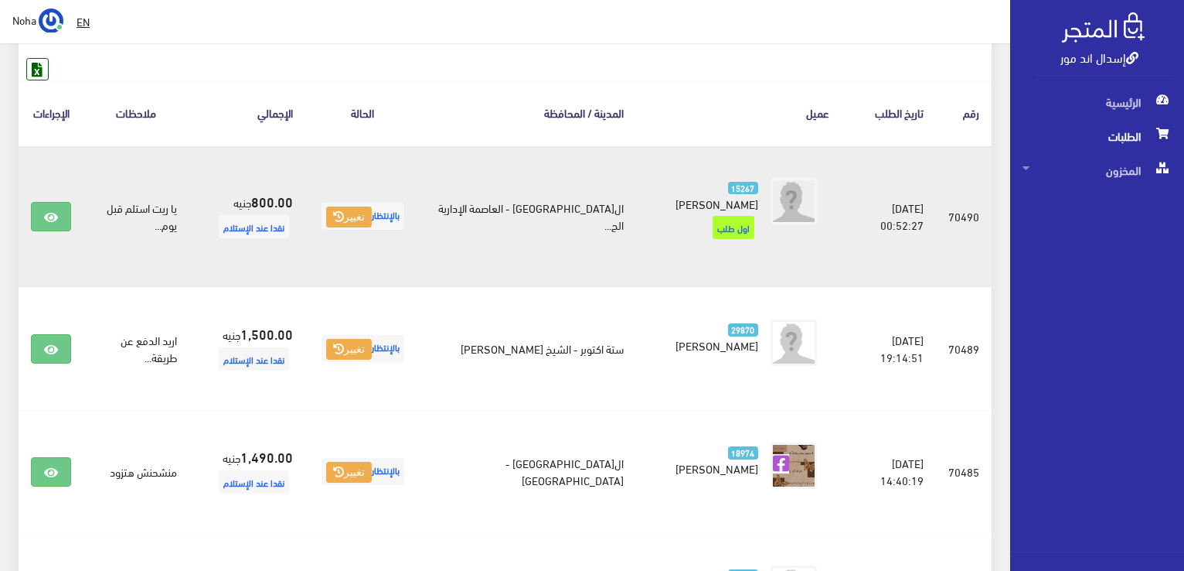
scroll to position [198, 0]
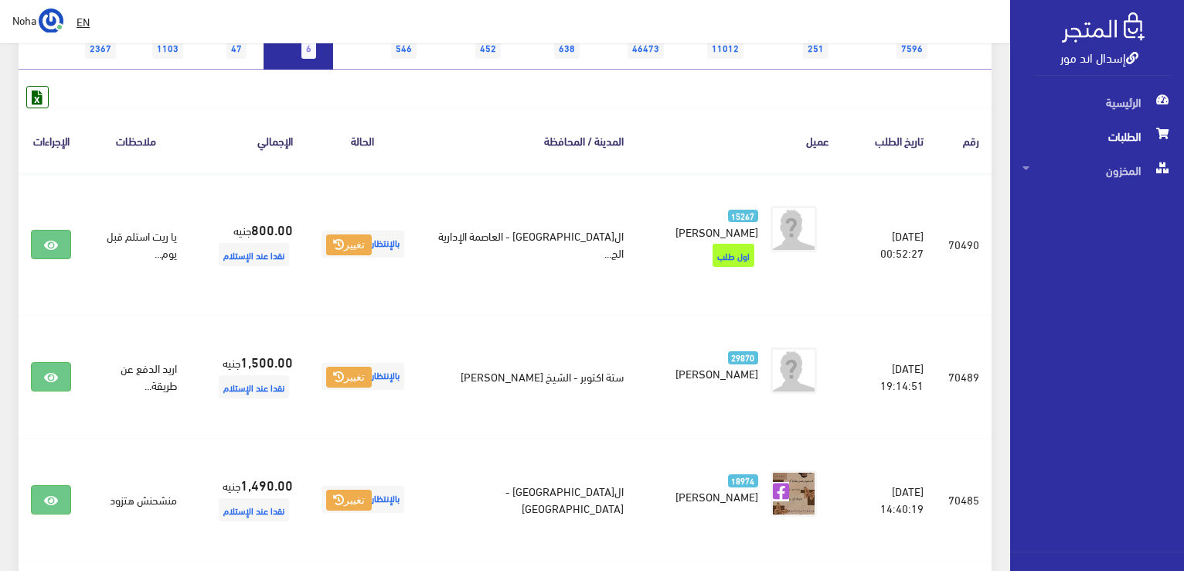
click at [288, 46] on link "بالإنتظار 6" at bounding box center [299, 37] width 70 height 63
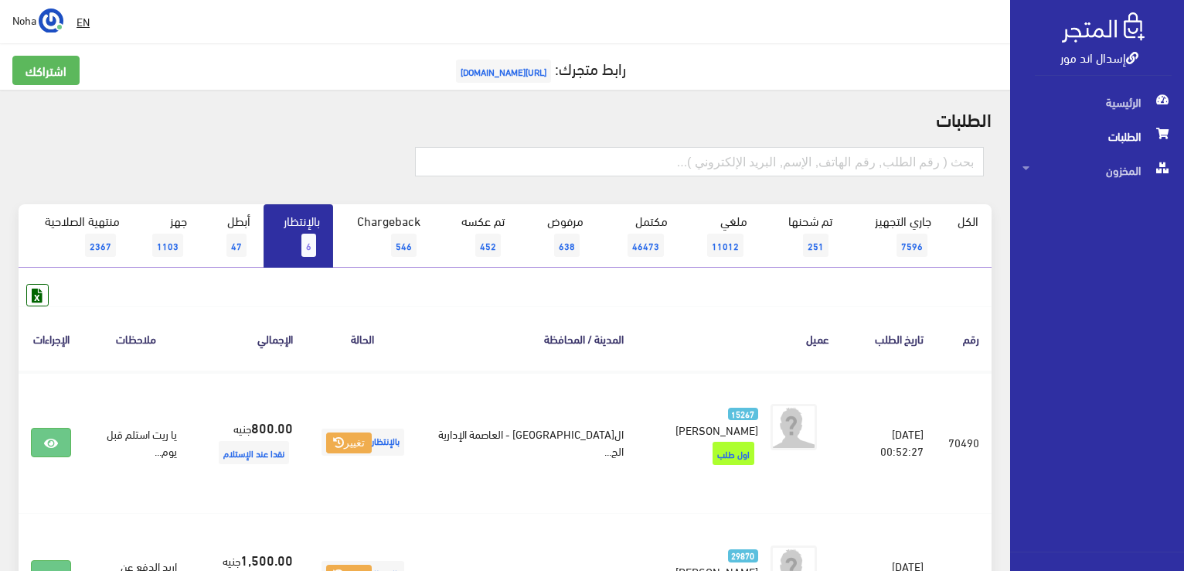
click at [275, 230] on link "بالإنتظار 6" at bounding box center [299, 235] width 70 height 63
click at [313, 230] on link "بالإنتظار 6" at bounding box center [299, 235] width 70 height 63
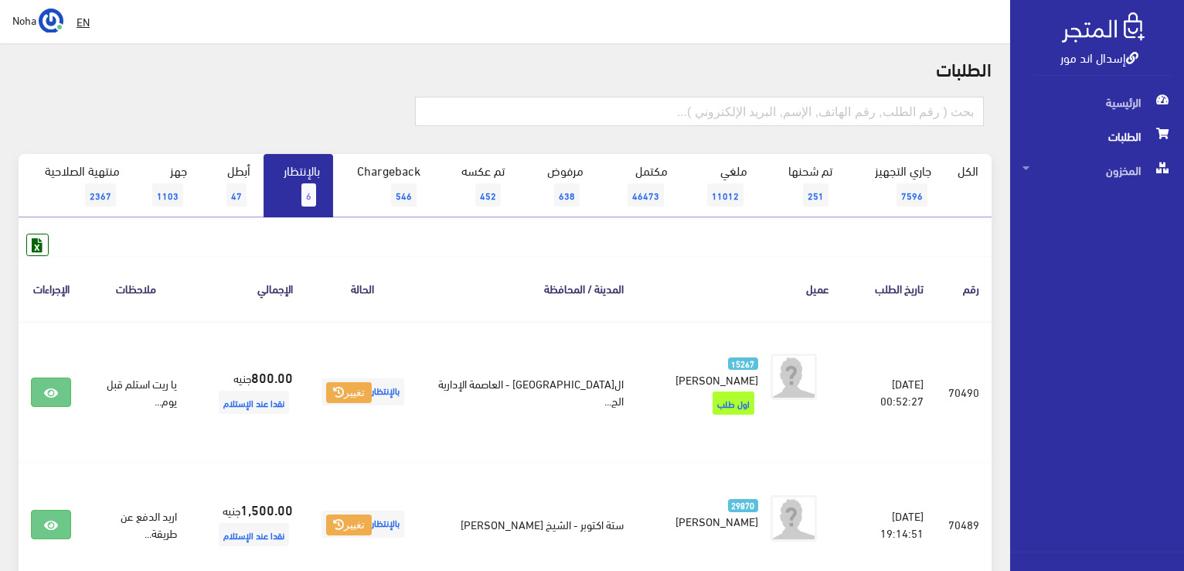
scroll to position [155, 0]
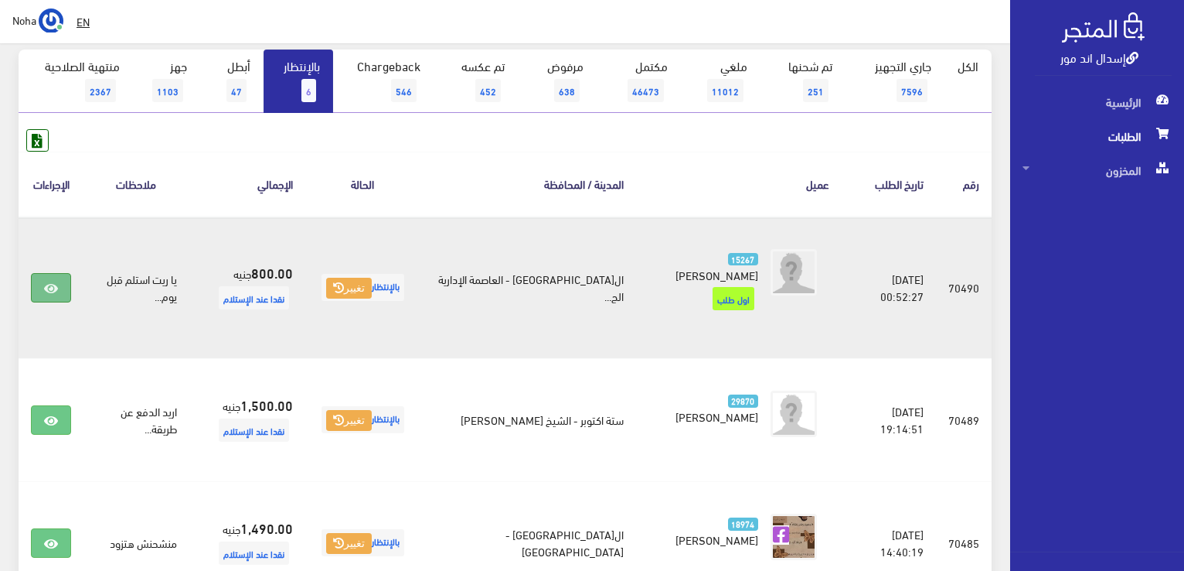
click at [47, 285] on icon at bounding box center [51, 288] width 14 height 12
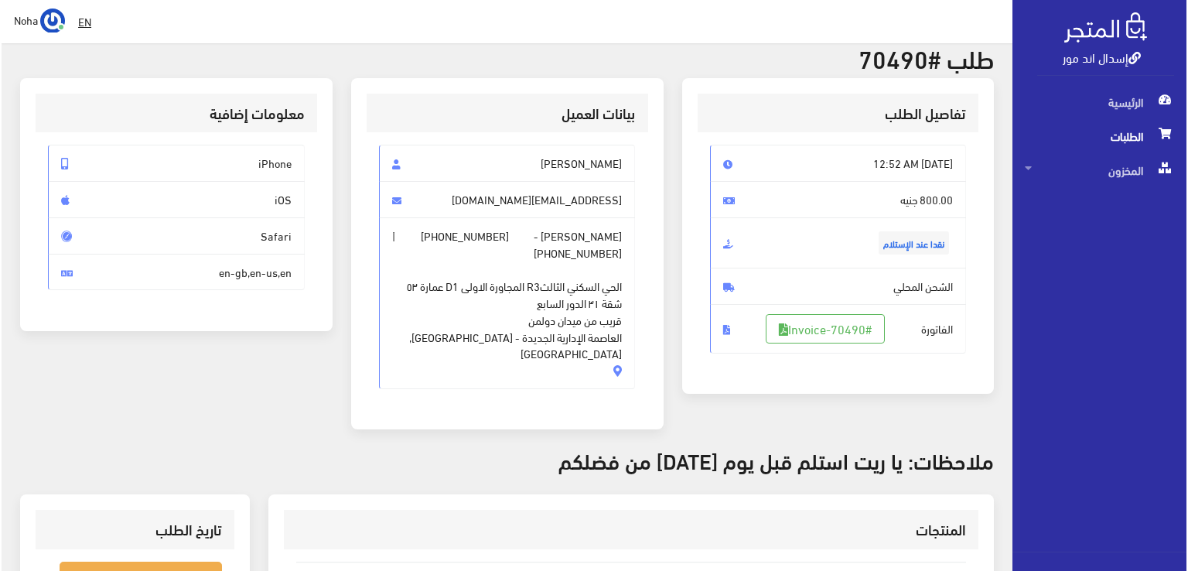
scroll to position [232, 0]
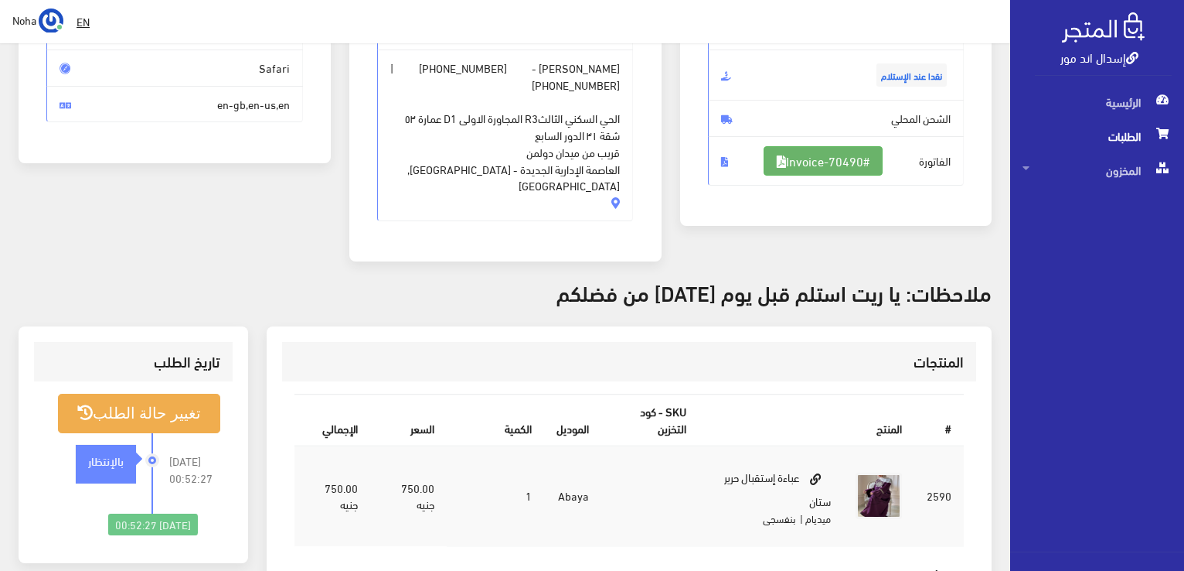
click at [796, 168] on link "#Invoice-70490" at bounding box center [823, 160] width 119 height 29
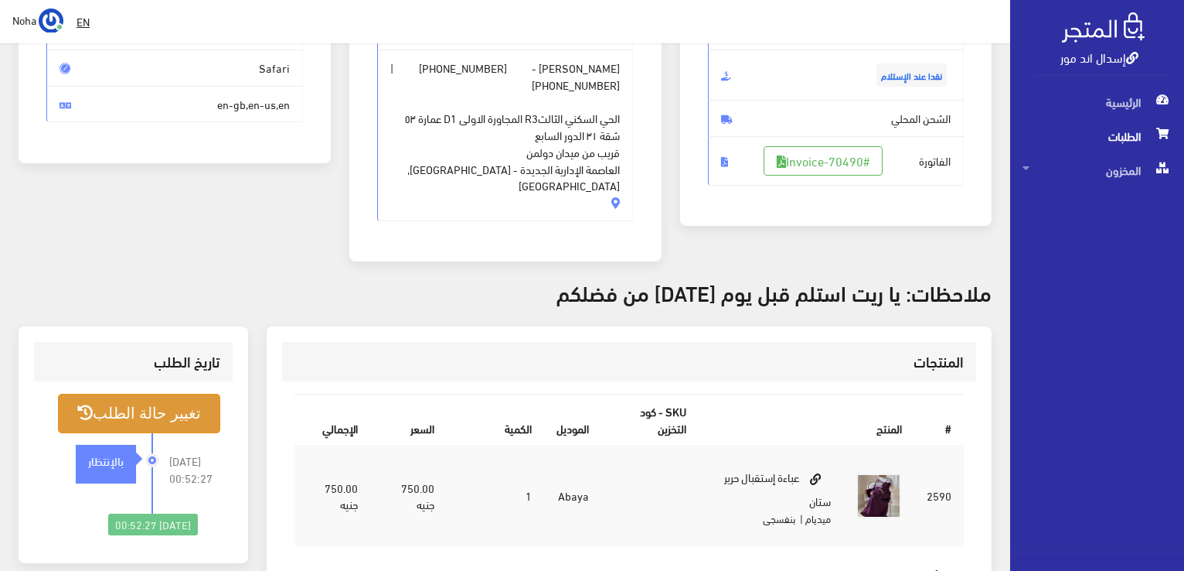
click at [148, 394] on button "تغيير حالة الطلب" at bounding box center [139, 413] width 162 height 39
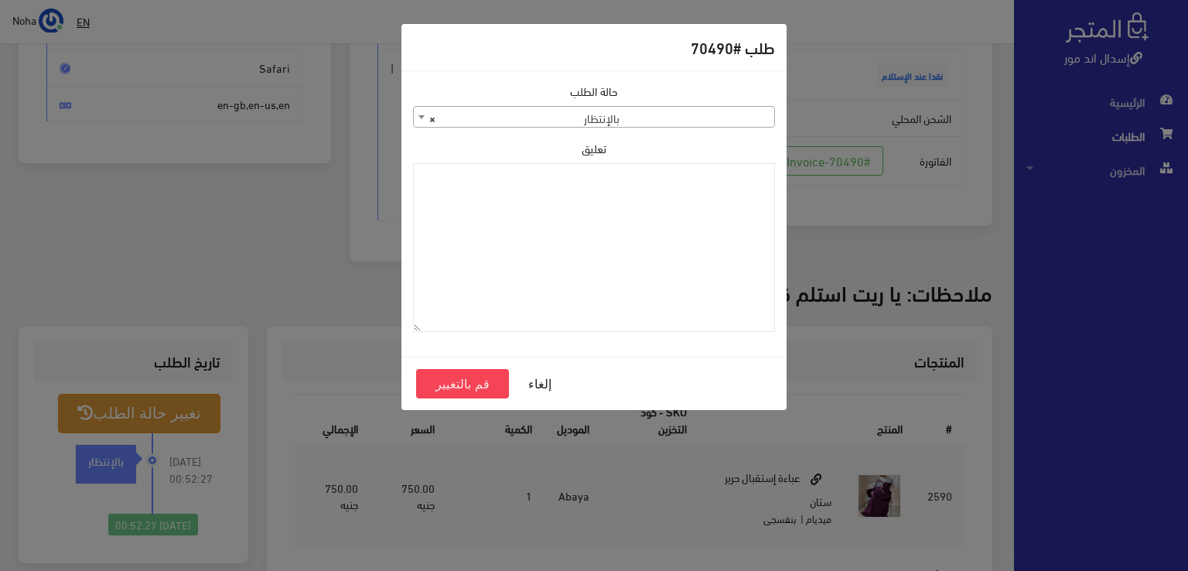
click at [634, 121] on span "× بالإنتظار" at bounding box center [594, 118] width 360 height 22
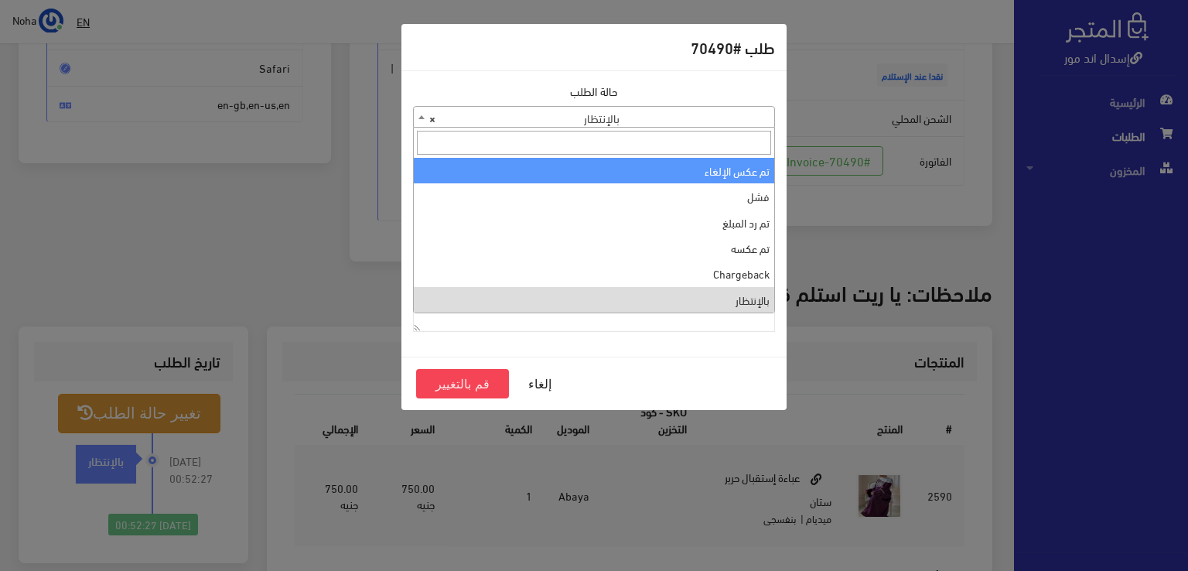
scroll to position [0, 0]
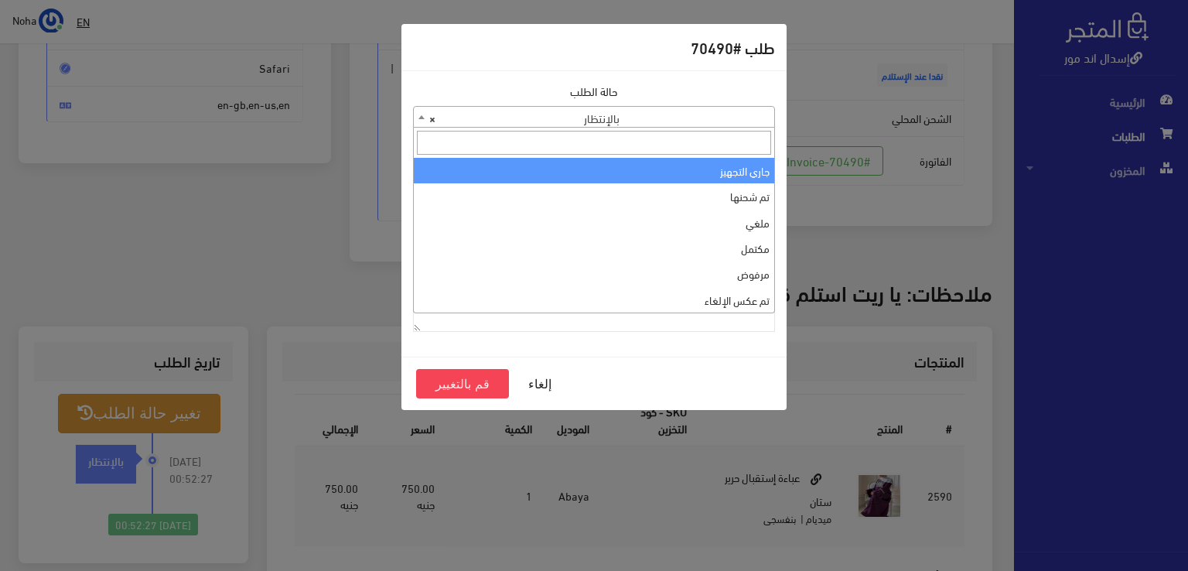
select select "1"
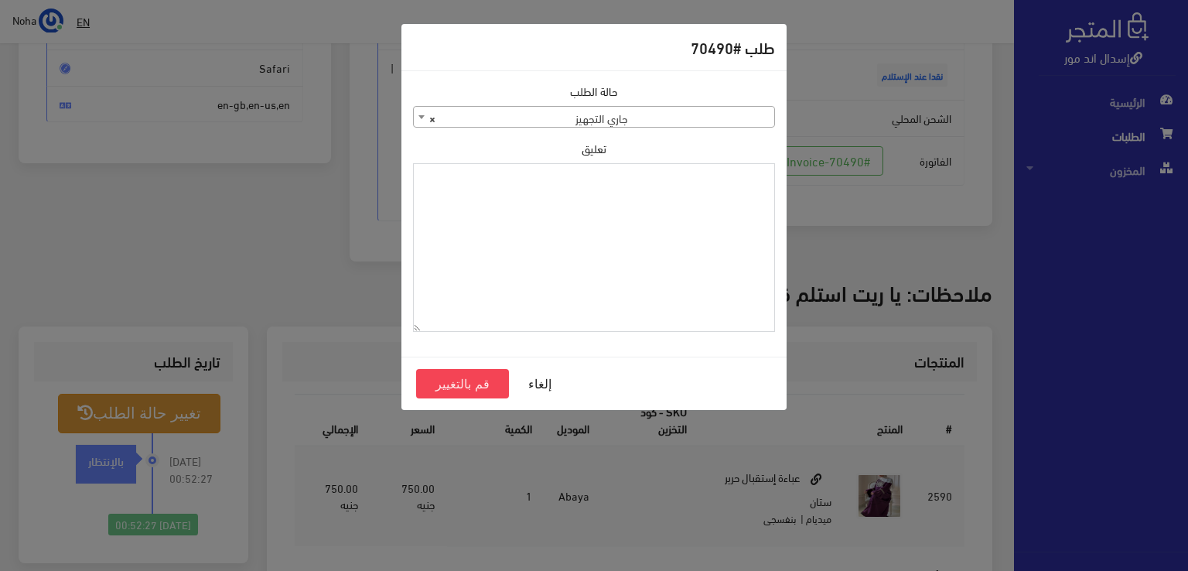
paste textarea "1120859"
type textarea "1120859"
click at [495, 381] on button "قم بالتغيير" at bounding box center [462, 383] width 93 height 29
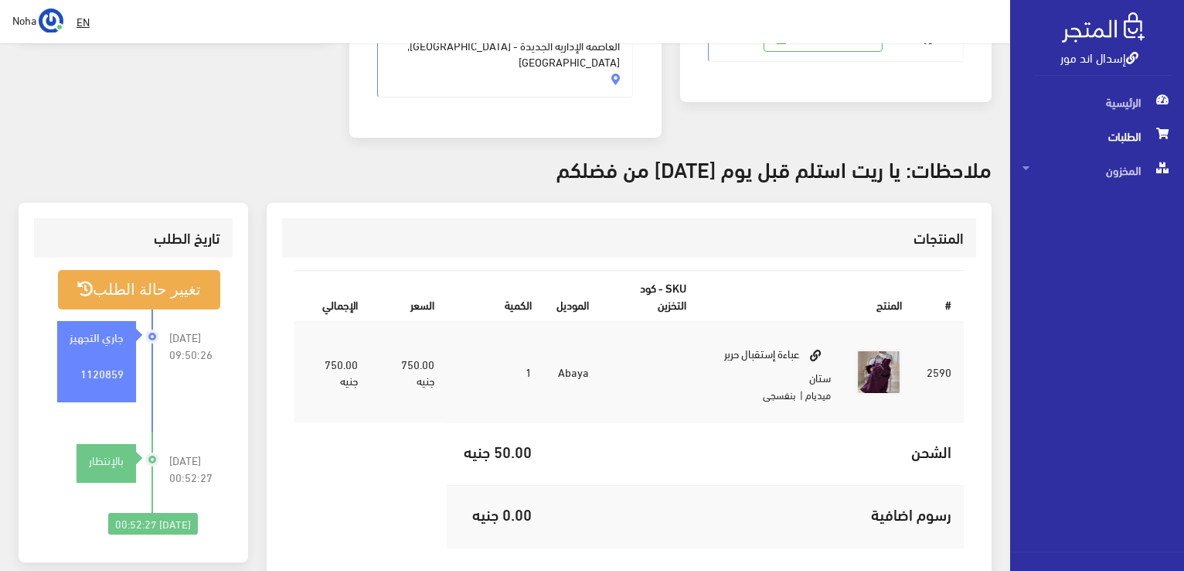
scroll to position [387, 0]
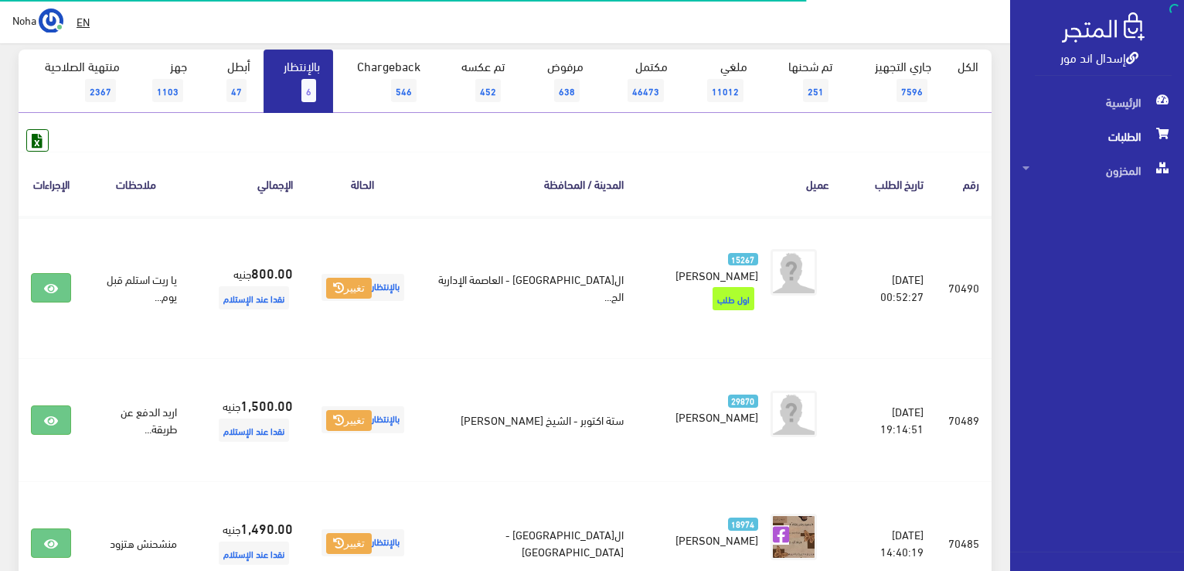
scroll to position [155, 0]
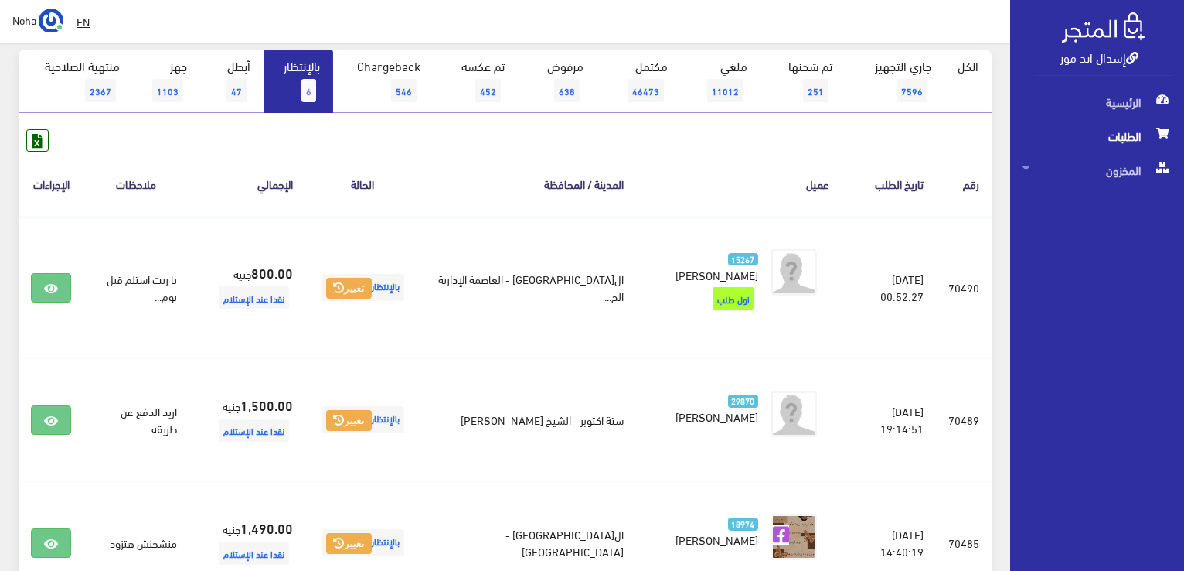
click at [305, 80] on span "6" at bounding box center [309, 90] width 15 height 23
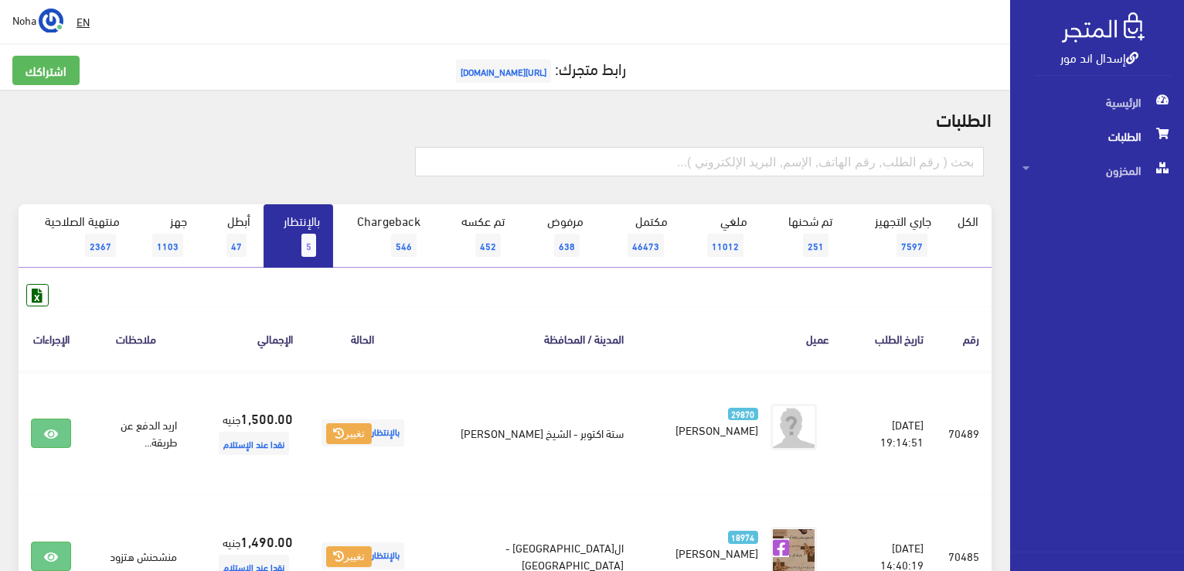
click at [302, 217] on link "بالإنتظار 5" at bounding box center [299, 235] width 70 height 63
click at [316, 244] on span "5" at bounding box center [309, 244] width 15 height 23
click at [285, 245] on link "بالإنتظار 5" at bounding box center [299, 235] width 70 height 63
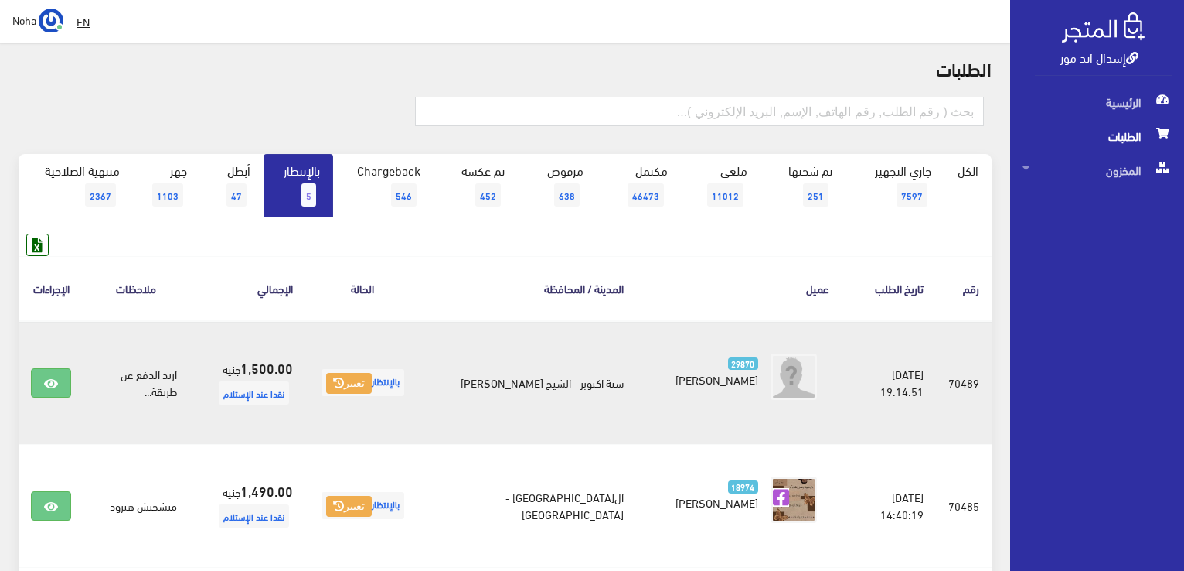
scroll to position [77, 0]
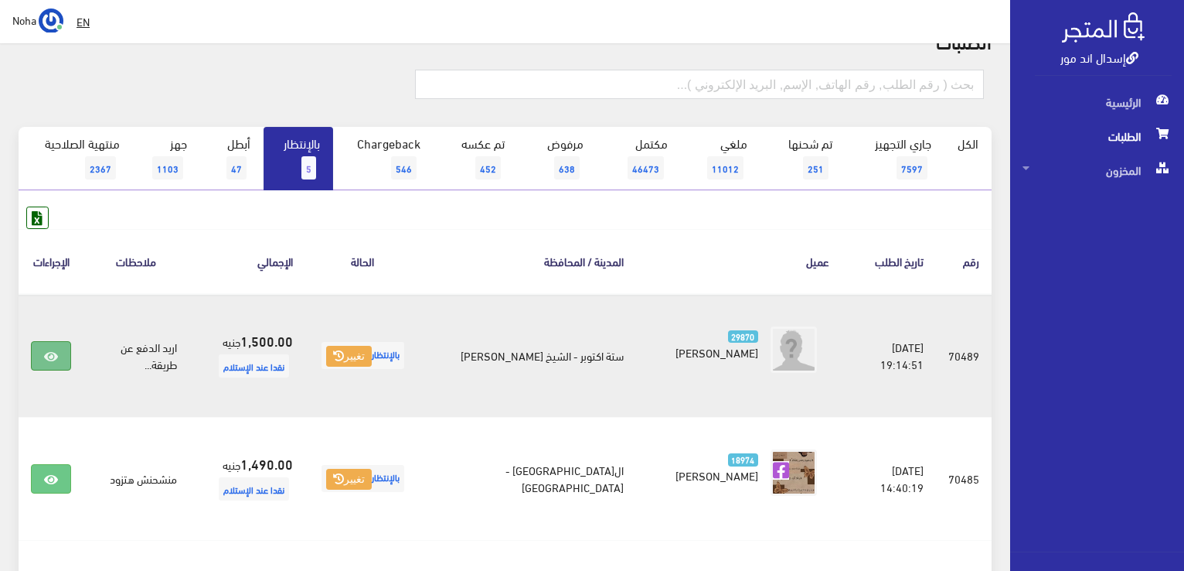
click at [69, 360] on link at bounding box center [51, 355] width 40 height 29
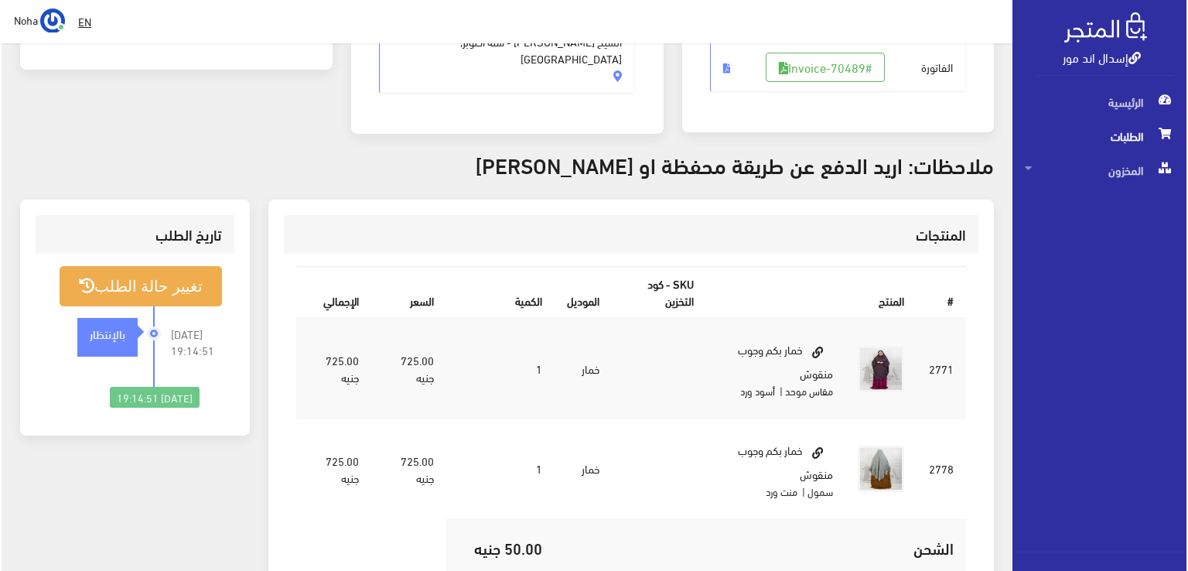
scroll to position [232, 0]
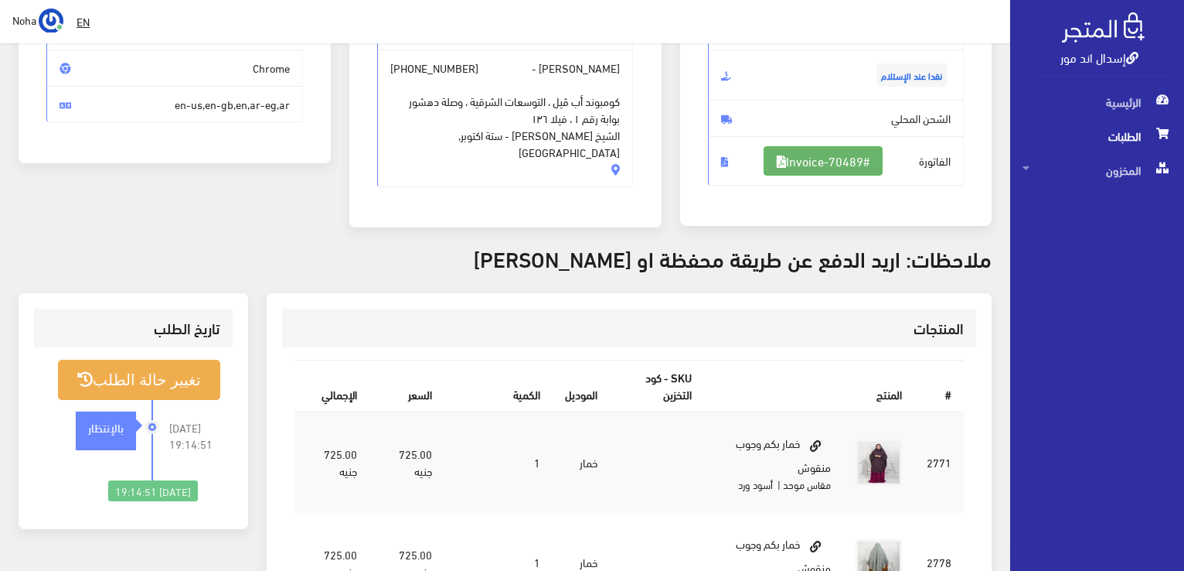
click at [857, 155] on link "#Invoice-70489" at bounding box center [823, 160] width 119 height 29
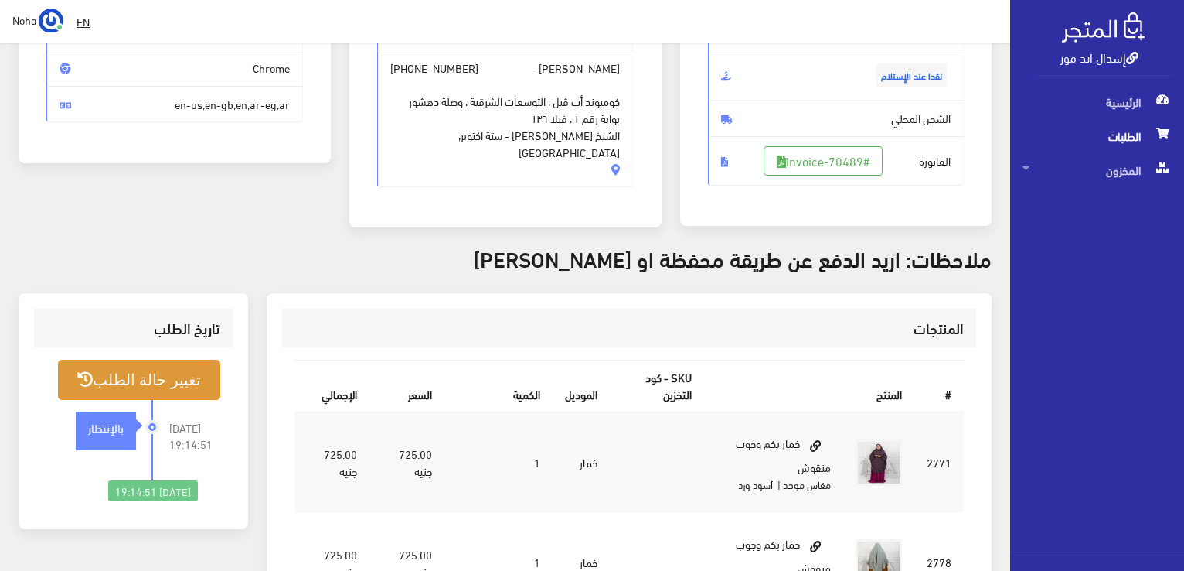
click at [171, 383] on button "تغيير حالة الطلب" at bounding box center [139, 379] width 162 height 39
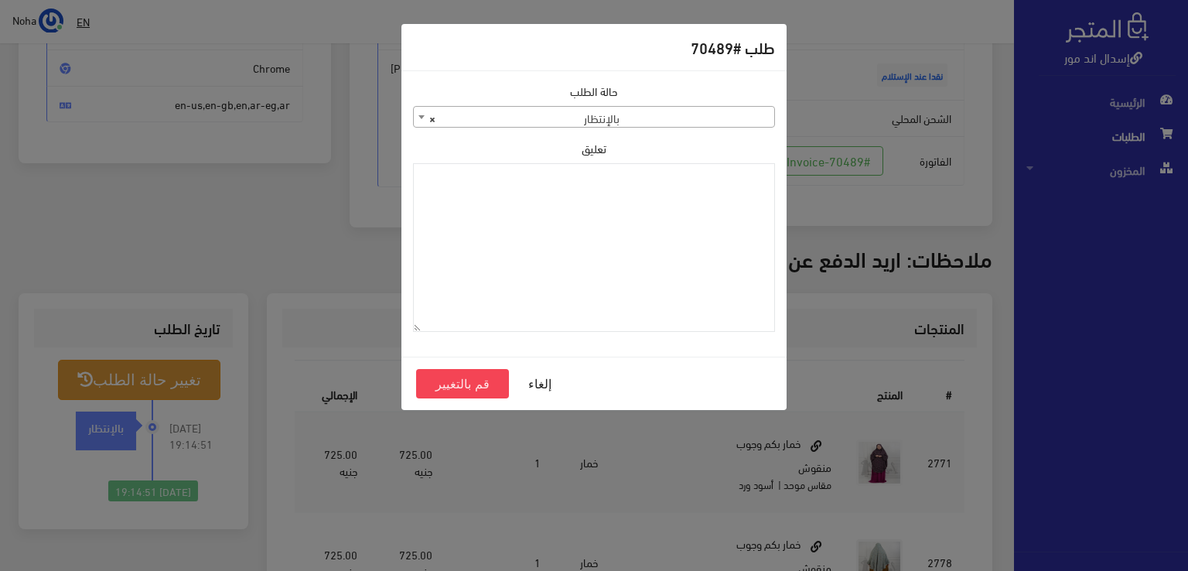
click at [728, 108] on span "× بالإنتظار" at bounding box center [594, 118] width 360 height 22
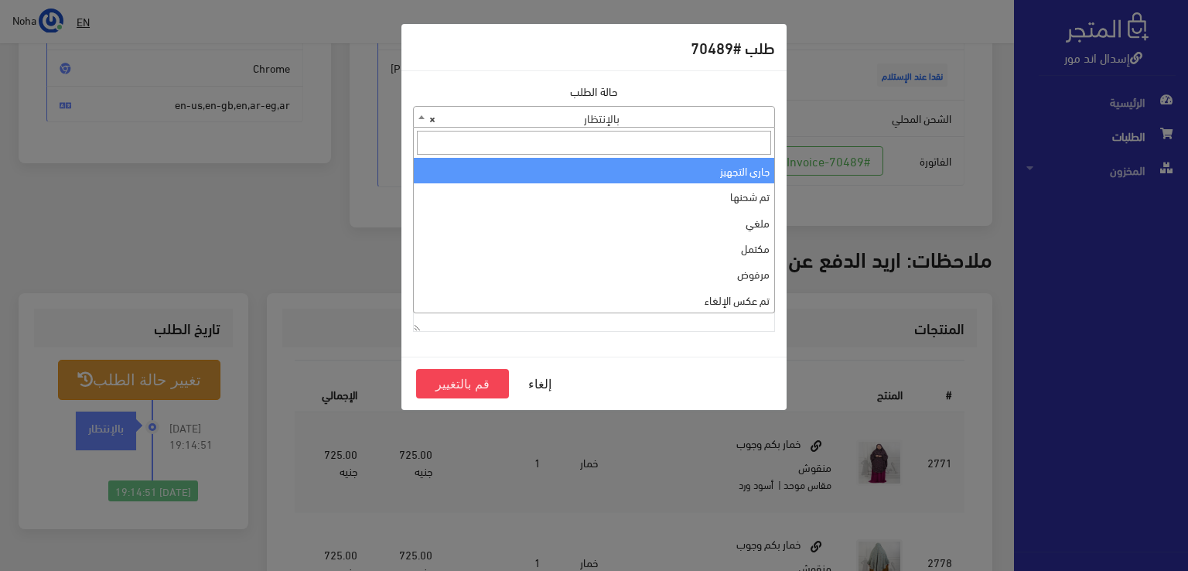
select select "1"
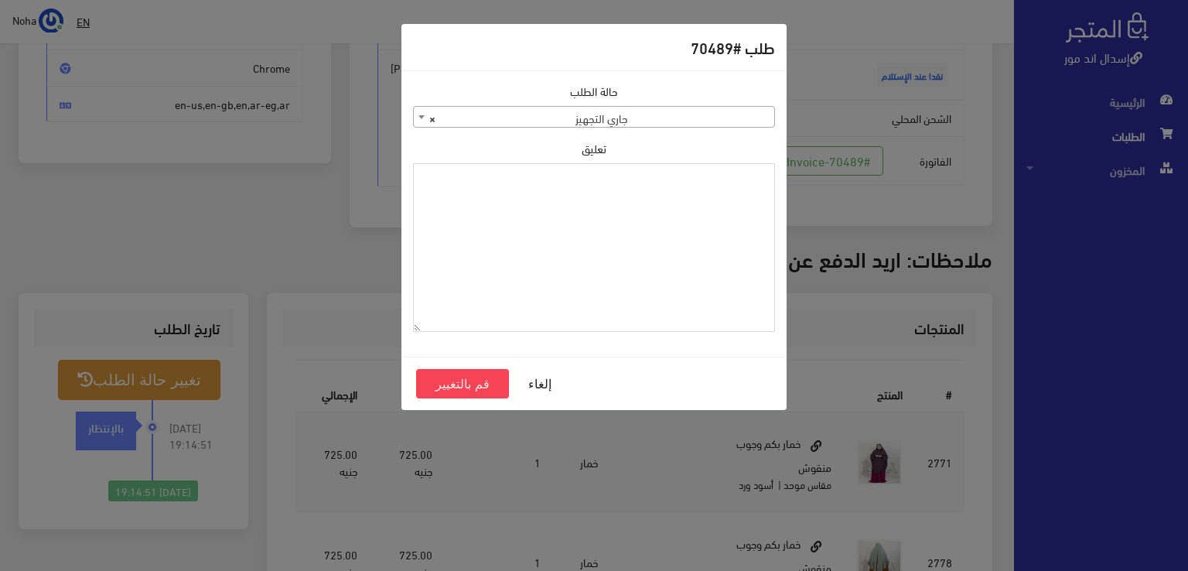
paste textarea "1120859"
type textarea "1120859"
click at [493, 380] on button "قم بالتغيير" at bounding box center [462, 383] width 93 height 29
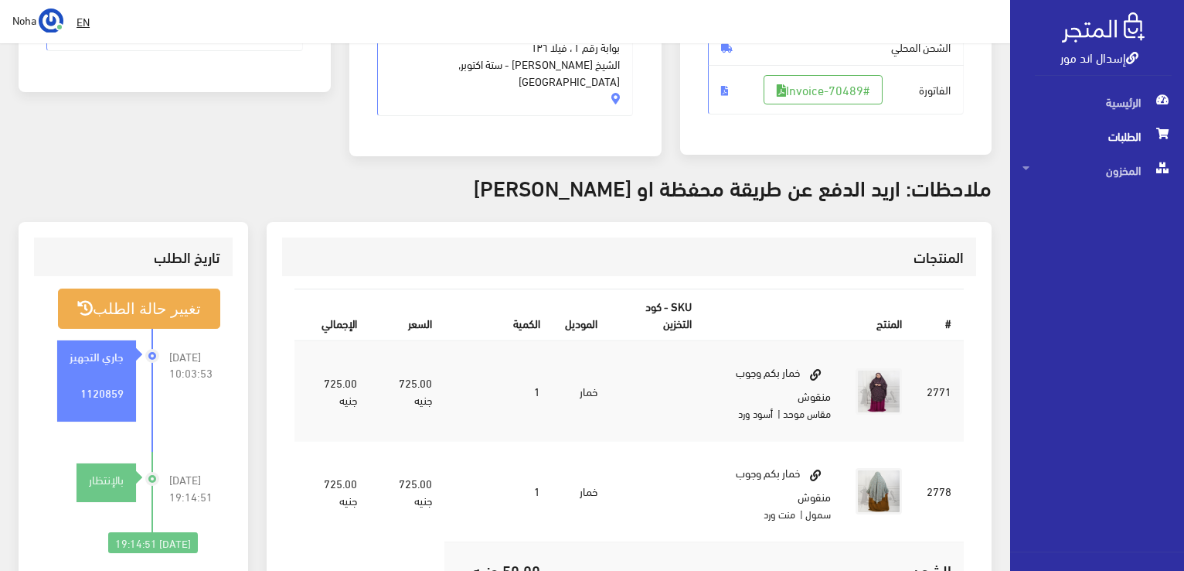
scroll to position [309, 0]
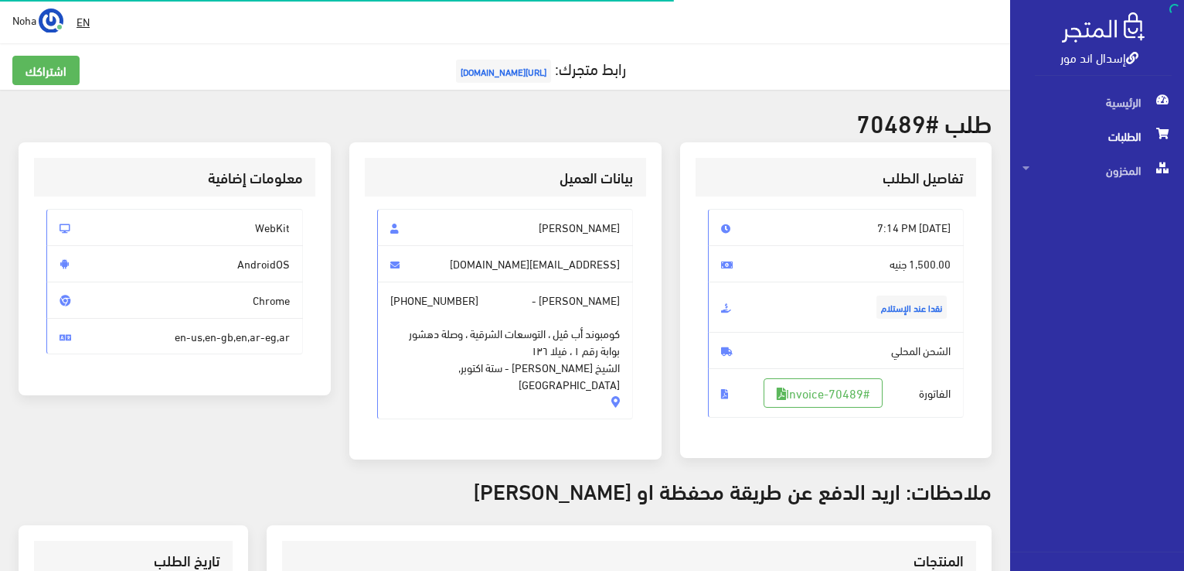
scroll to position [222, 0]
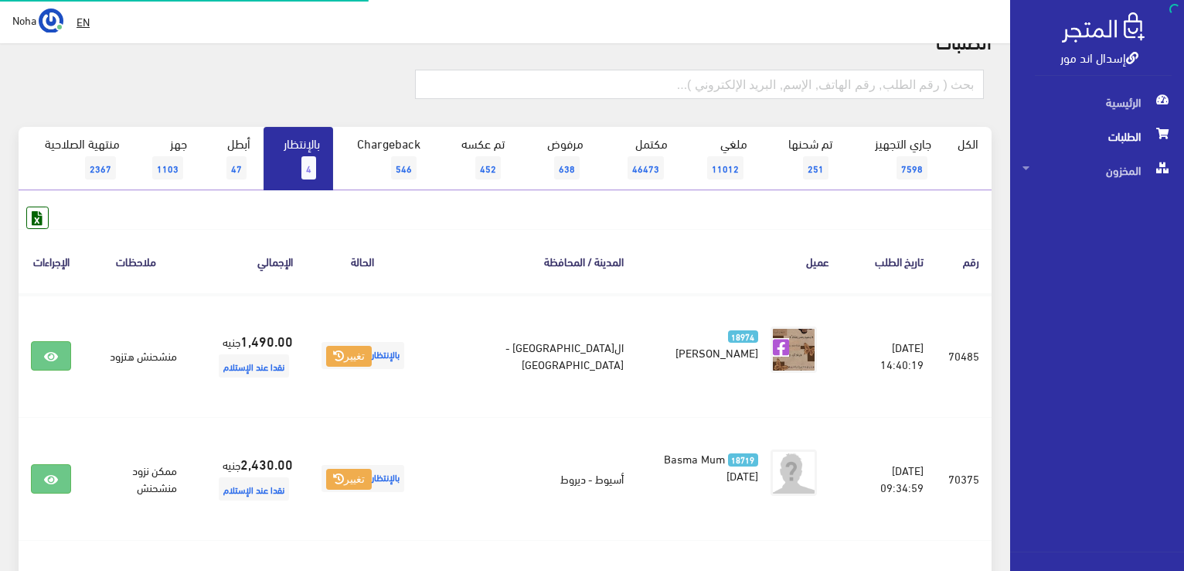
scroll to position [77, 0]
click at [300, 152] on link "بالإنتظار 4" at bounding box center [299, 158] width 70 height 63
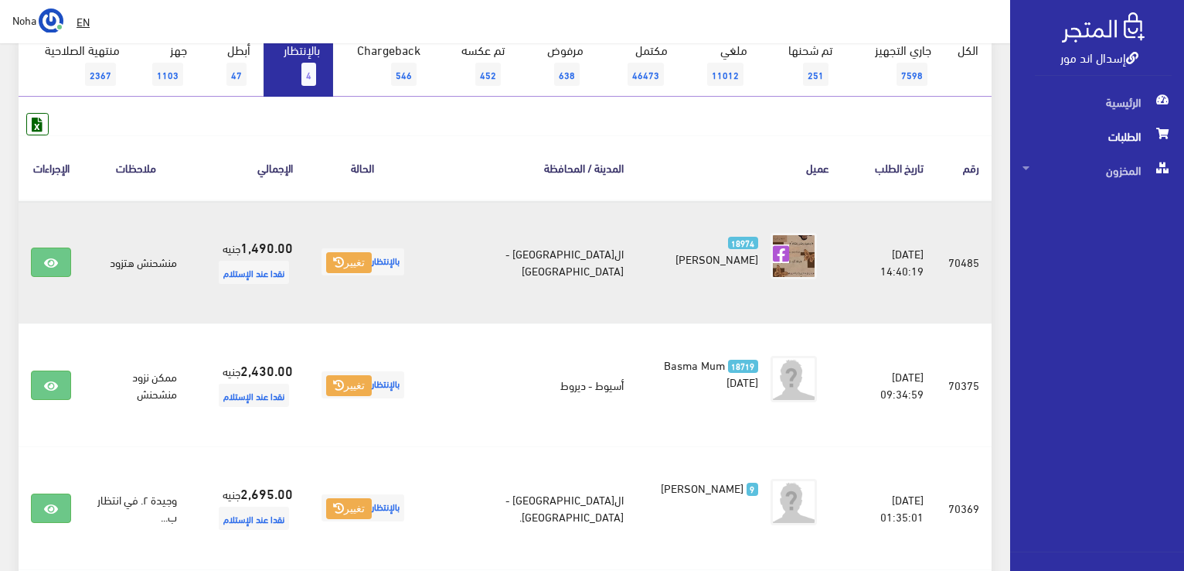
scroll to position [77, 0]
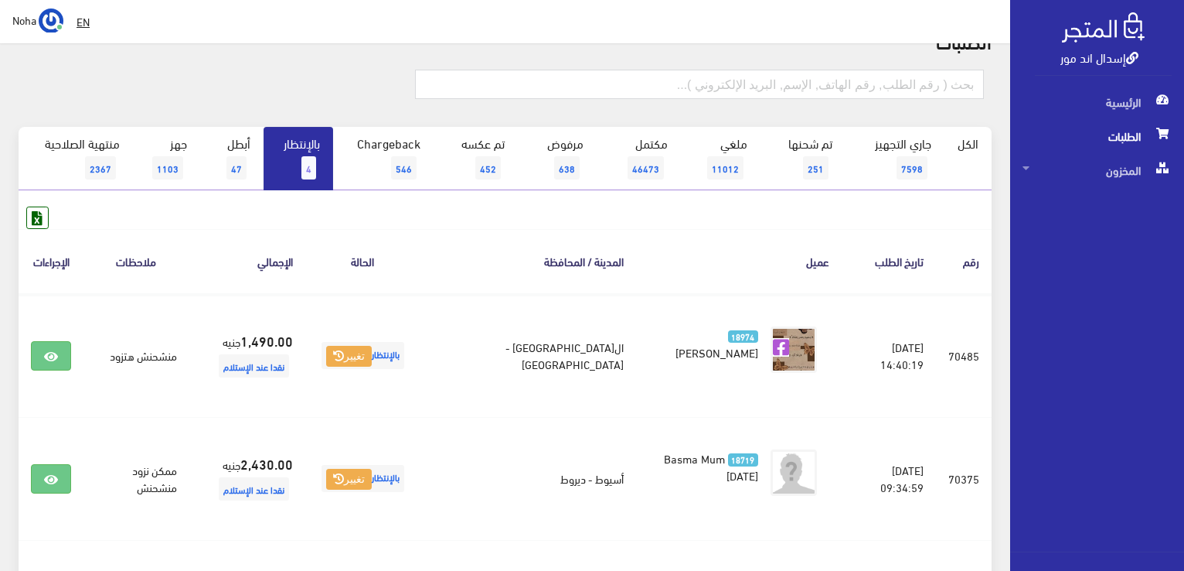
click at [308, 169] on span "4" at bounding box center [309, 167] width 15 height 23
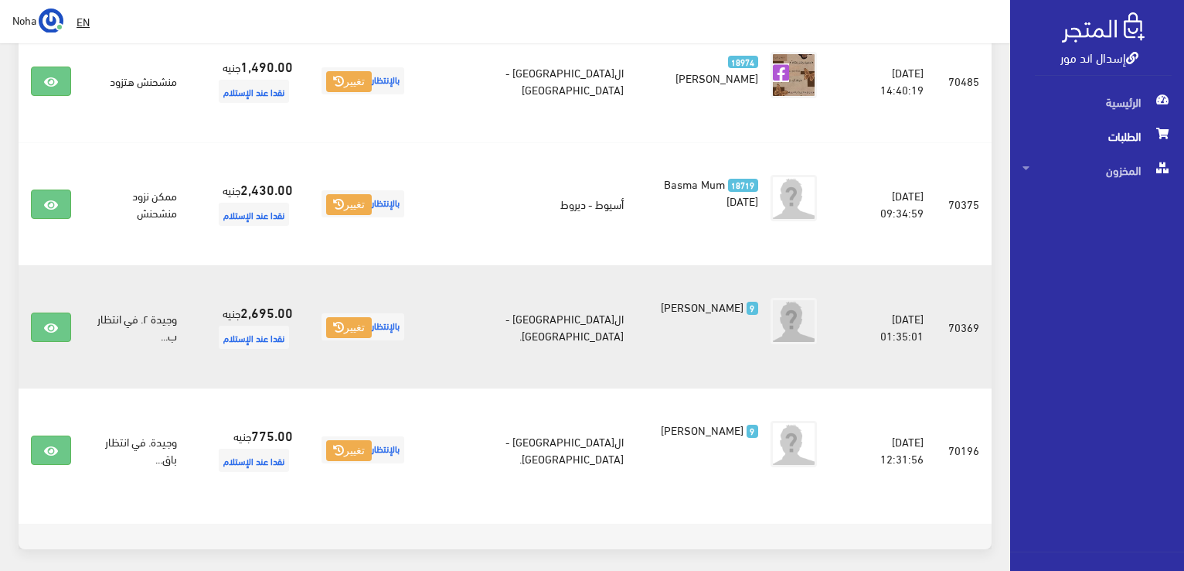
scroll to position [387, 0]
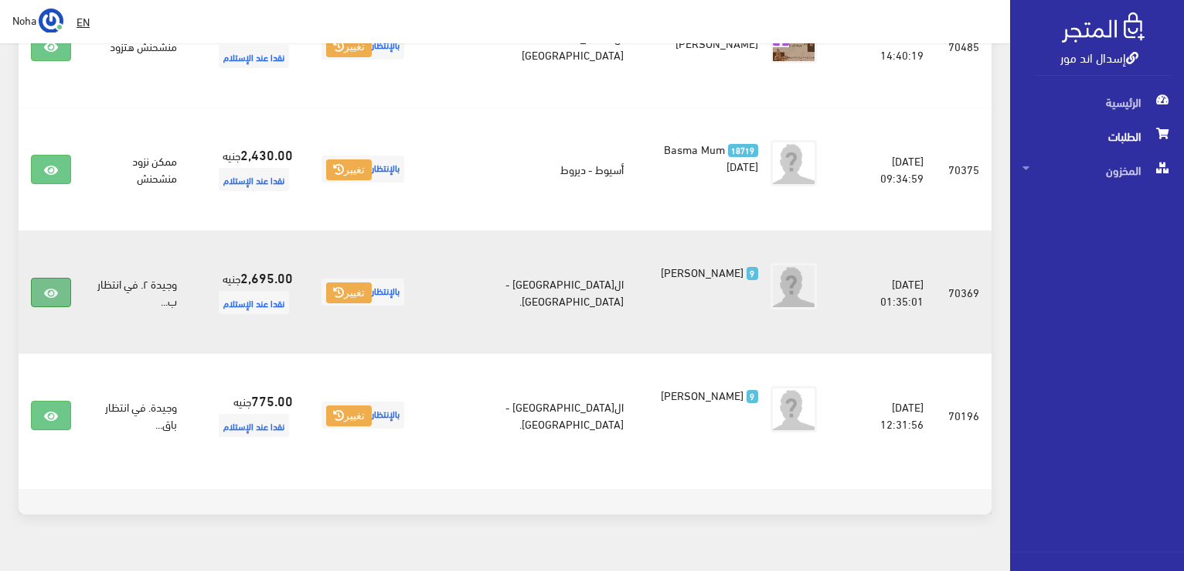
click at [62, 292] on link at bounding box center [51, 292] width 40 height 29
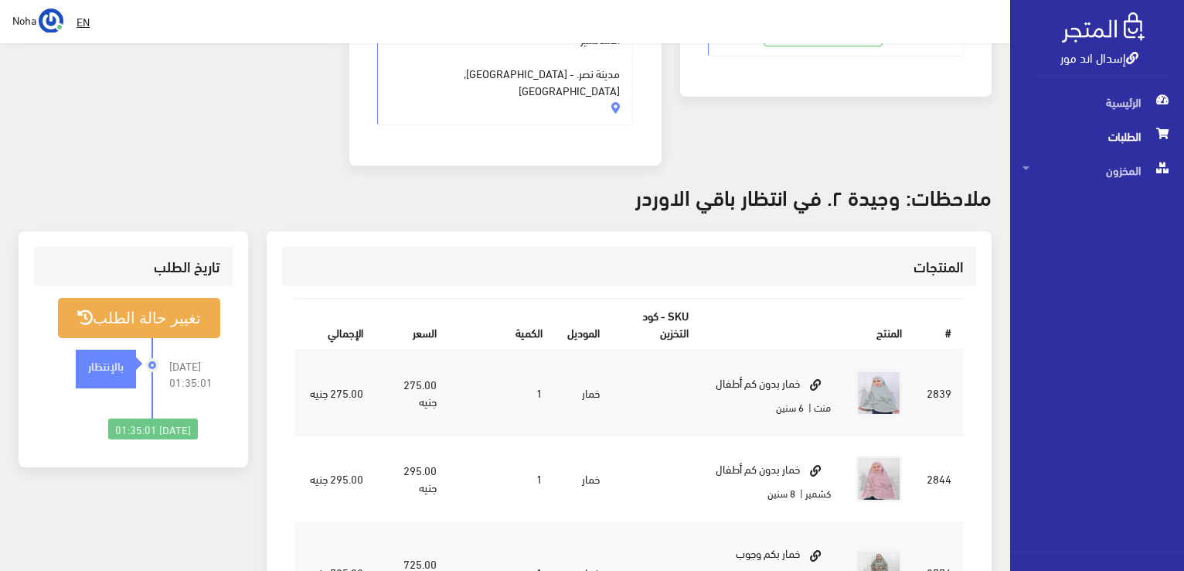
scroll to position [155, 0]
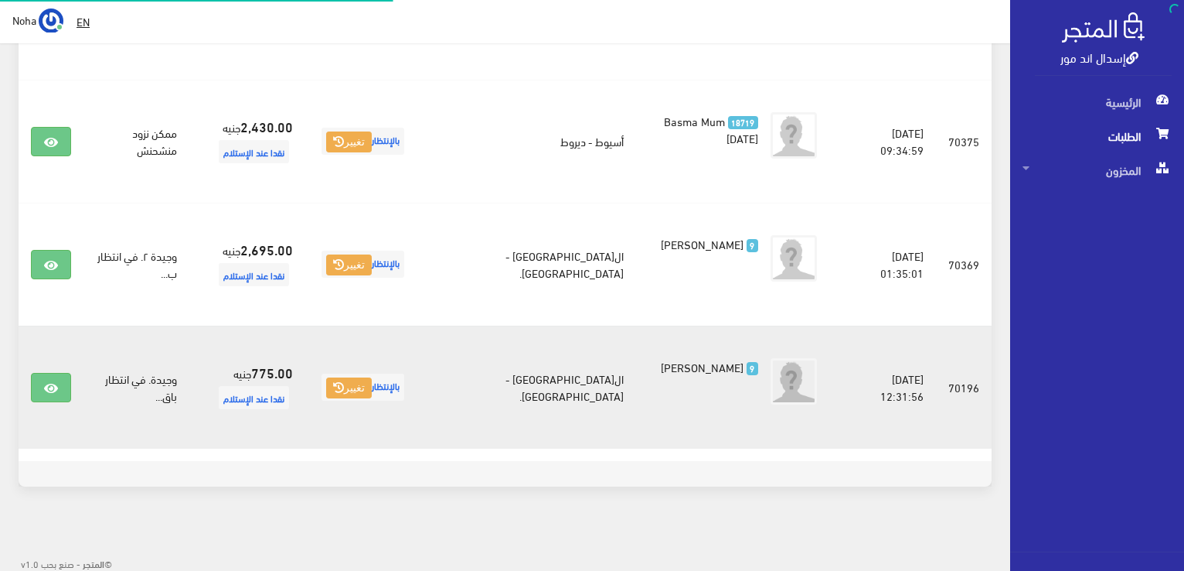
scroll to position [414, 0]
click at [56, 385] on icon at bounding box center [51, 388] width 14 height 12
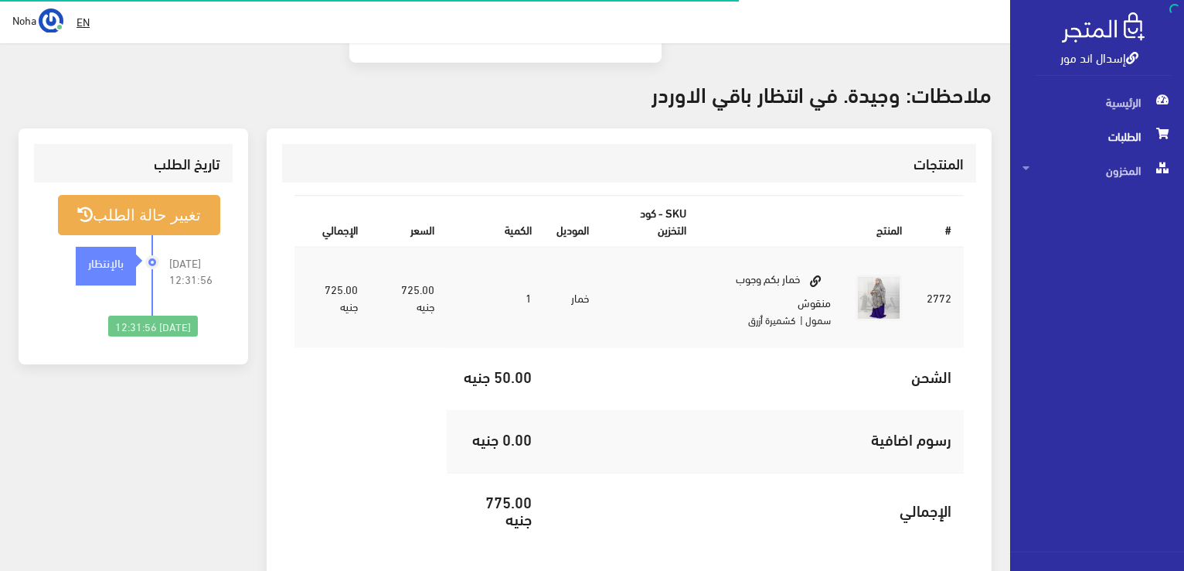
scroll to position [387, 0]
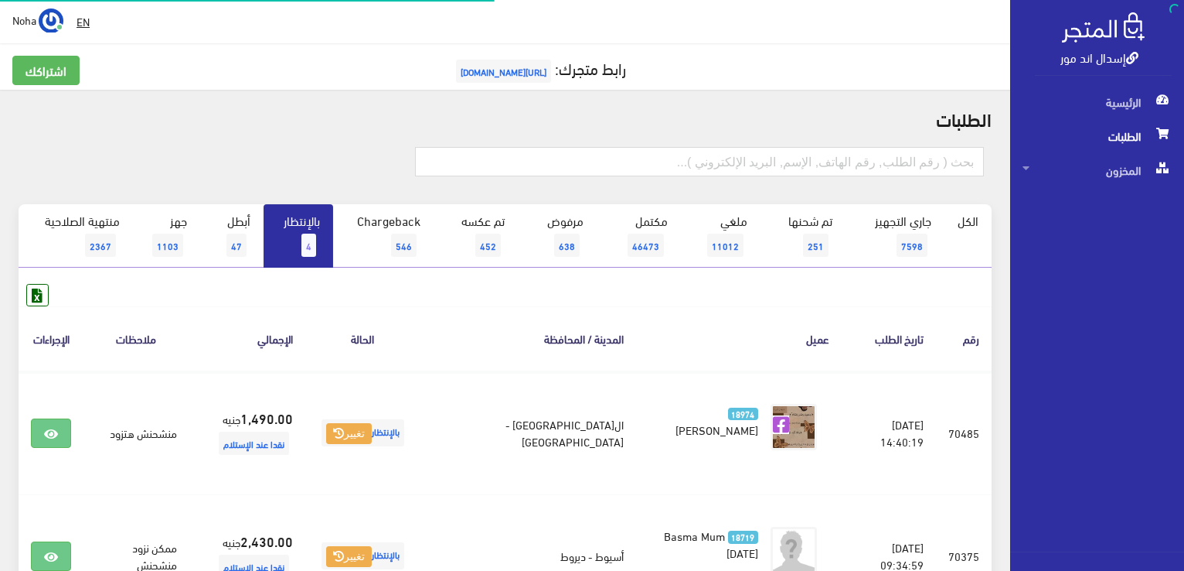
scroll to position [414, 0]
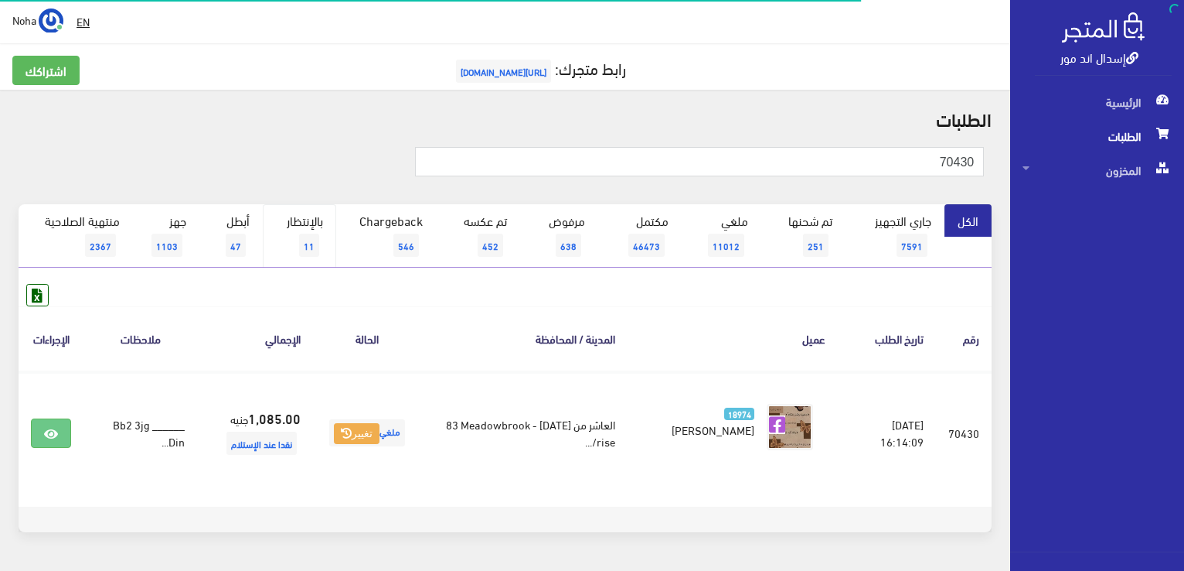
click at [300, 236] on span "11" at bounding box center [309, 244] width 20 height 23
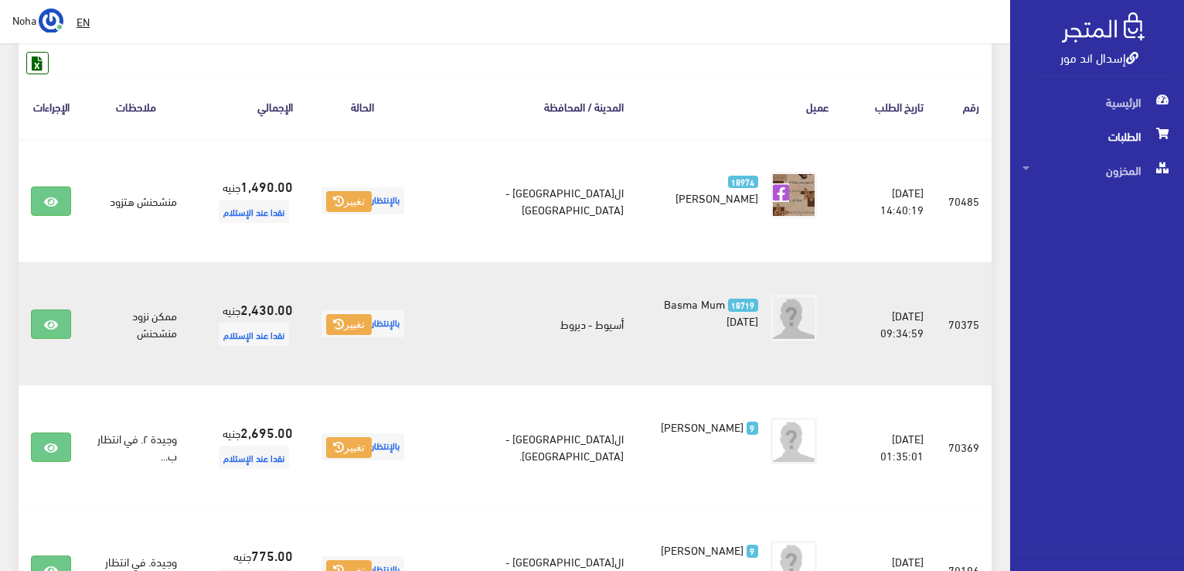
scroll to position [77, 0]
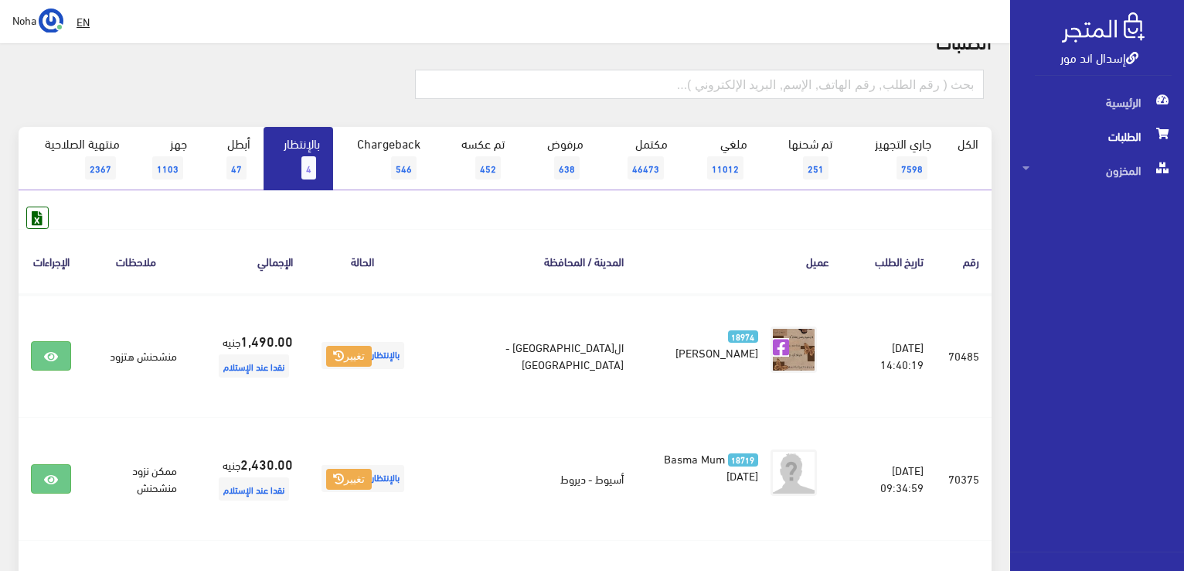
click at [306, 167] on span "4" at bounding box center [309, 167] width 15 height 23
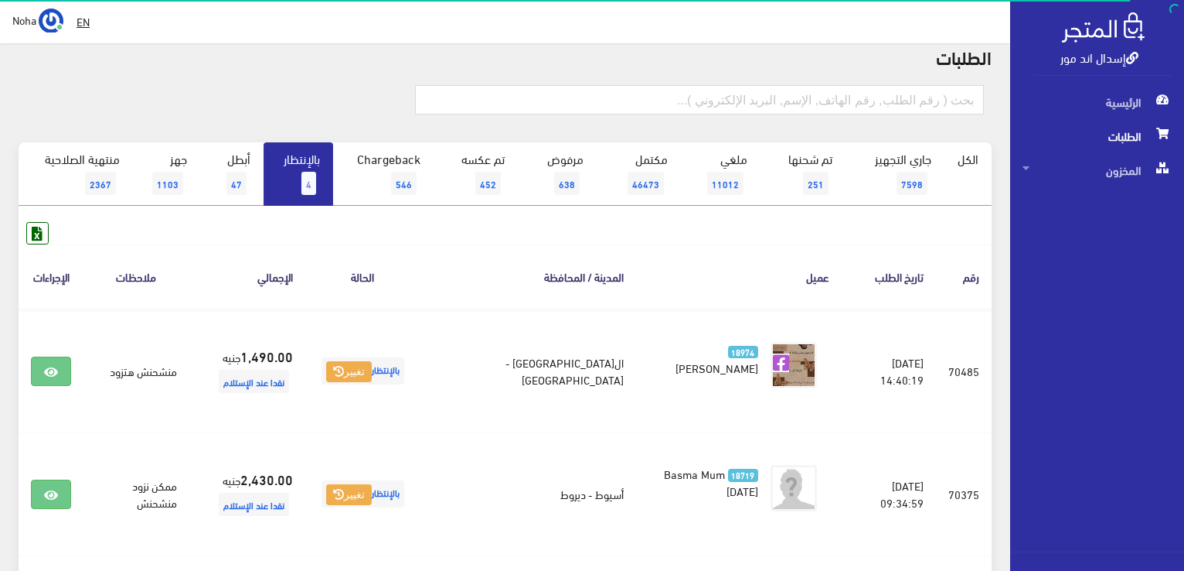
scroll to position [155, 0]
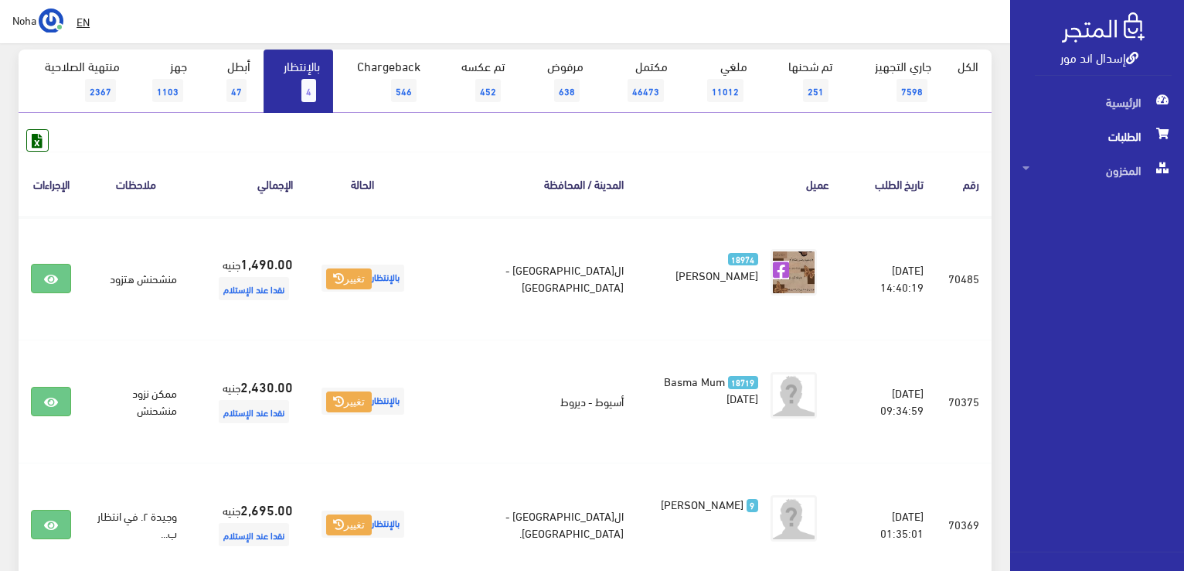
click at [298, 69] on link "بالإنتظار 4" at bounding box center [299, 80] width 70 height 63
